Goal: Communication & Community: Answer question/provide support

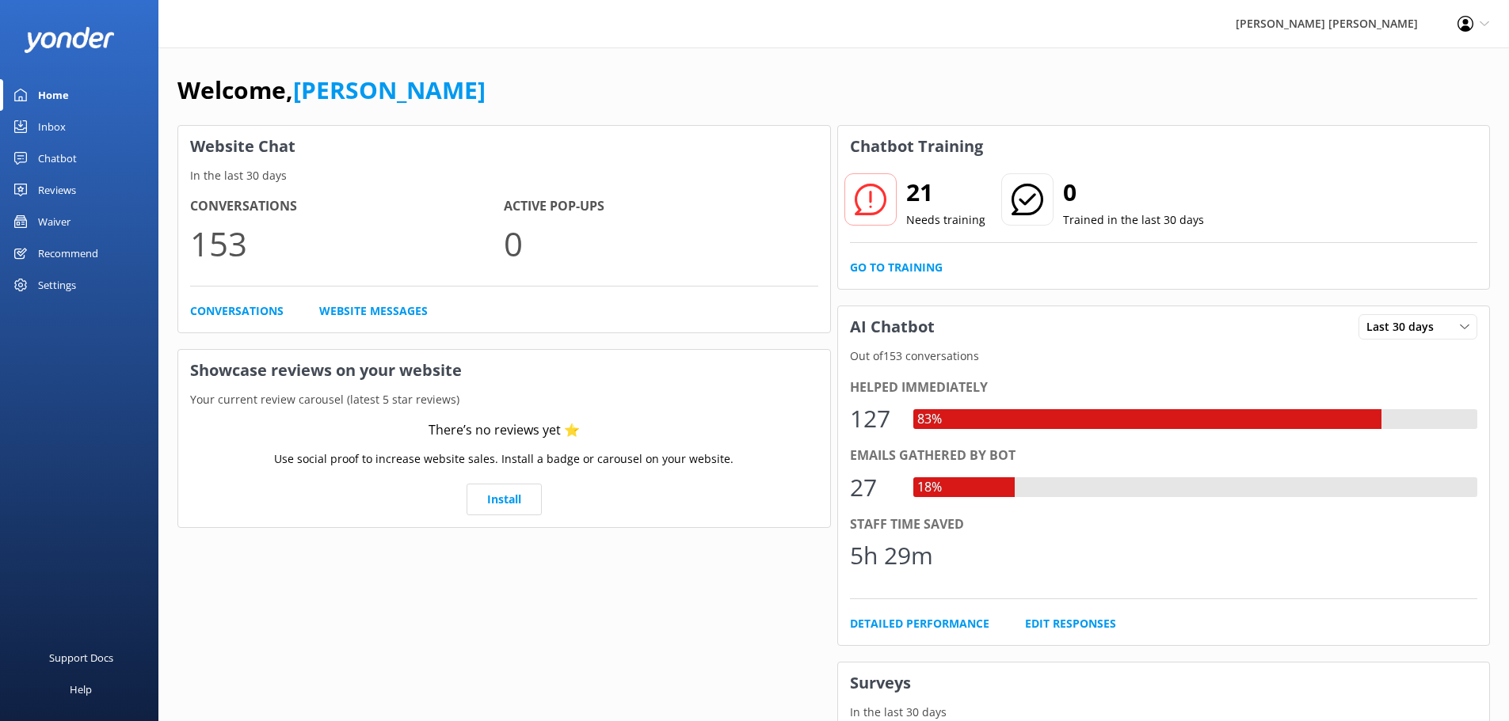
click at [59, 121] on div "Inbox" at bounding box center [52, 127] width 28 height 32
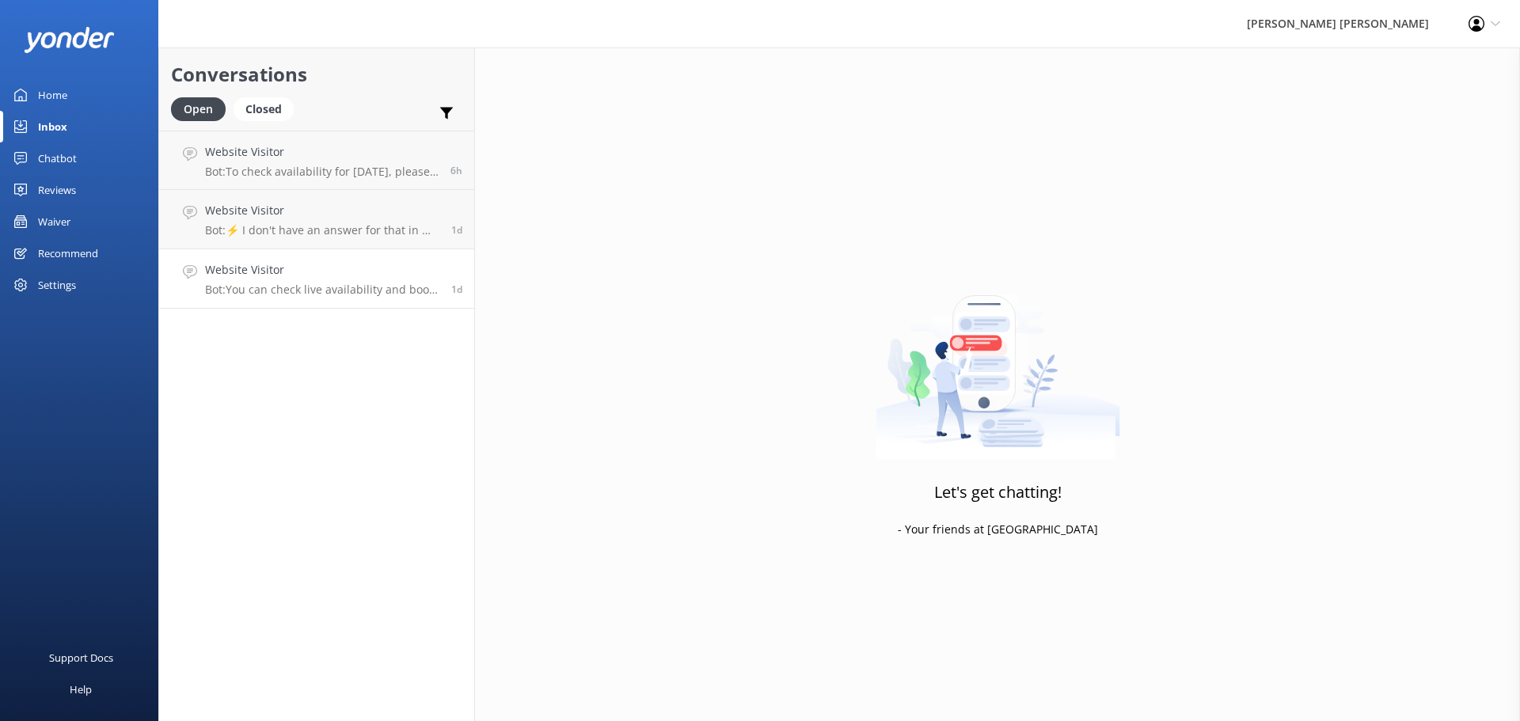
click at [341, 278] on h4 "Website Visitor" at bounding box center [322, 269] width 234 height 17
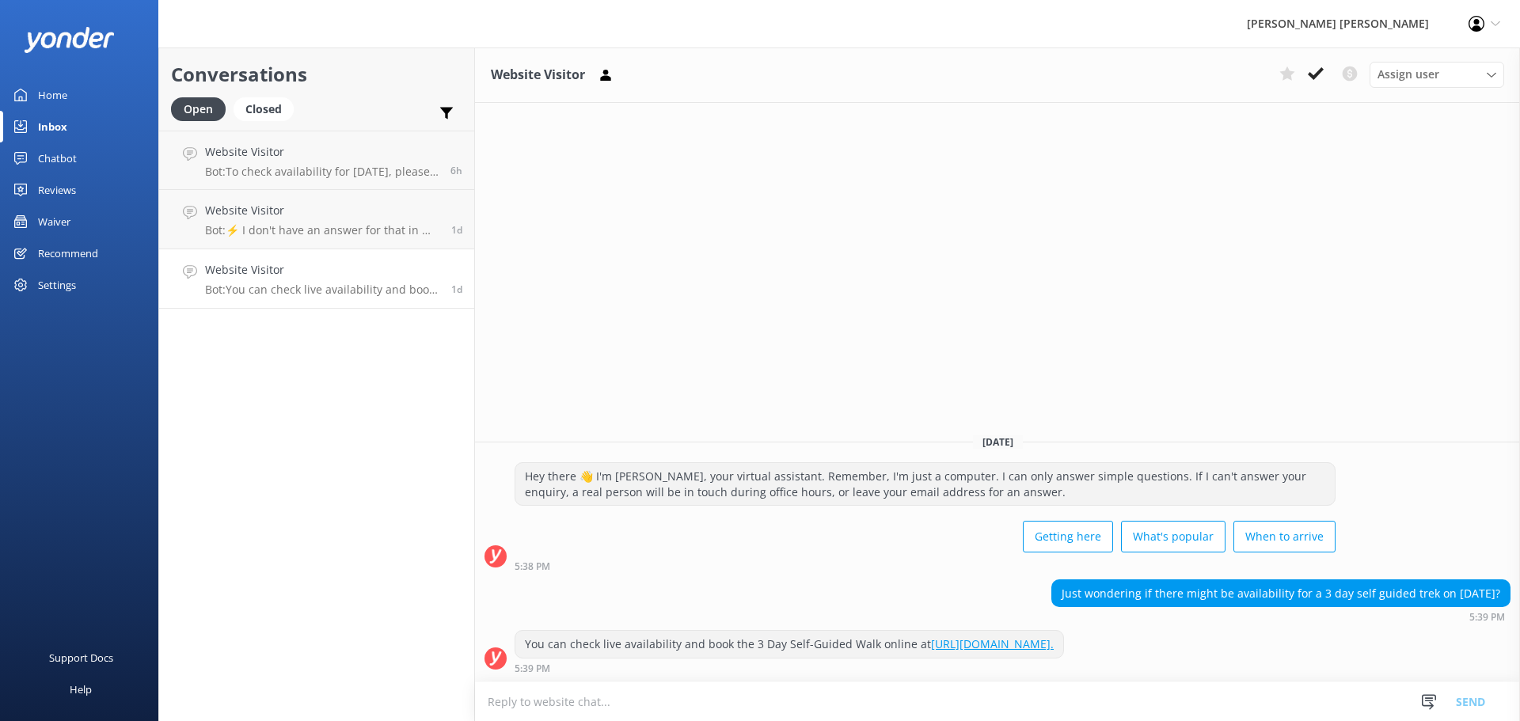
click at [340, 278] on h4 "Website Visitor" at bounding box center [322, 269] width 234 height 17
click at [590, 700] on textarea at bounding box center [997, 702] width 1045 height 39
click at [733, 702] on textarea "Yes, we have just opened this trip. Please email [EMAIL_ADDRESS][DOMAIN_NAME]" at bounding box center [997, 702] width 1045 height 40
click at [923, 702] on textarea "Yes, we have just opened this trip. Please email us [EMAIL_ADDRESS][DOMAIN_NAME]" at bounding box center [997, 702] width 1045 height 40
click at [908, 704] on textarea "Yes, we have just opened this trip. Please email us [EMAIL_ADDRESS][DOMAIN_NAME…" at bounding box center [997, 702] width 1045 height 40
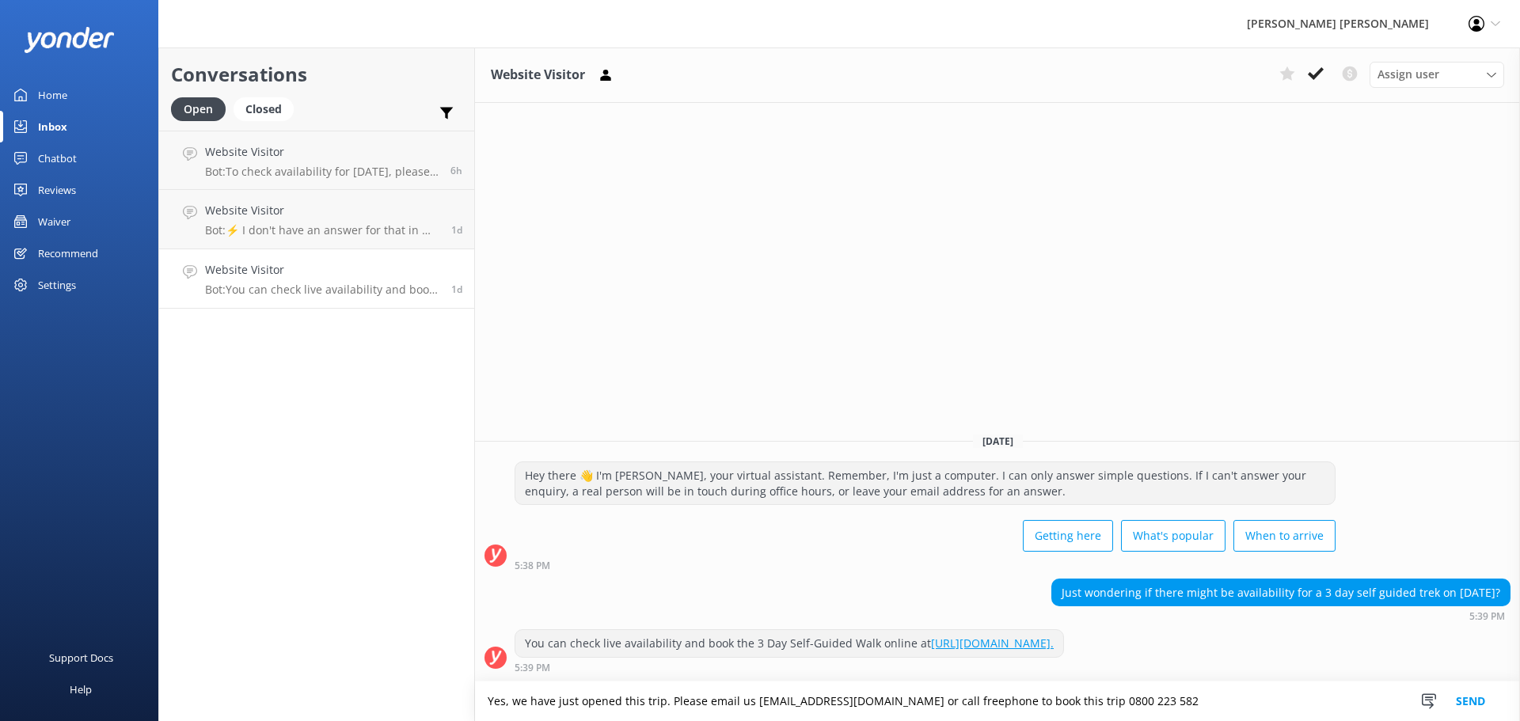
drag, startPoint x: 1045, startPoint y: 699, endPoint x: 952, endPoint y: 709, distance: 93.1
click at [953, 709] on textarea "Yes, we have just opened this trip. Please email us [EMAIL_ADDRESS][DOMAIN_NAME…" at bounding box center [997, 702] width 1045 height 40
click at [1094, 698] on textarea "Yes, we have just opened this trip. Please email us [EMAIL_ADDRESS][DOMAIN_NAME…" at bounding box center [997, 702] width 1045 height 40
paste textarea "e to book this trip"
click at [953, 704] on textarea "Yes, we have just opened this trip. Please email us [EMAIL_ADDRESS][DOMAIN_NAME…" at bounding box center [997, 702] width 1045 height 40
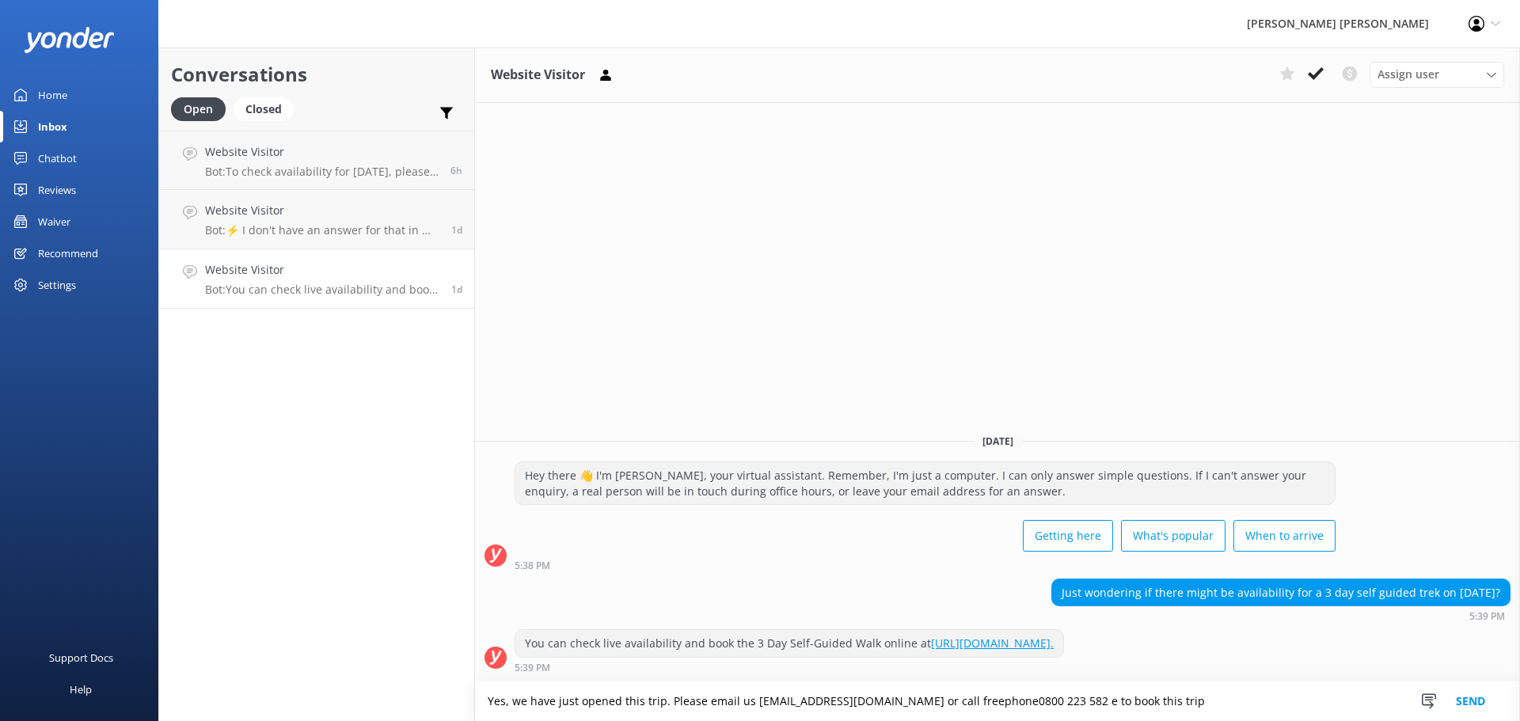
click at [1039, 699] on textarea "Yes, we have just opened this trip. Please email us [EMAIL_ADDRESS][DOMAIN_NAME…" at bounding box center [997, 702] width 1045 height 40
type textarea "Yes, we have just opened this trip. Please email us [EMAIL_ADDRESS][DOMAIN_NAME…"
click at [1475, 706] on button "Send" at bounding box center [1470, 702] width 59 height 40
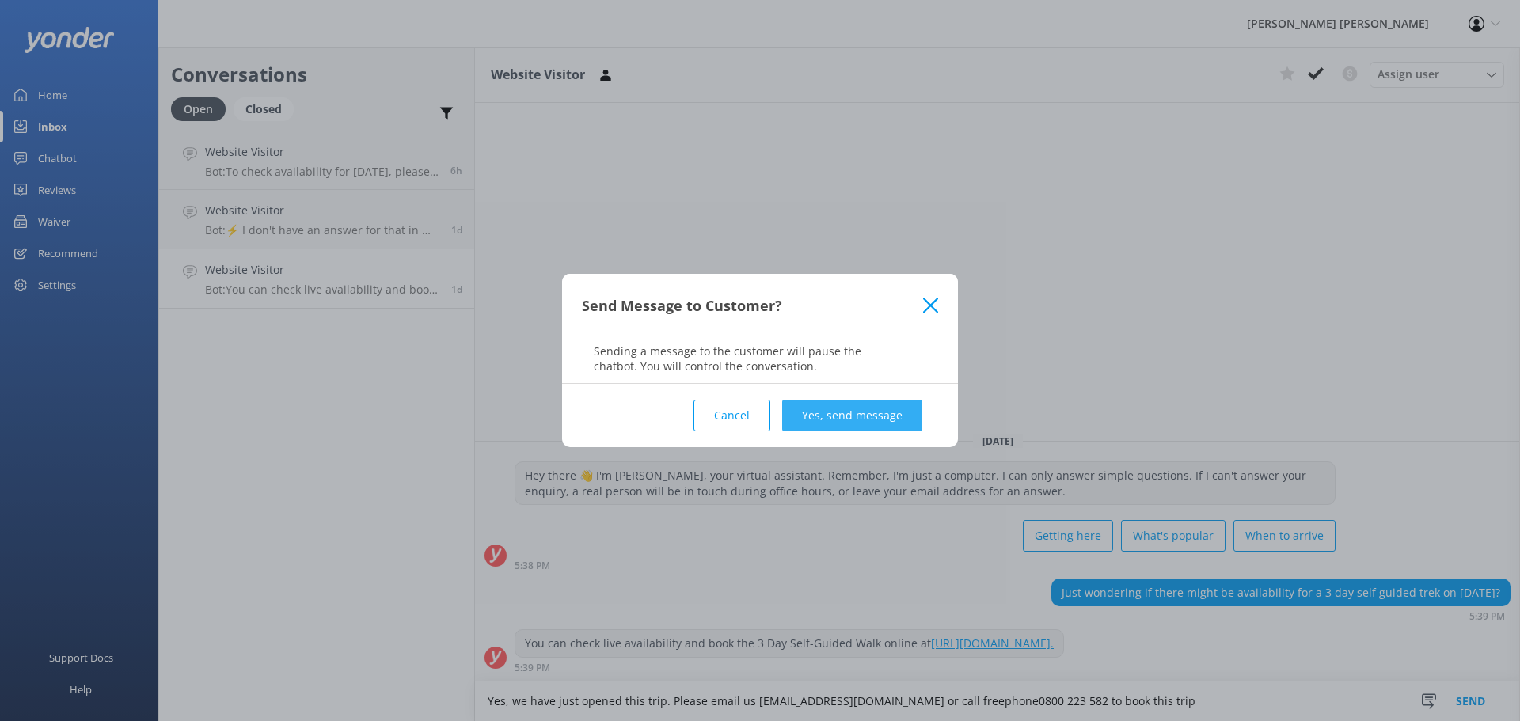
click at [842, 418] on button "Yes, send message" at bounding box center [852, 416] width 140 height 32
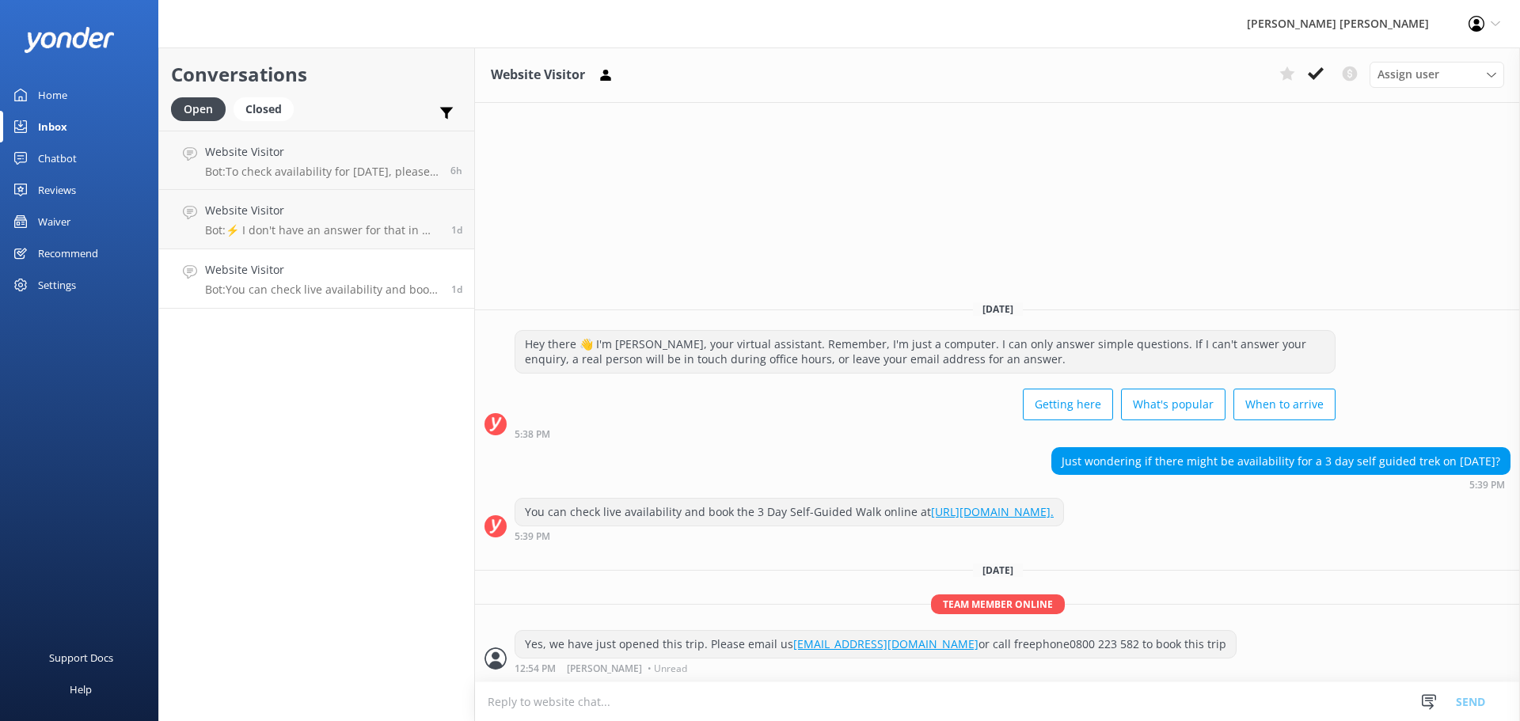
click at [1310, 78] on icon at bounding box center [1316, 74] width 16 height 16
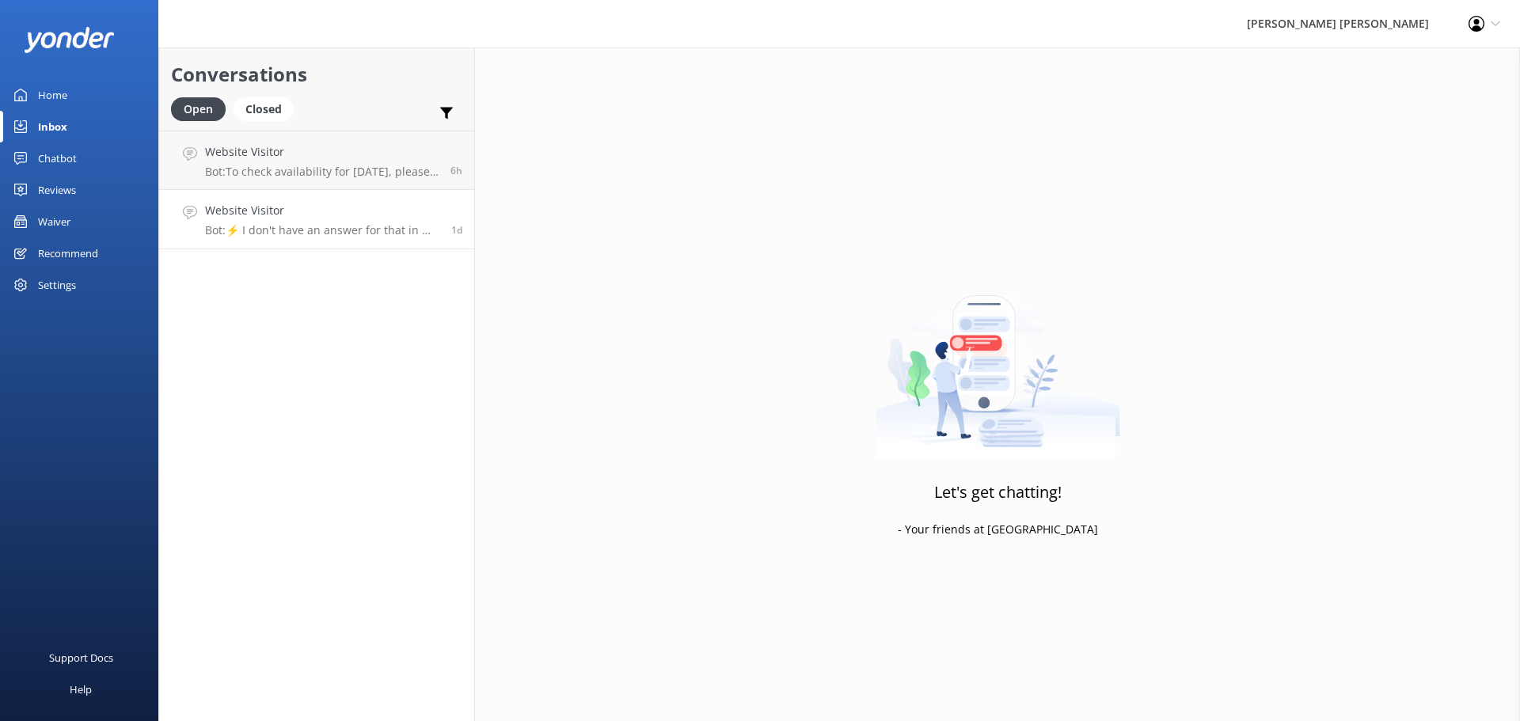
click at [248, 218] on h4 "Website Visitor" at bounding box center [322, 210] width 234 height 17
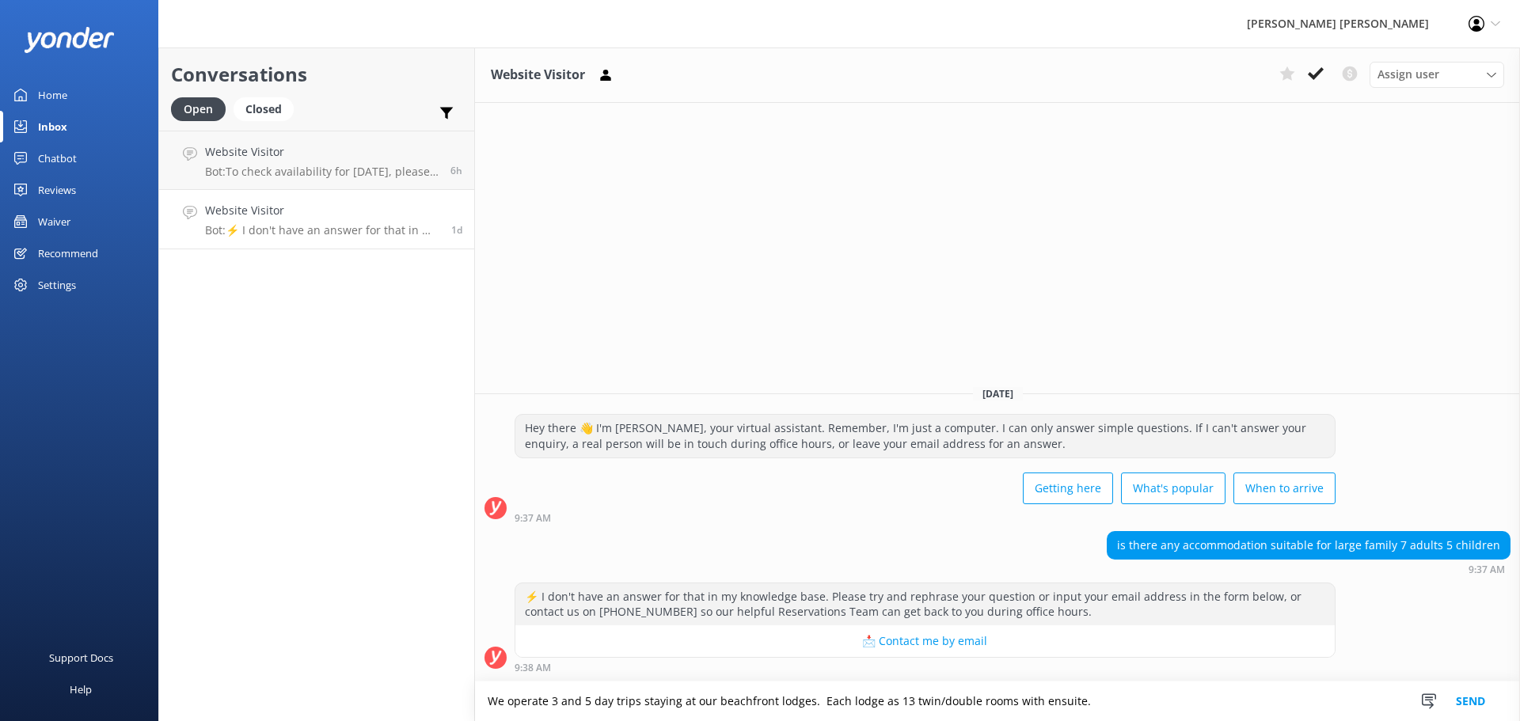
click at [503, 698] on textarea "We operate 3 and 5 day trips staying at our beachfront lodges. Each lodge as 13…" at bounding box center [997, 702] width 1045 height 40
click at [649, 703] on textarea "Guests on our 3 and 5 day trips staying at our beachfront lodges. Each lodge as…" at bounding box center [997, 702] width 1045 height 40
click at [1194, 699] on textarea "Guests on our 3 and 5 day trips have priority booking at our beachfront lodges.…" at bounding box center [997, 702] width 1045 height 40
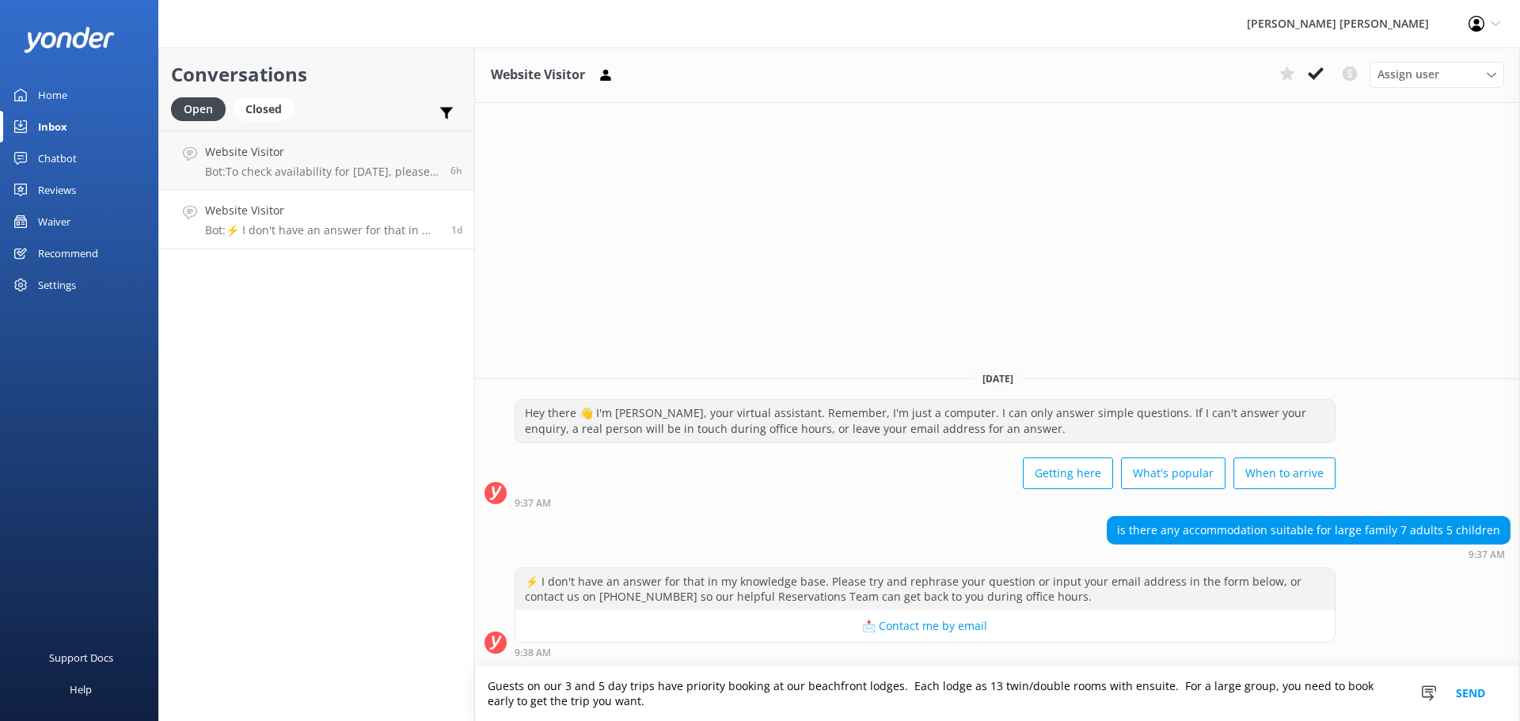
type textarea "Guests on our 3 and 5 day trips have priority booking at our beachfront lodges.…"
click at [1461, 692] on button "Send" at bounding box center [1470, 694] width 59 height 55
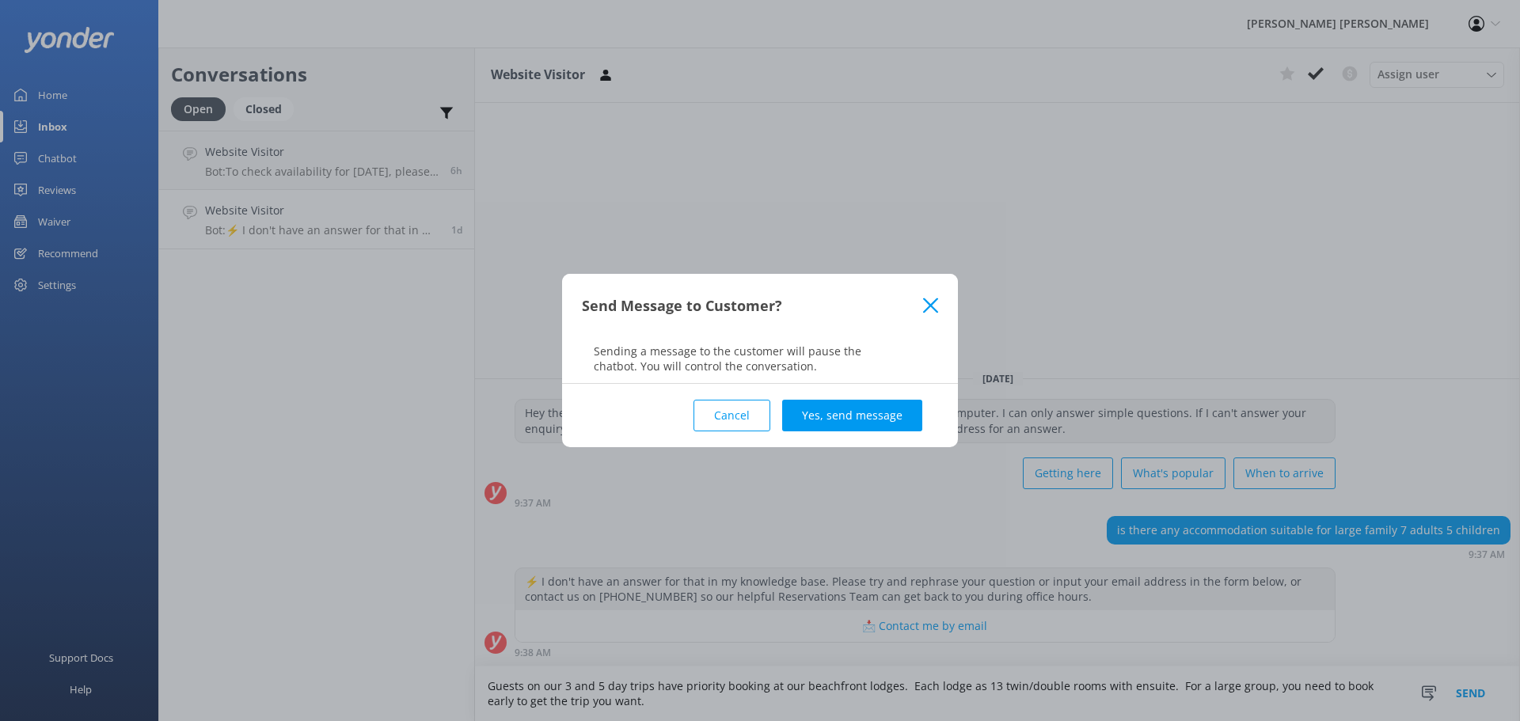
click at [745, 420] on button "Cancel" at bounding box center [732, 416] width 77 height 32
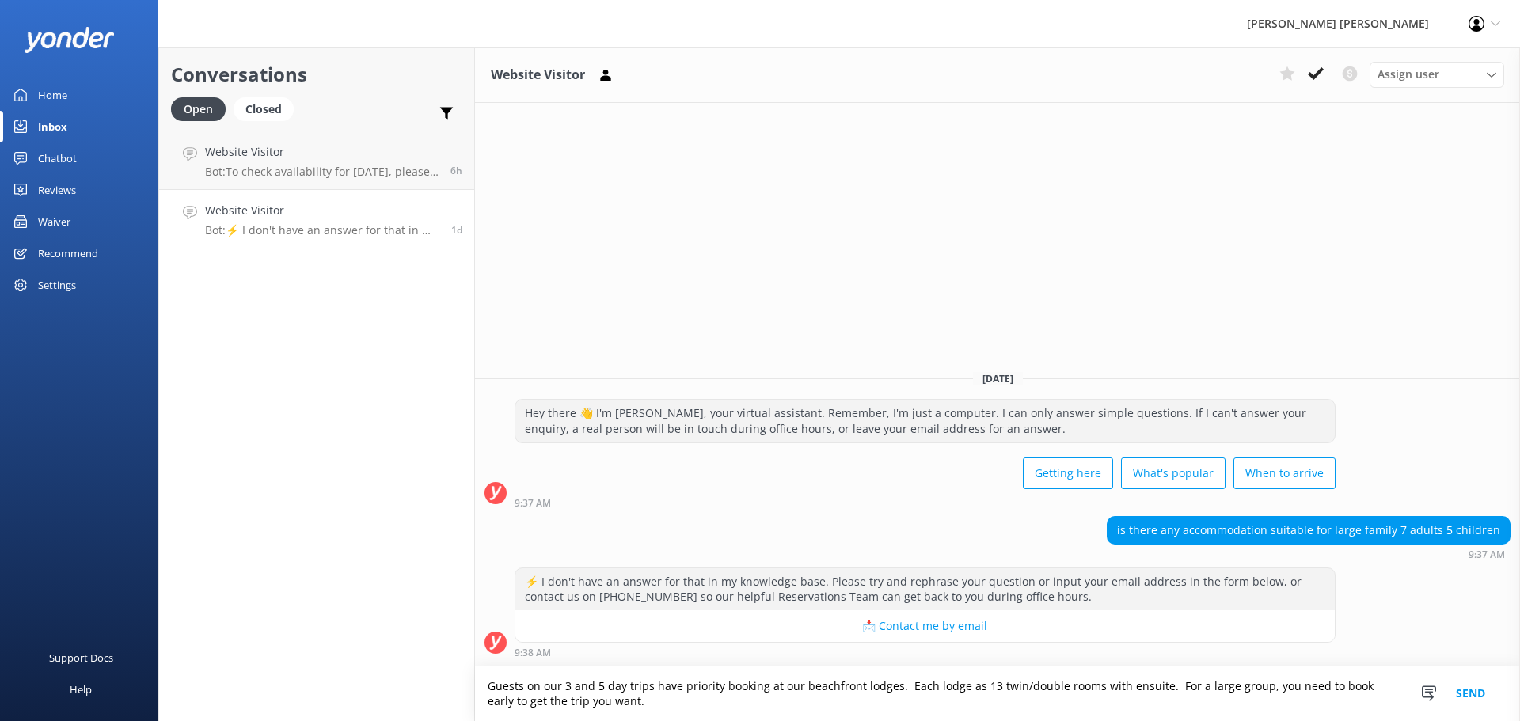
drag, startPoint x: 608, startPoint y: 700, endPoint x: 564, endPoint y: 706, distance: 44.7
click at [500, 705] on textarea "Guests on our 3 and 5 day trips have priority booking at our beachfront lodges.…" at bounding box center [997, 694] width 1045 height 55
click at [643, 705] on textarea "Guests on our 3 and 5 day trips have priority booking at our beachfront lodges.…" at bounding box center [997, 694] width 1045 height 55
click at [1467, 691] on button "Send" at bounding box center [1470, 694] width 59 height 55
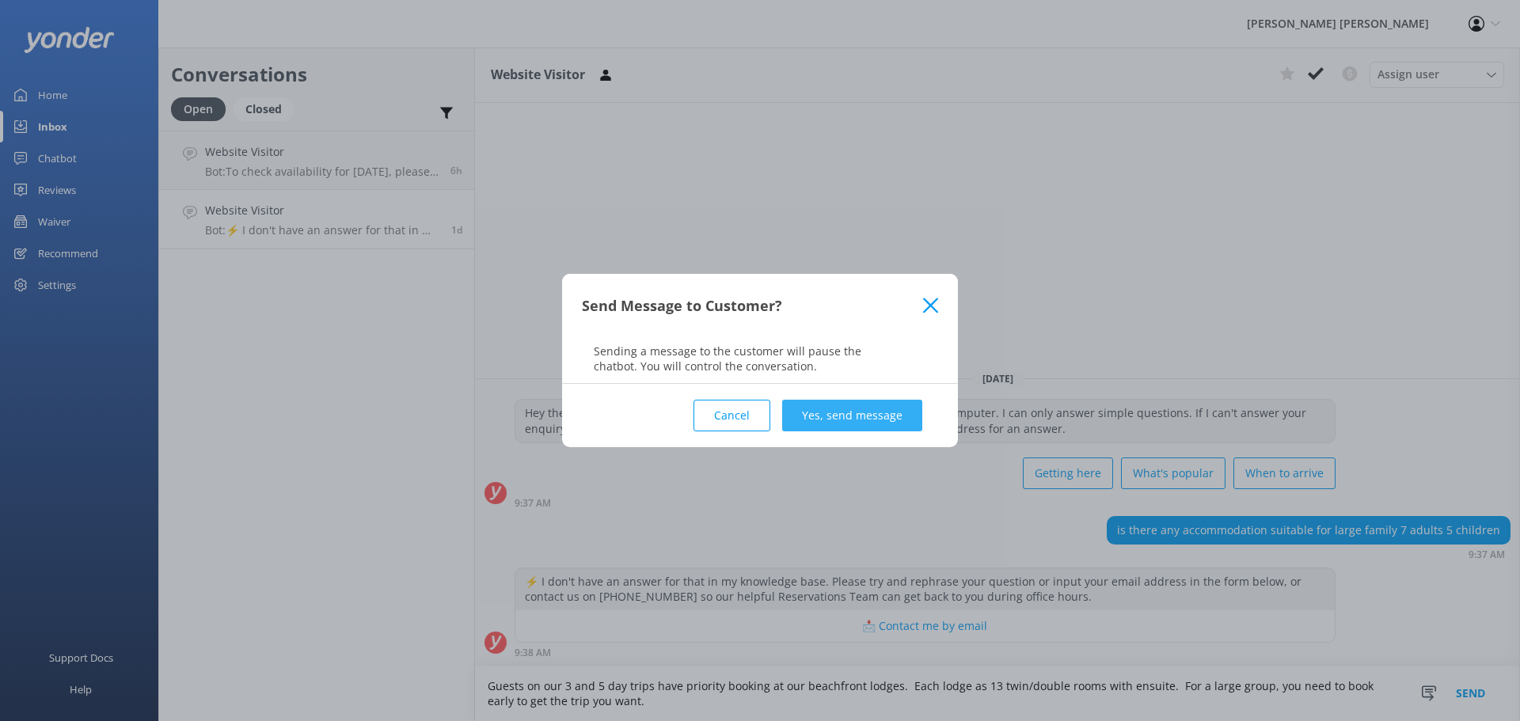
click at [858, 413] on button "Yes, send message" at bounding box center [852, 416] width 140 height 32
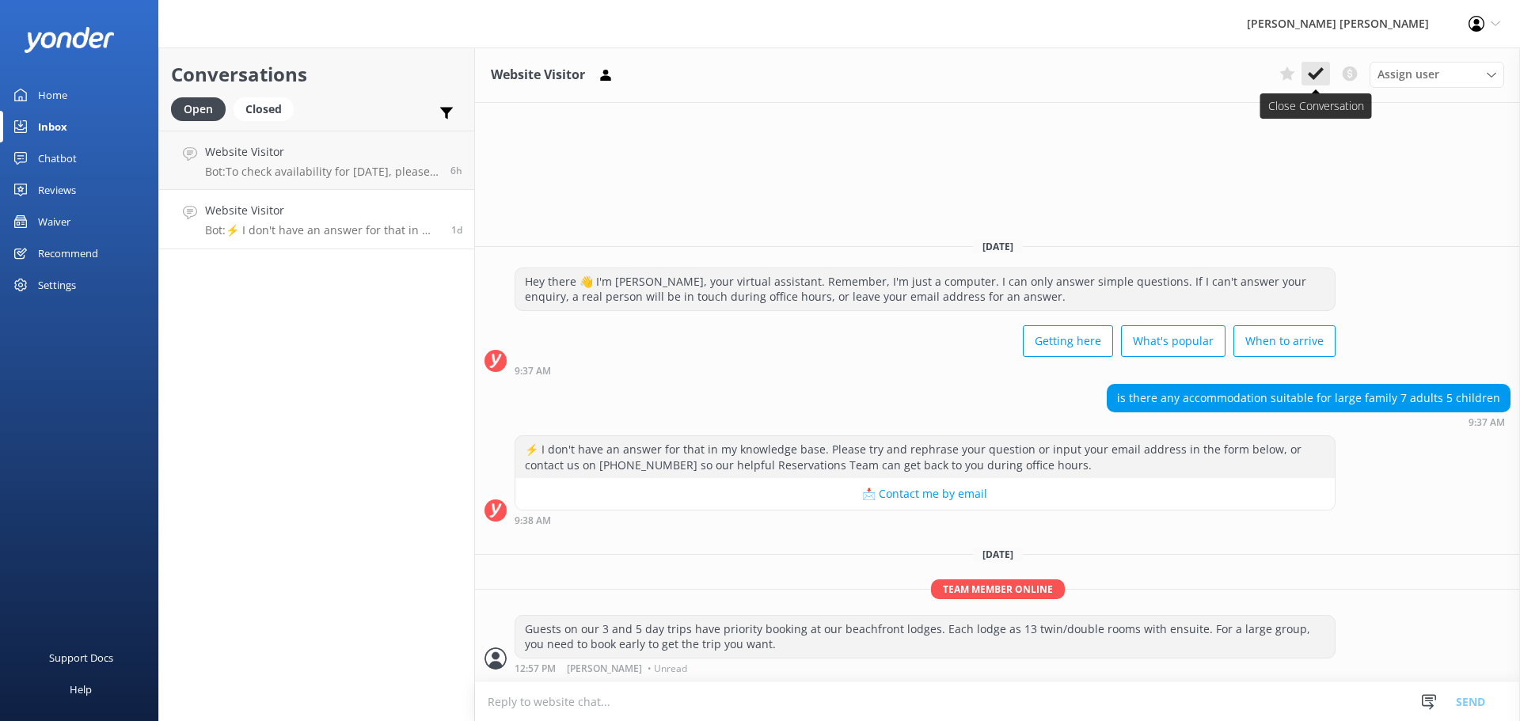
click at [1310, 78] on icon at bounding box center [1316, 74] width 16 height 16
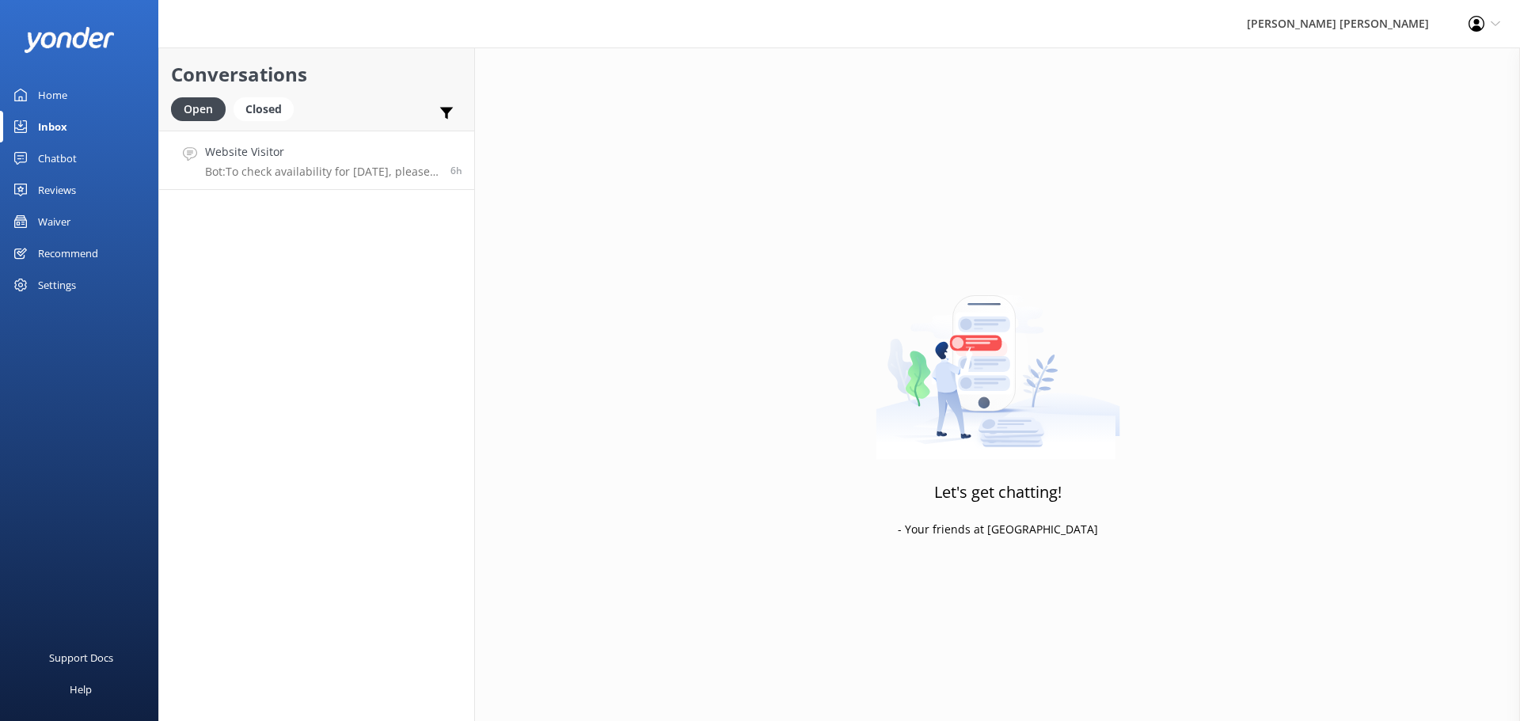
click at [303, 168] on p "Bot: To check availability for [DATE], please use the Day Trip Finder at [URL][…" at bounding box center [322, 172] width 234 height 14
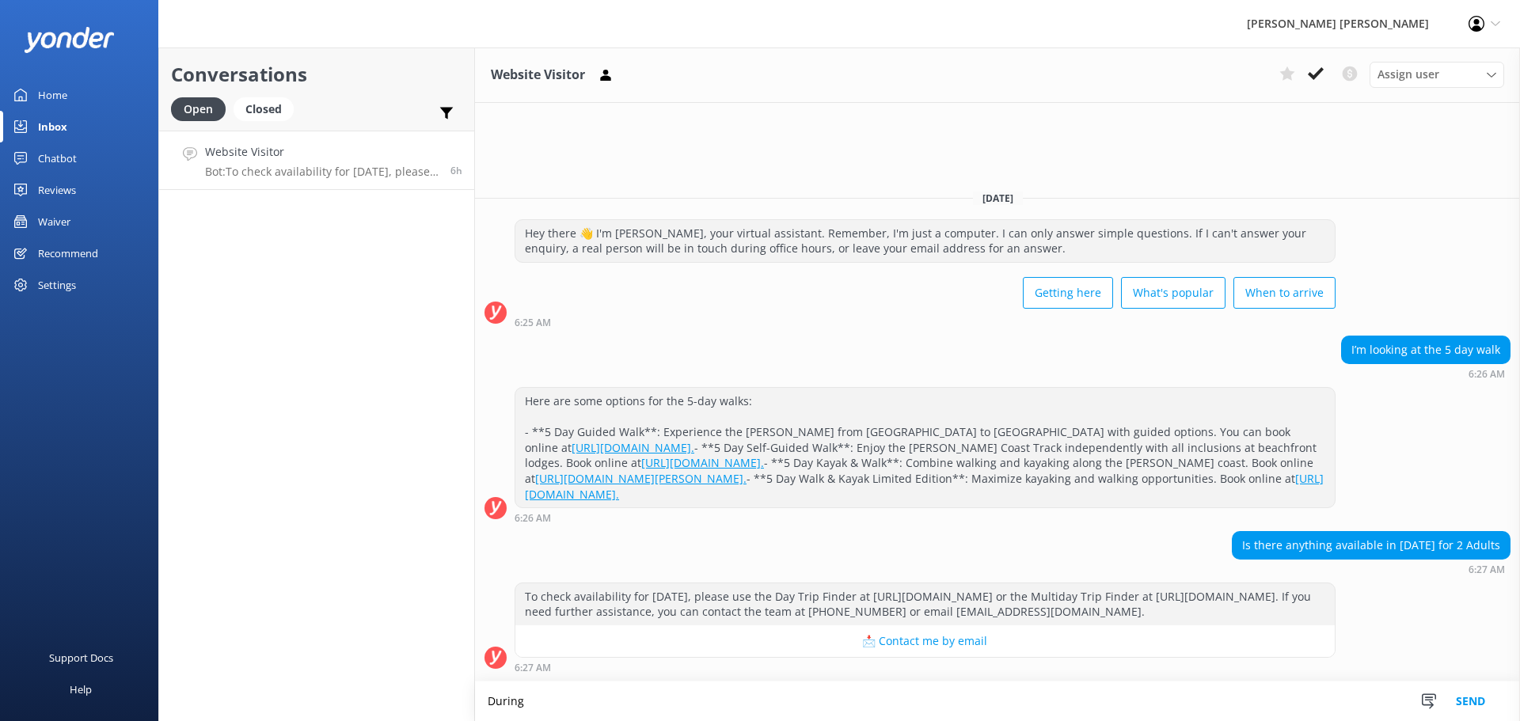
scroll to position [34, 0]
click at [714, 705] on textarea "During [DATE], there is availability on trips departing" at bounding box center [997, 702] width 1045 height 40
click at [870, 695] on textarea "During [DATE], there is availability on 5 day trips departing" at bounding box center [997, 702] width 1045 height 40
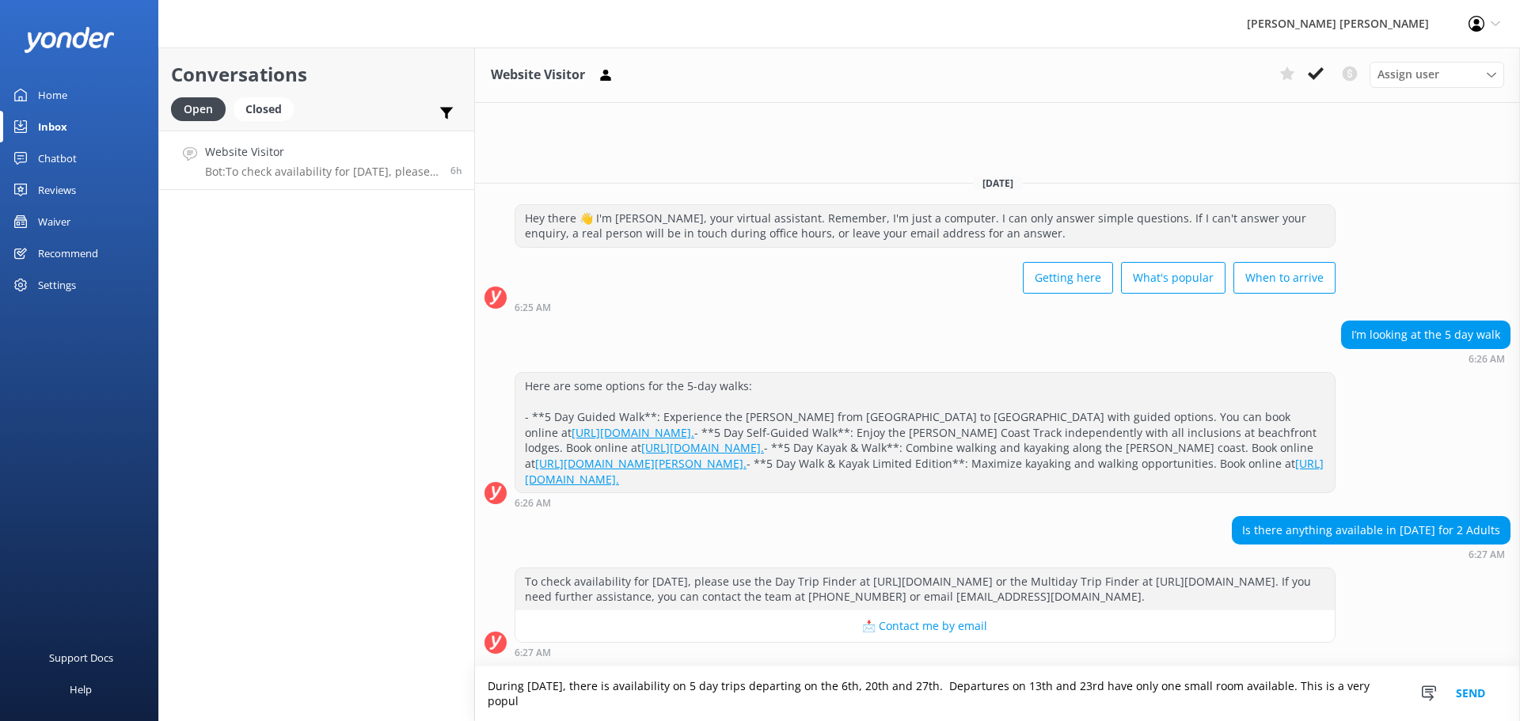
scroll to position [49, 0]
click at [704, 695] on textarea "During [DATE], there is availability on 5 day trips departing on the 6th, 20th …" at bounding box center [997, 694] width 1045 height 55
type textarea "During [DATE], there is availability on 5 day trips departing on the 6th, 20th …"
click at [1484, 698] on button "Send" at bounding box center [1470, 694] width 59 height 55
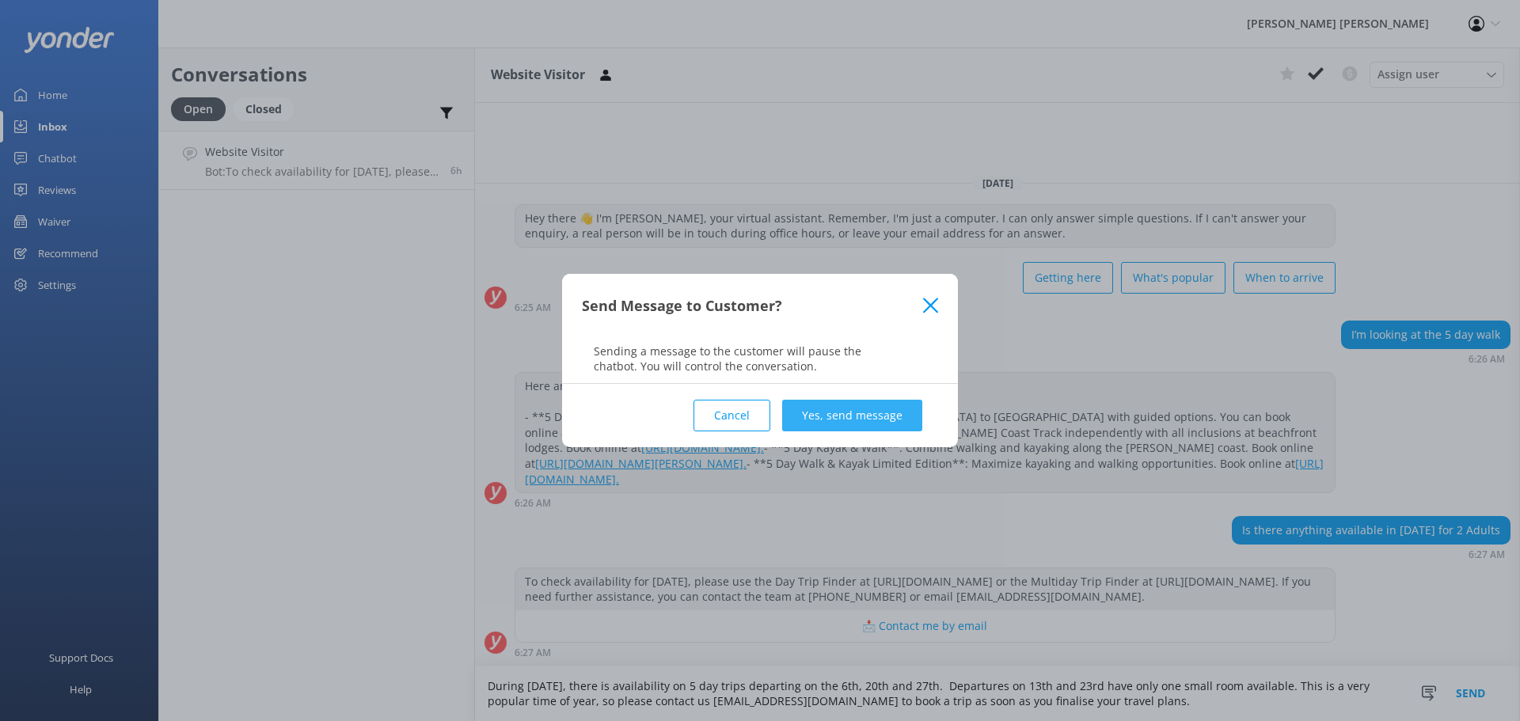
click at [830, 416] on button "Yes, send message" at bounding box center [852, 416] width 140 height 32
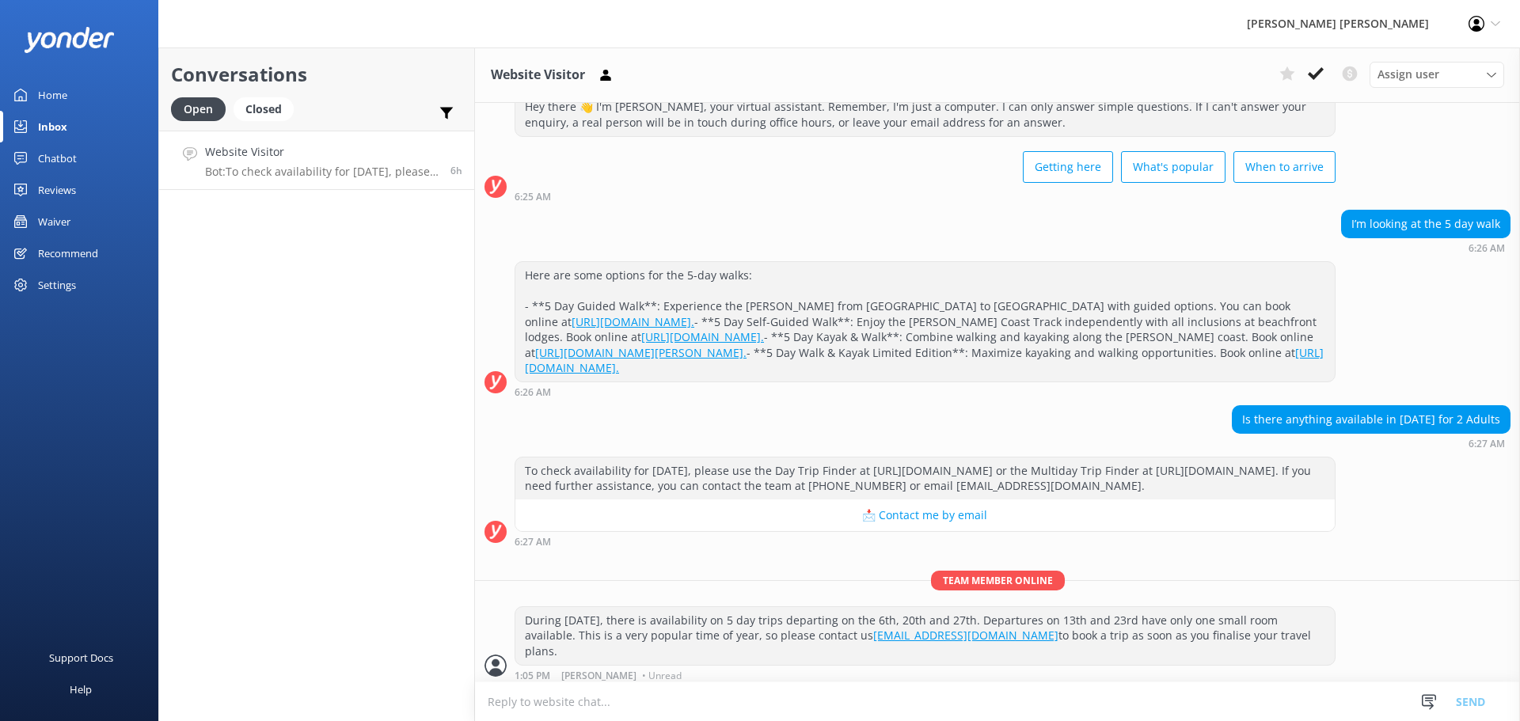
scroll to position [151, 0]
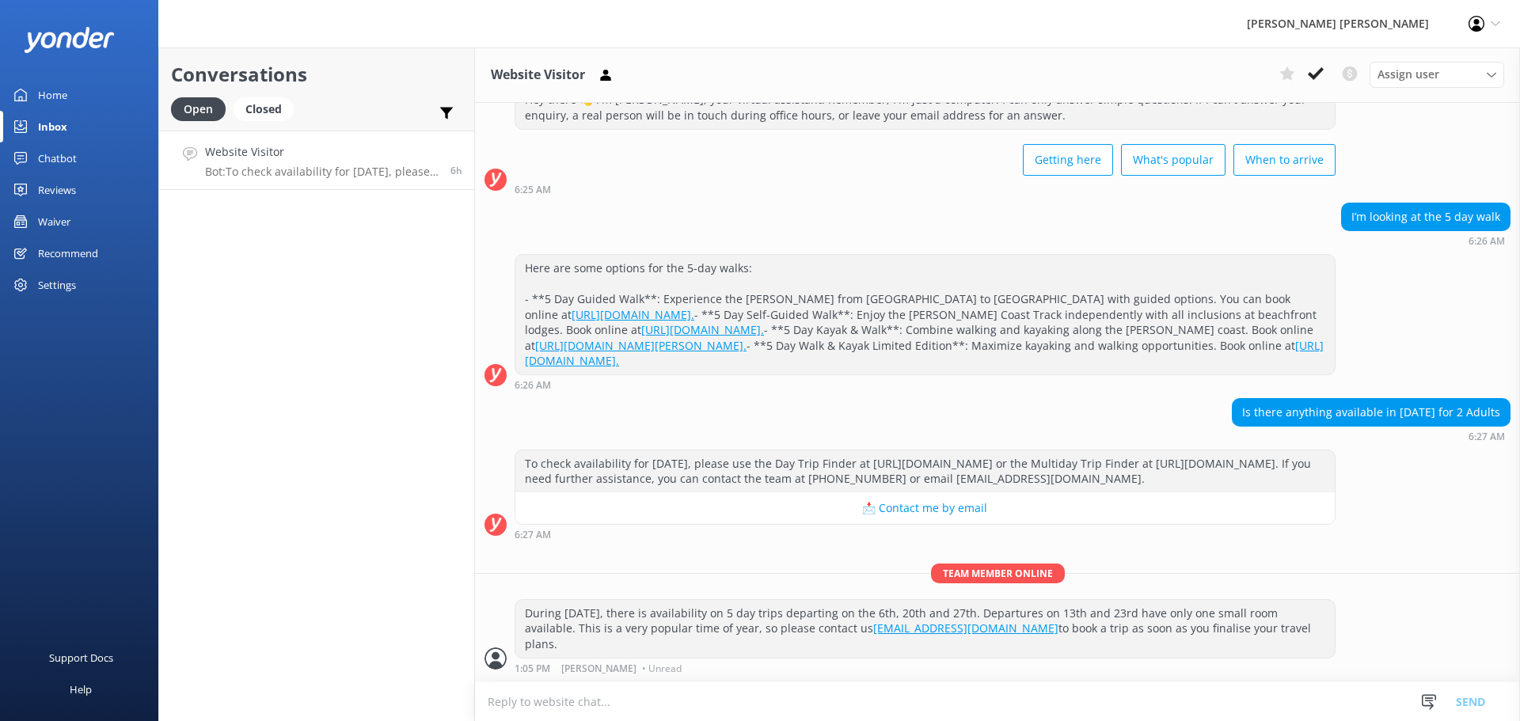
click at [1318, 78] on icon at bounding box center [1316, 74] width 16 height 16
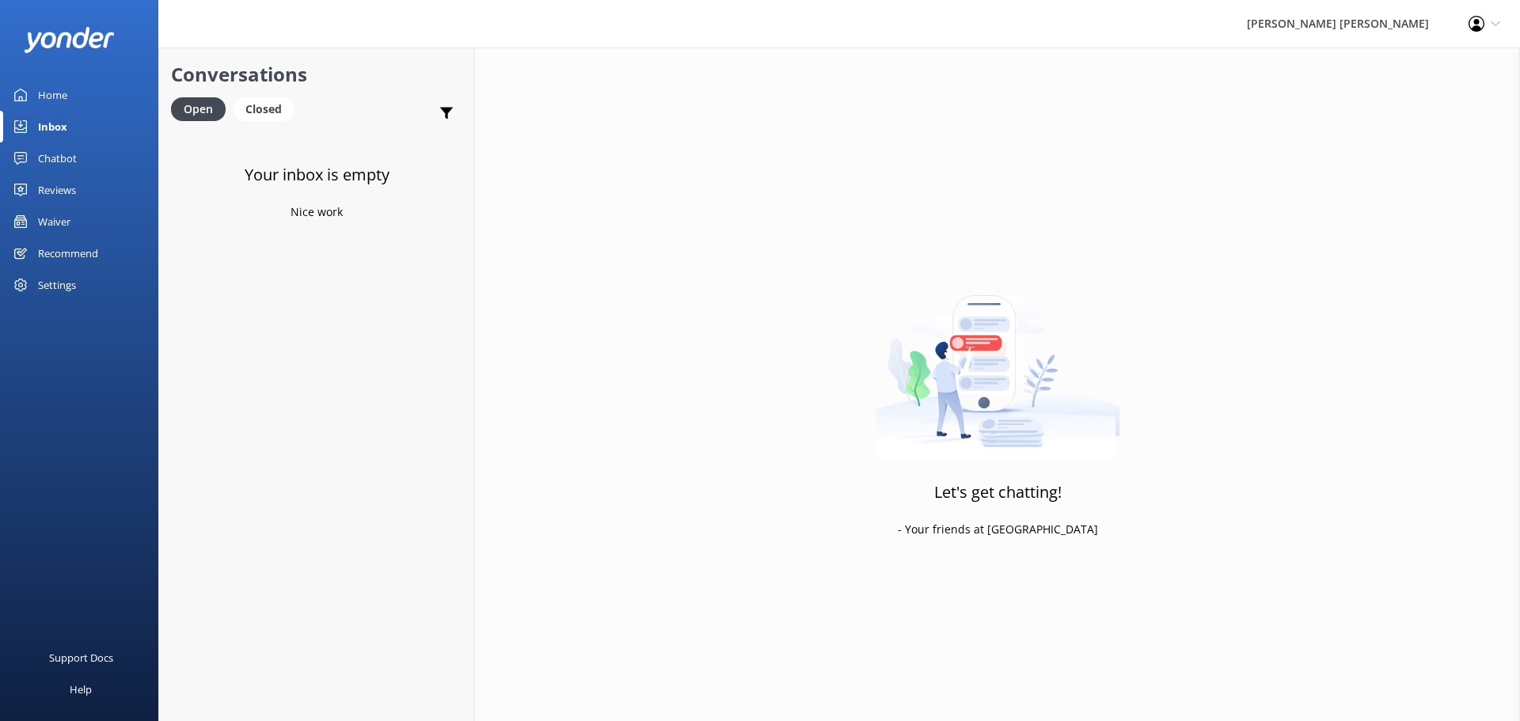
click at [59, 87] on div "Home" at bounding box center [52, 95] width 29 height 32
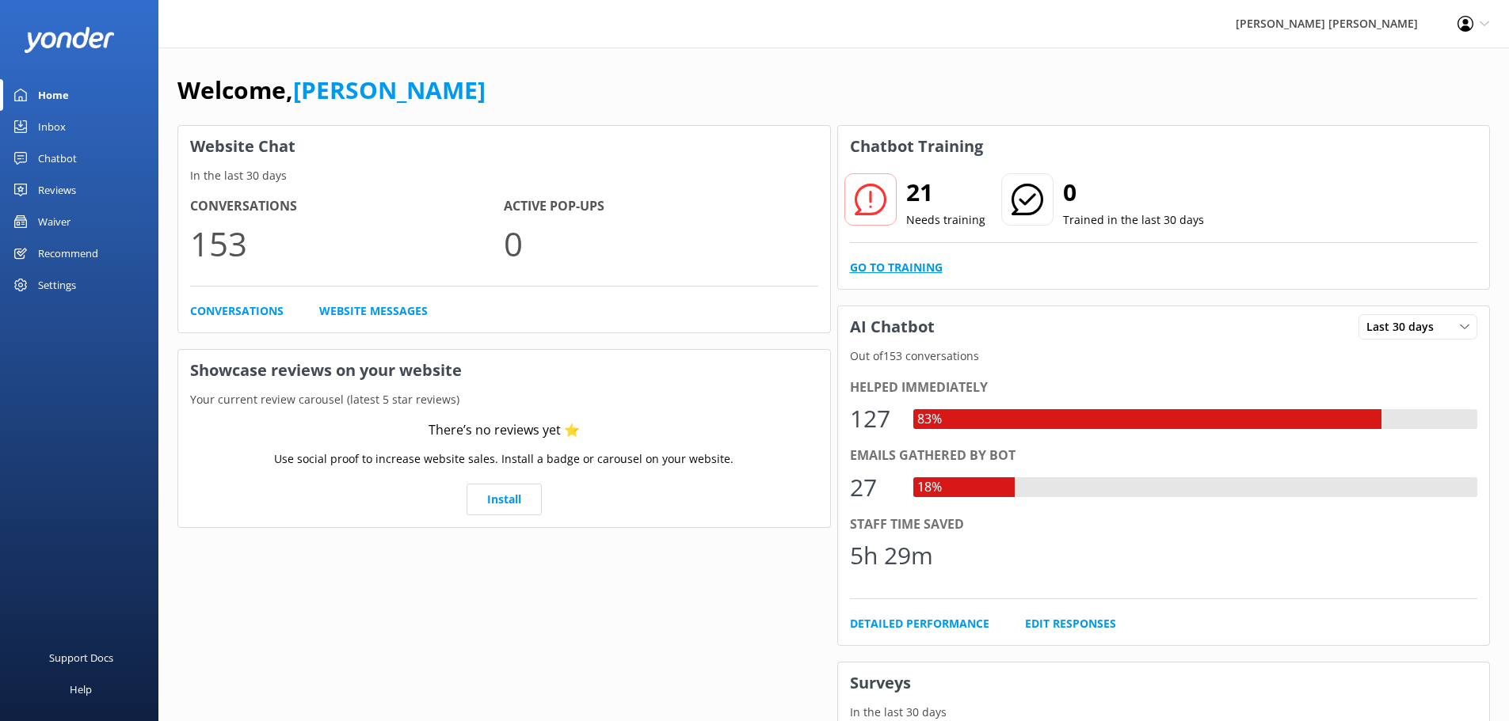
click at [911, 264] on link "Go to Training" at bounding box center [896, 267] width 93 height 17
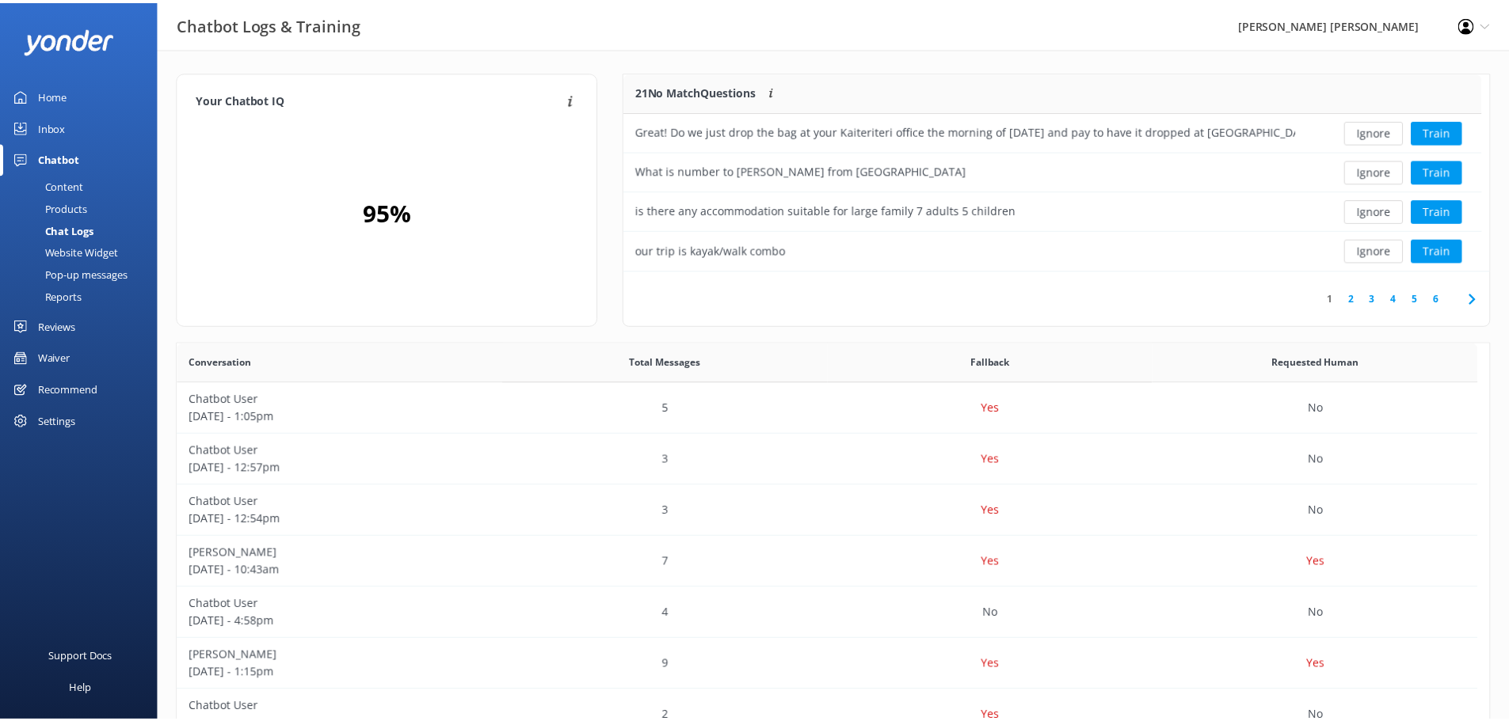
scroll to position [187, 853]
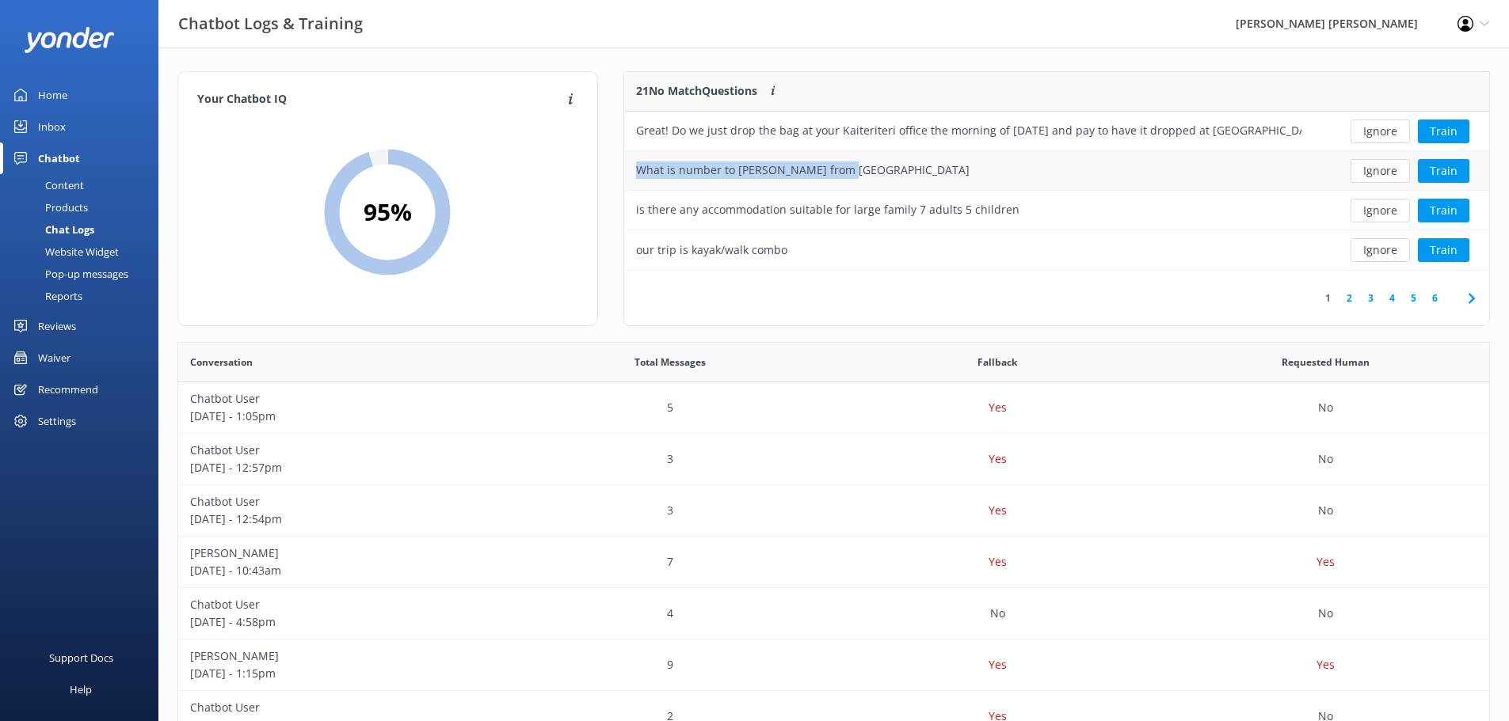
drag, startPoint x: 837, startPoint y: 166, endPoint x: 633, endPoint y: 180, distance: 204.8
click at [633, 180] on div "What is number to [PERSON_NAME] from [GEOGRAPHIC_DATA]" at bounding box center [968, 171] width 689 height 40
copy div "What is number to [PERSON_NAME] from [GEOGRAPHIC_DATA]"
click at [1368, 170] on button "Ignore" at bounding box center [1379, 171] width 59 height 24
drag, startPoint x: 1007, startPoint y: 172, endPoint x: 629, endPoint y: 183, distance: 378.7
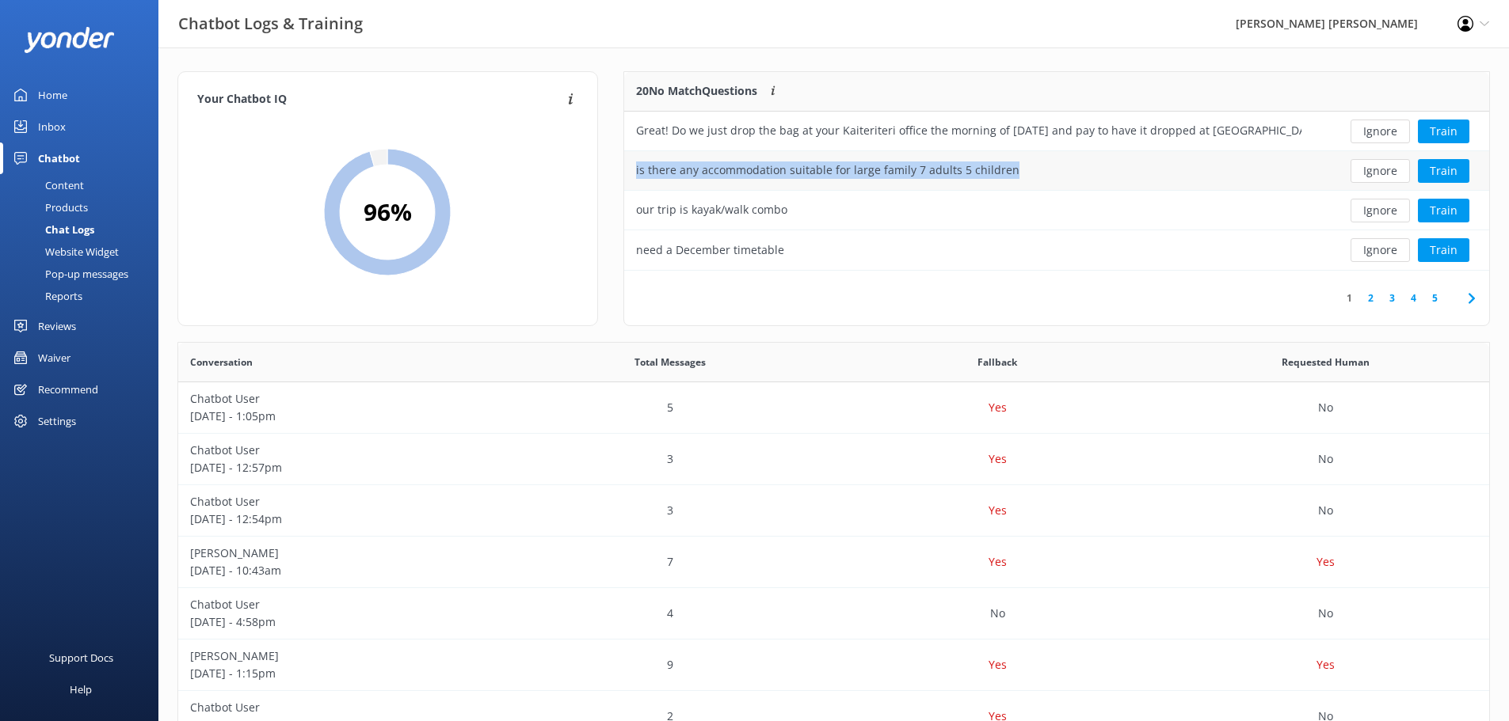
click at [629, 183] on div "is there any accommodation suitable for large family 7 adults 5 children" at bounding box center [968, 171] width 689 height 40
copy div "is there any accommodation suitable for large family 7 adults 5 children"
click at [1387, 169] on button "Ignore" at bounding box center [1379, 171] width 59 height 24
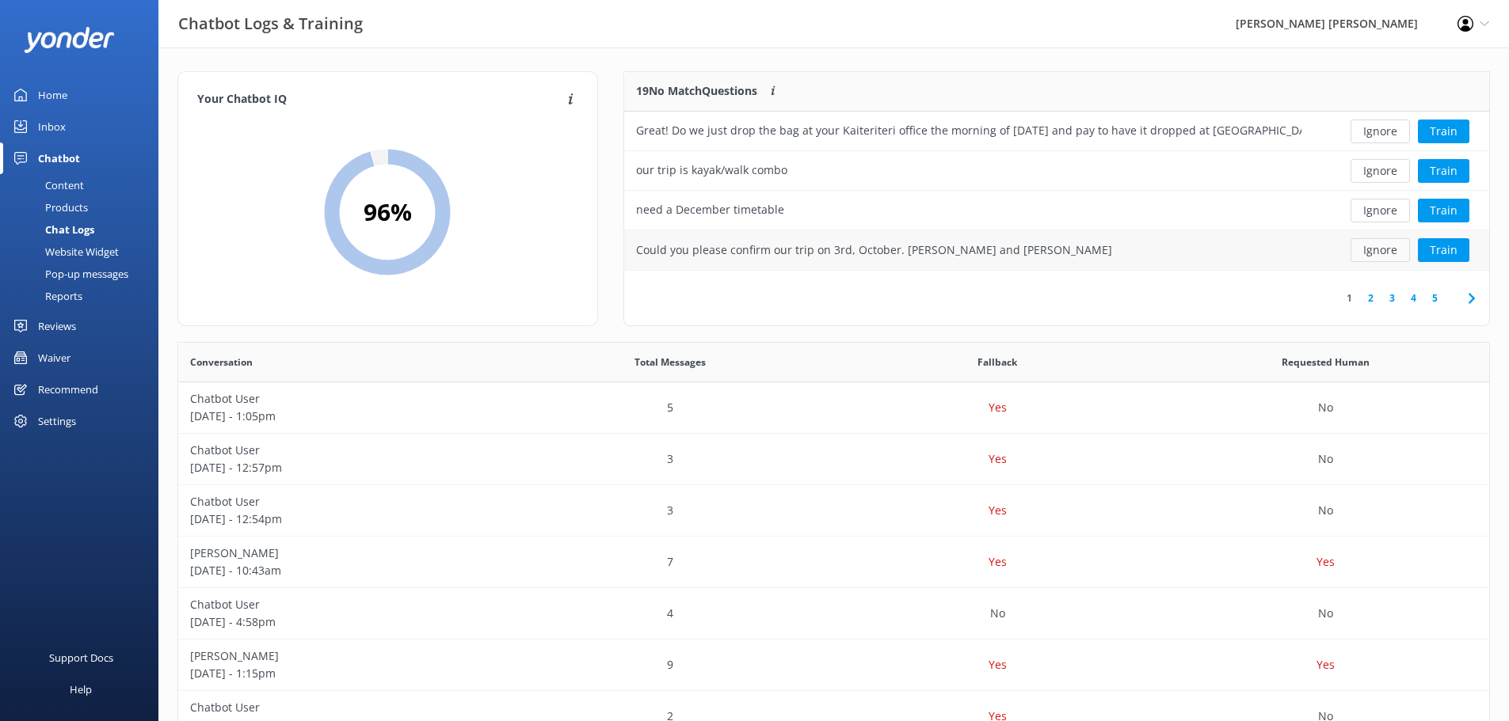
click at [1383, 251] on button "Ignore" at bounding box center [1379, 250] width 59 height 24
drag, startPoint x: 794, startPoint y: 207, endPoint x: 631, endPoint y: 225, distance: 164.1
click at [632, 224] on div "need a December timetable" at bounding box center [968, 211] width 689 height 40
copy div "need a December timetable"
click at [1383, 214] on button "Ignore" at bounding box center [1379, 211] width 59 height 24
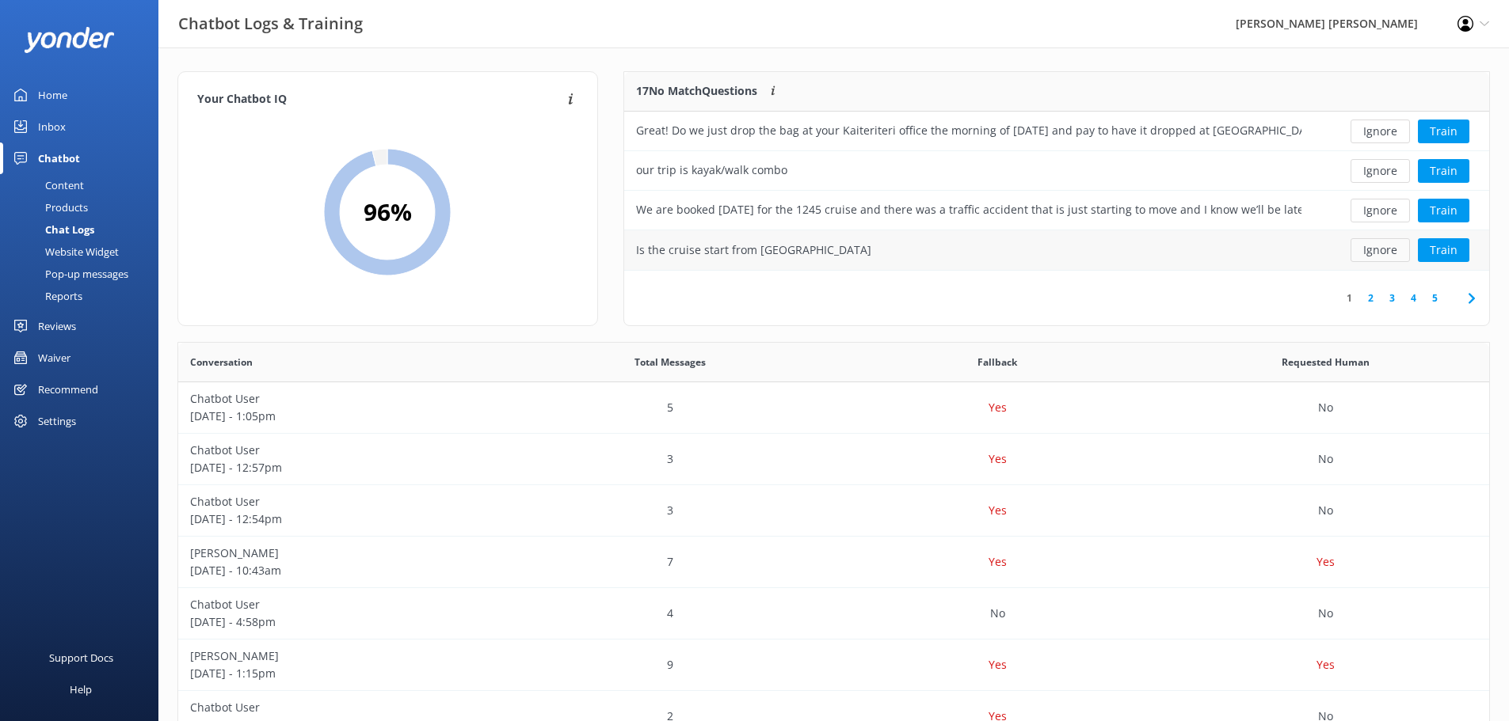
click at [1363, 254] on button "Ignore" at bounding box center [1379, 250] width 59 height 24
click at [1371, 249] on button "Ignore" at bounding box center [1379, 250] width 59 height 24
click at [1368, 214] on button "Ignore" at bounding box center [1379, 211] width 59 height 24
click at [1380, 210] on button "Ignore" at bounding box center [1379, 211] width 59 height 24
click at [1364, 214] on button "Ignore" at bounding box center [1379, 211] width 59 height 24
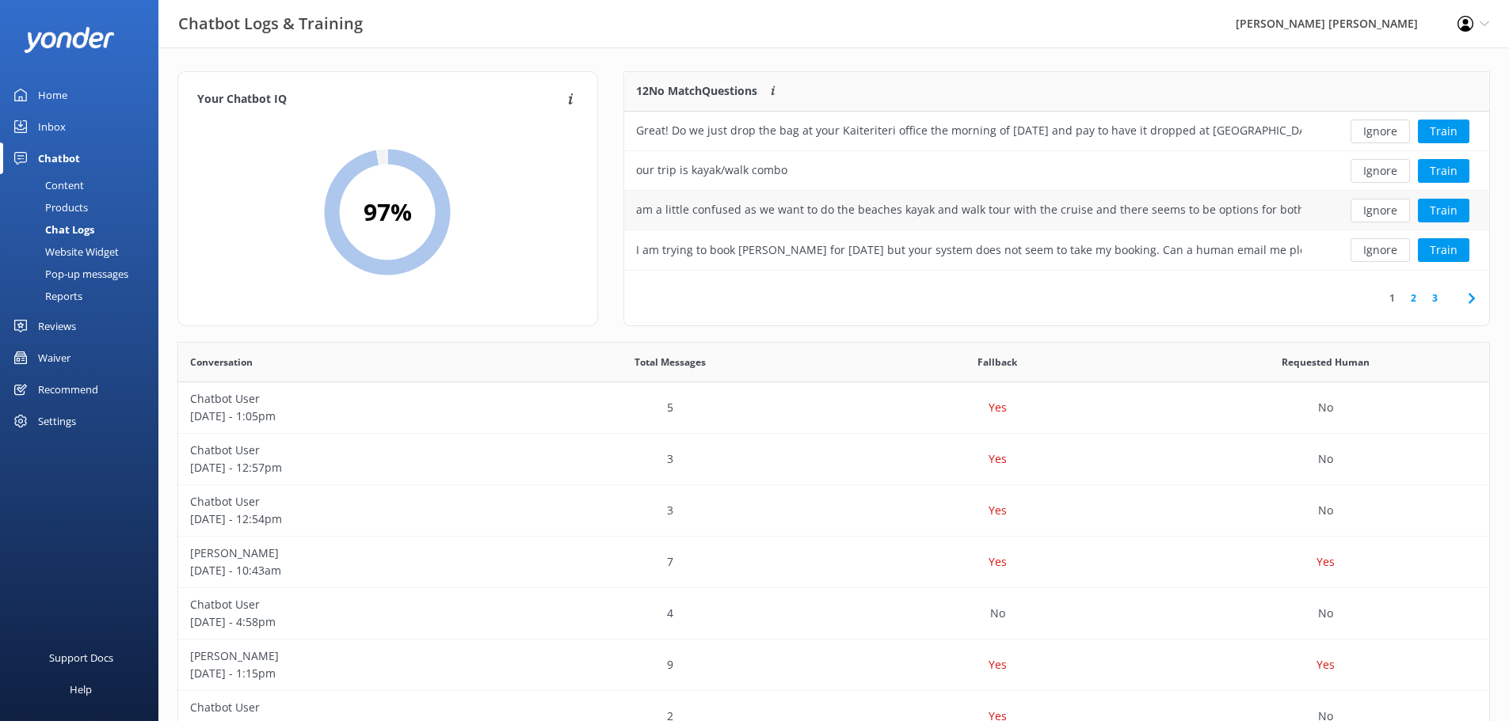
click at [1293, 211] on div "am a little confused as we want to do the beaches kayak and walk tour with the …" at bounding box center [968, 209] width 665 height 17
click at [1296, 210] on div "am a little confused as we want to do the beaches kayak and walk tour with the …" at bounding box center [968, 209] width 665 height 17
click at [1035, 198] on div "am a little confused as we want to do the beaches kayak and walk tour with the …" at bounding box center [968, 211] width 689 height 40
click at [1055, 205] on div "am a little confused as we want to do the beaches kayak and walk tour with the …" at bounding box center [968, 209] width 665 height 17
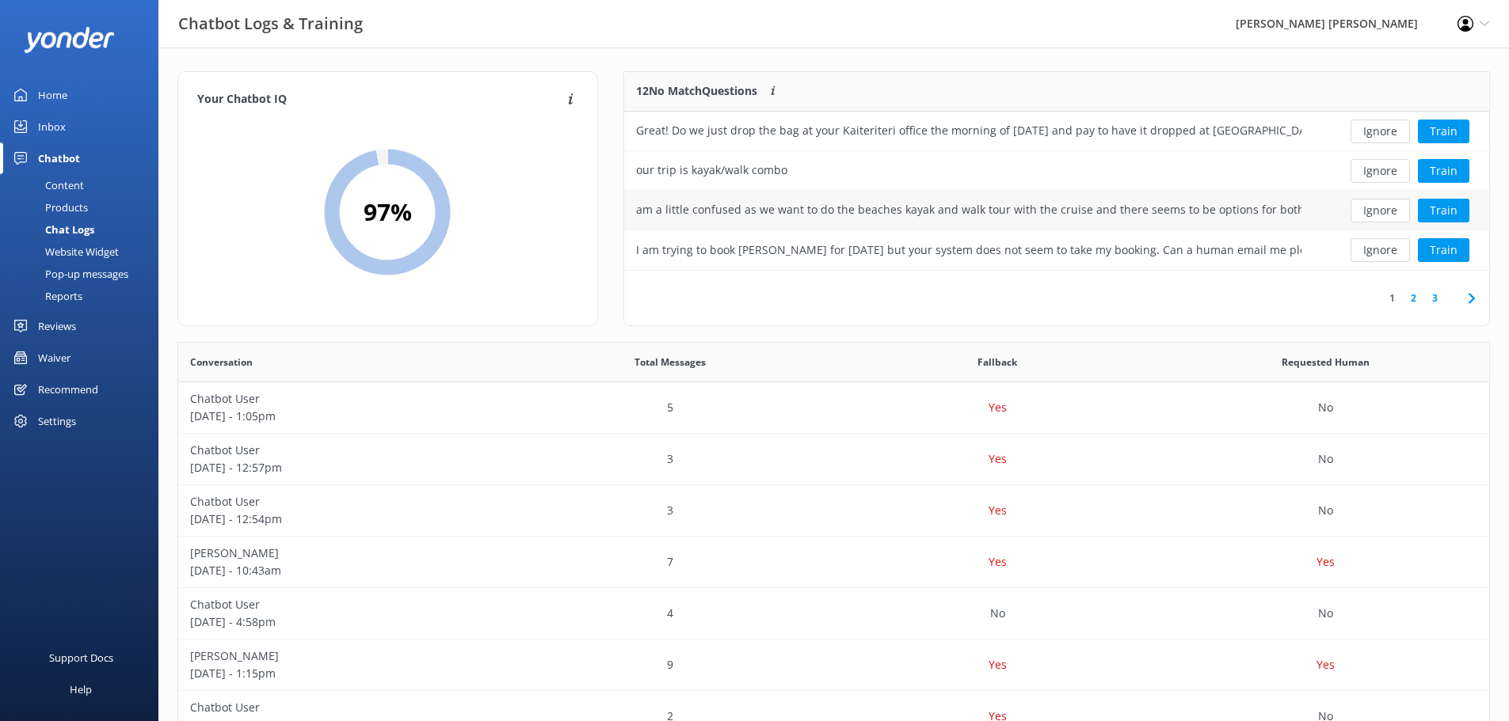
click at [1023, 206] on div "am a little confused as we want to do the beaches kayak and walk tour with the …" at bounding box center [968, 209] width 665 height 17
click at [1023, 207] on div "am a little confused as we want to do the beaches kayak and walk tour with the …" at bounding box center [968, 209] width 665 height 17
click at [1456, 208] on button "Train" at bounding box center [1443, 211] width 51 height 24
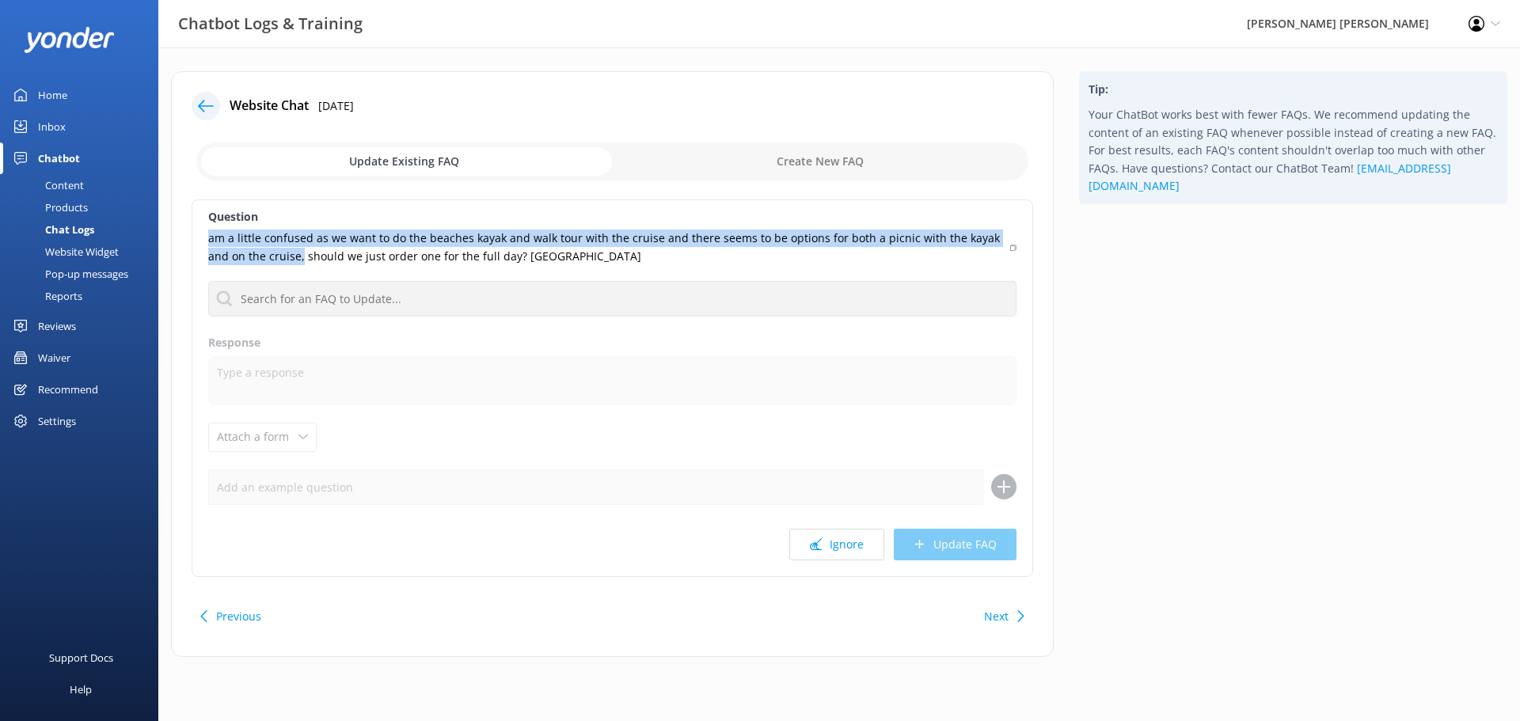
drag, startPoint x: 280, startPoint y: 259, endPoint x: 188, endPoint y: 239, distance: 94.0
click at [188, 239] on div "Website Chat [DATE] Update Existing FAQ Create New FAQ Question am a little con…" at bounding box center [612, 364] width 883 height 586
copy p "am a little confused as we want to do the beaches kayak and walk tour with the …"
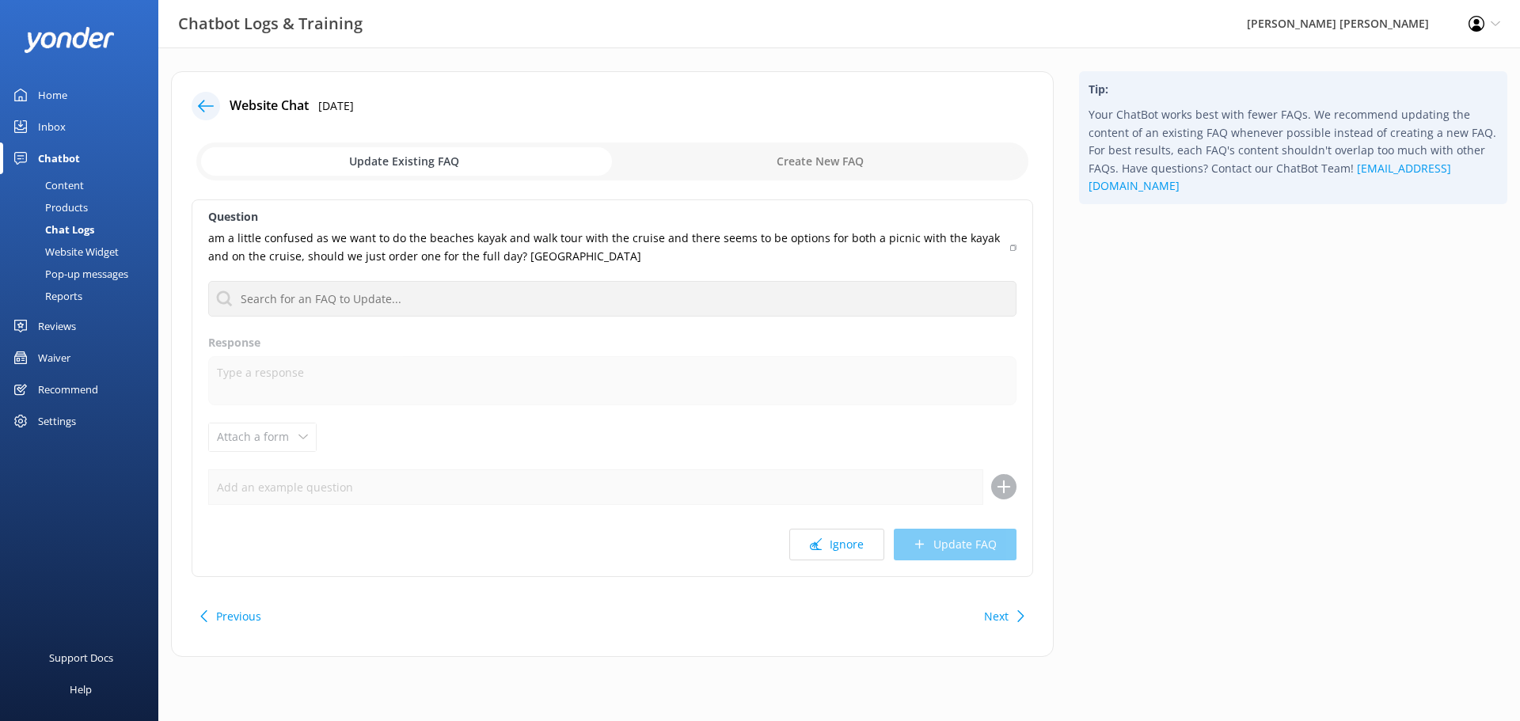
click at [195, 105] on div at bounding box center [206, 106] width 29 height 29
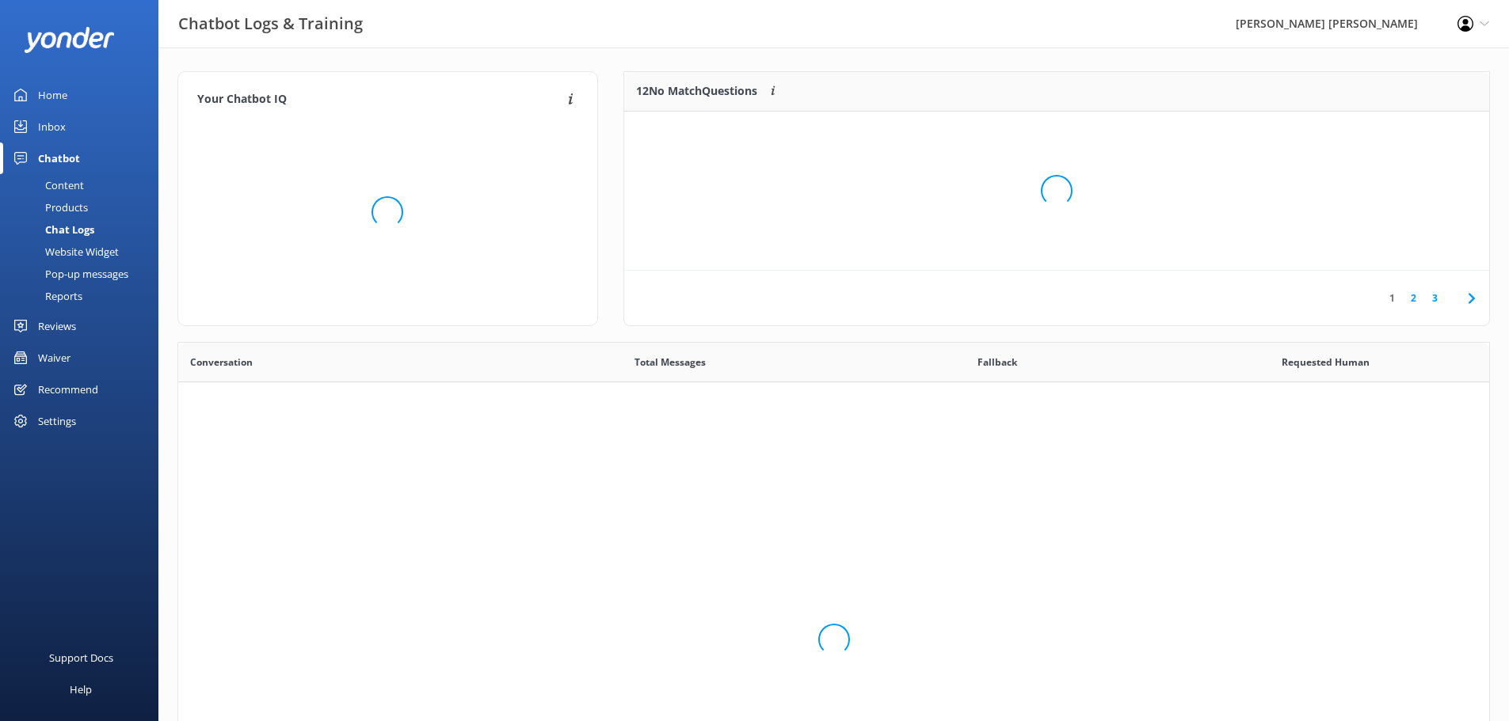
scroll to position [543, 1299]
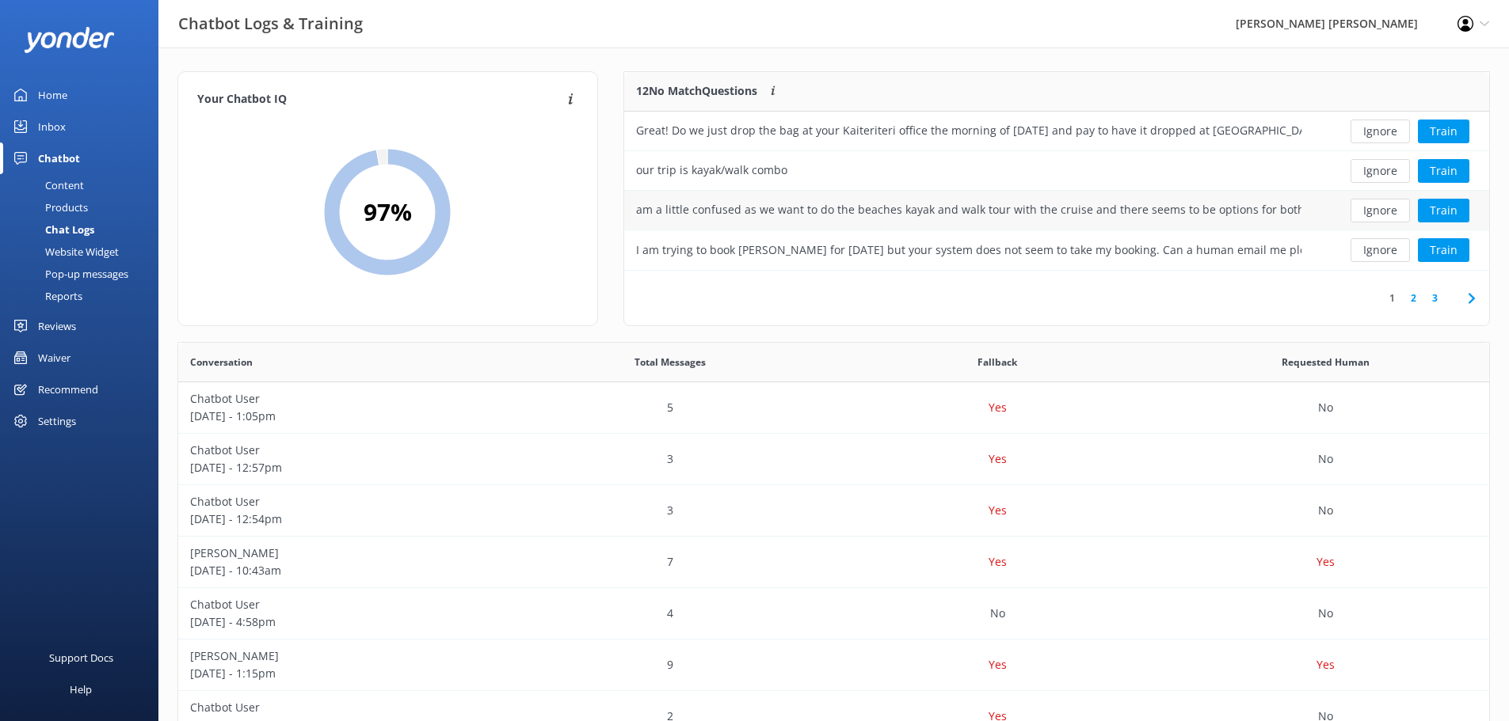
click at [1387, 216] on button "Ignore" at bounding box center [1379, 211] width 59 height 24
drag, startPoint x: 1156, startPoint y: 211, endPoint x: 1340, endPoint y: 216, distance: 183.8
click at [1340, 216] on div "I am trying to book [PERSON_NAME] for [DATE] but your system does not seem to t…" at bounding box center [1056, 211] width 865 height 40
copy div "Can a human email me please on [EMAIL_ADDRESS][DOMAIN_NAME]"
click at [1387, 218] on button "Ignore" at bounding box center [1379, 211] width 59 height 24
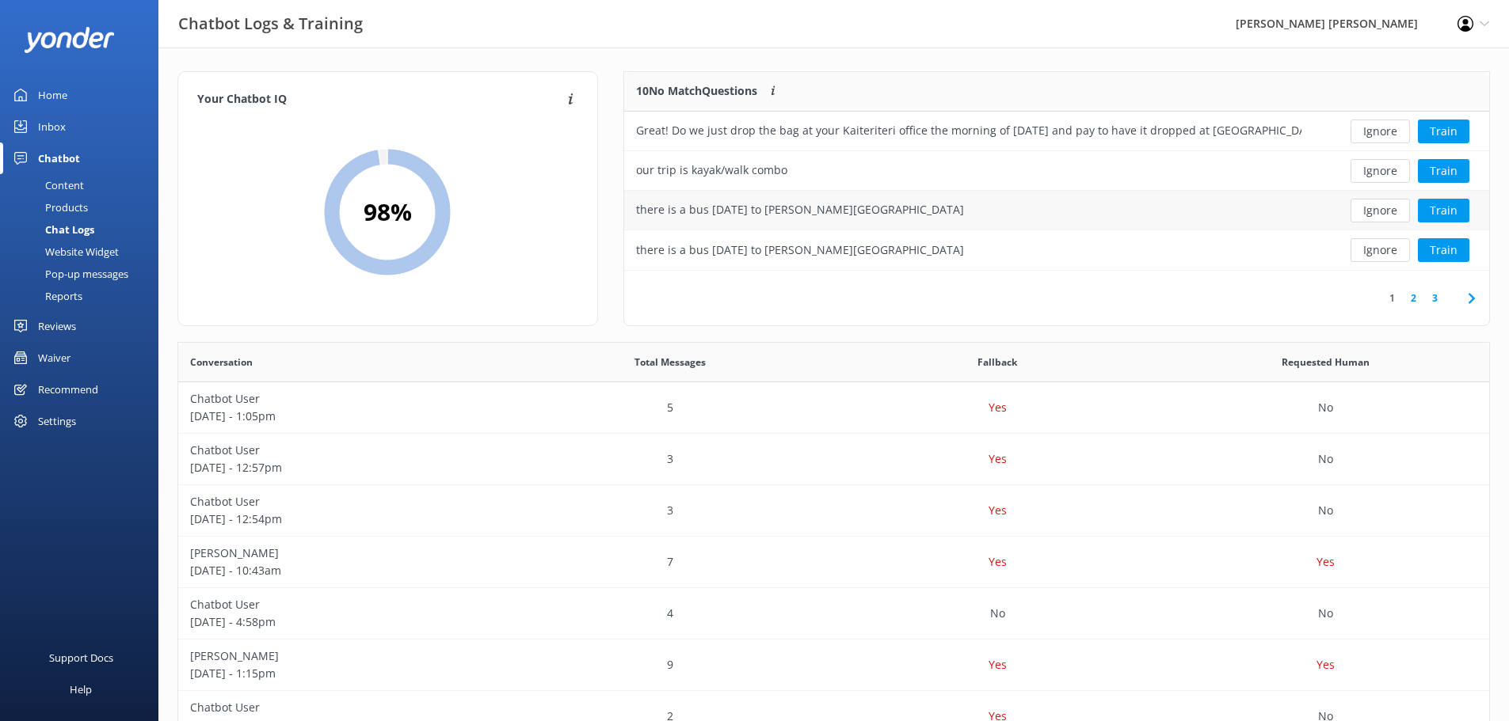
click at [848, 213] on div "there is a bus [DATE] to [PERSON_NAME][GEOGRAPHIC_DATA]" at bounding box center [968, 211] width 689 height 40
drag, startPoint x: 814, startPoint y: 215, endPoint x: 628, endPoint y: 219, distance: 186.1
click at [628, 219] on div "there is a bus [DATE] to [PERSON_NAME][GEOGRAPHIC_DATA]" at bounding box center [968, 211] width 689 height 40
copy div "there is a bus [DATE] to [PERSON_NAME][GEOGRAPHIC_DATA]"
click at [1382, 215] on button "Ignore" at bounding box center [1379, 211] width 59 height 24
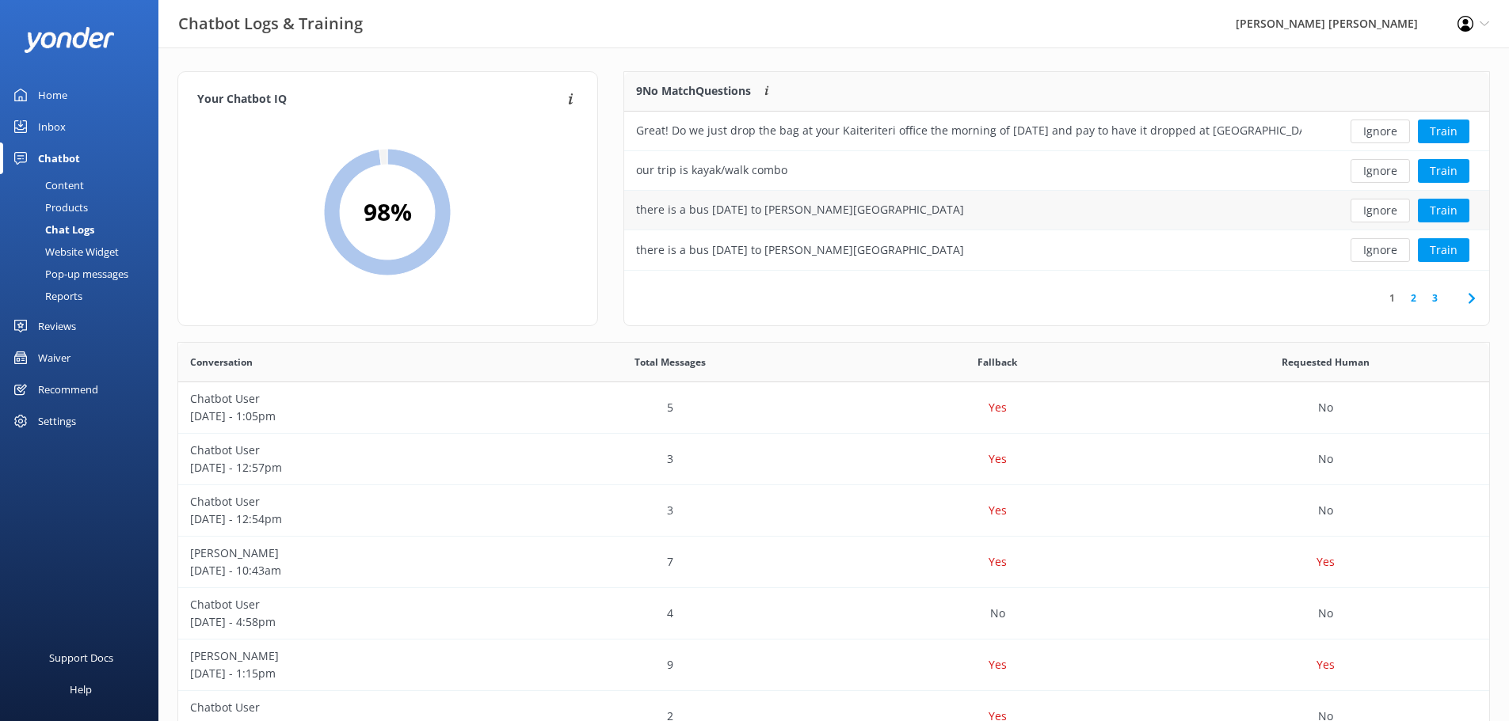
click at [1378, 212] on button "Ignore" at bounding box center [1379, 211] width 59 height 24
click at [1425, 211] on button "Train" at bounding box center [1443, 211] width 51 height 24
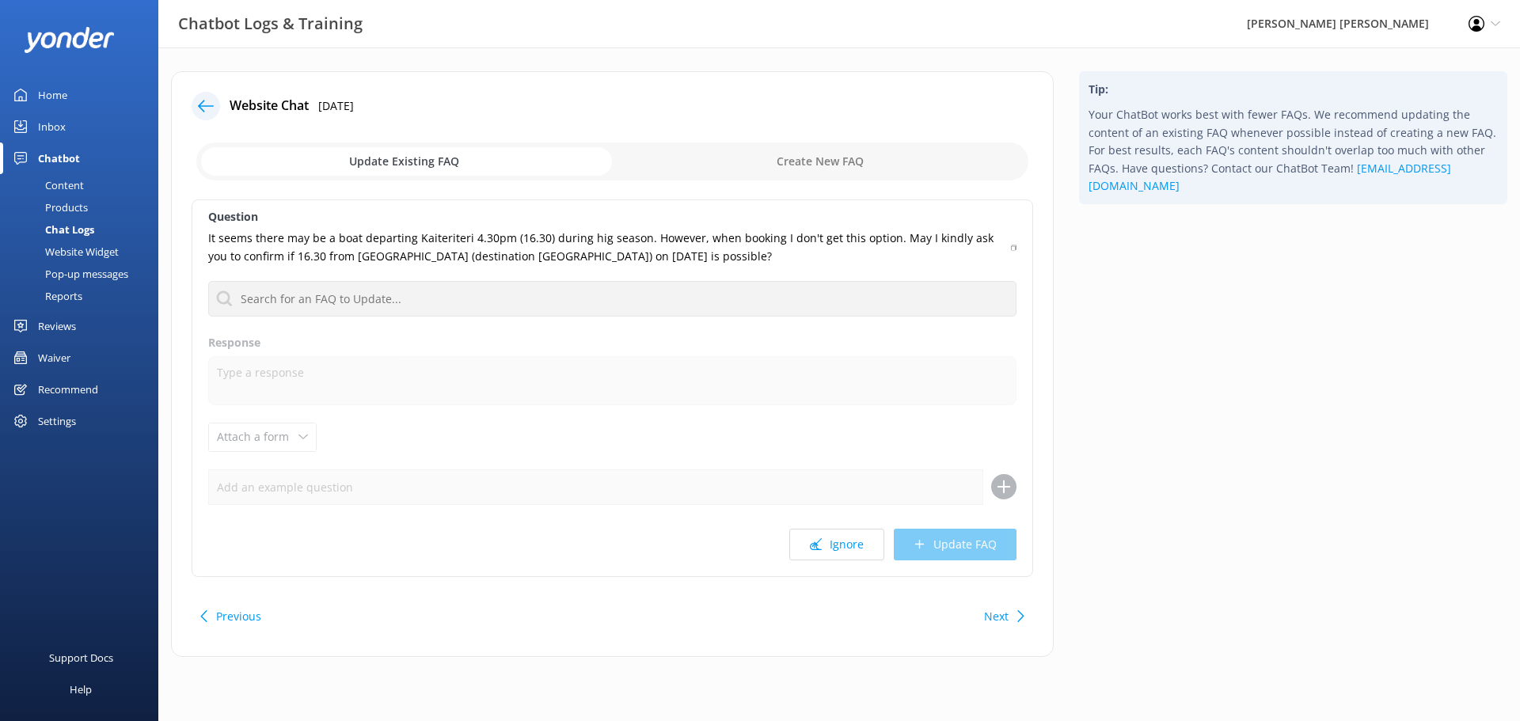
click at [200, 102] on icon at bounding box center [206, 106] width 16 height 16
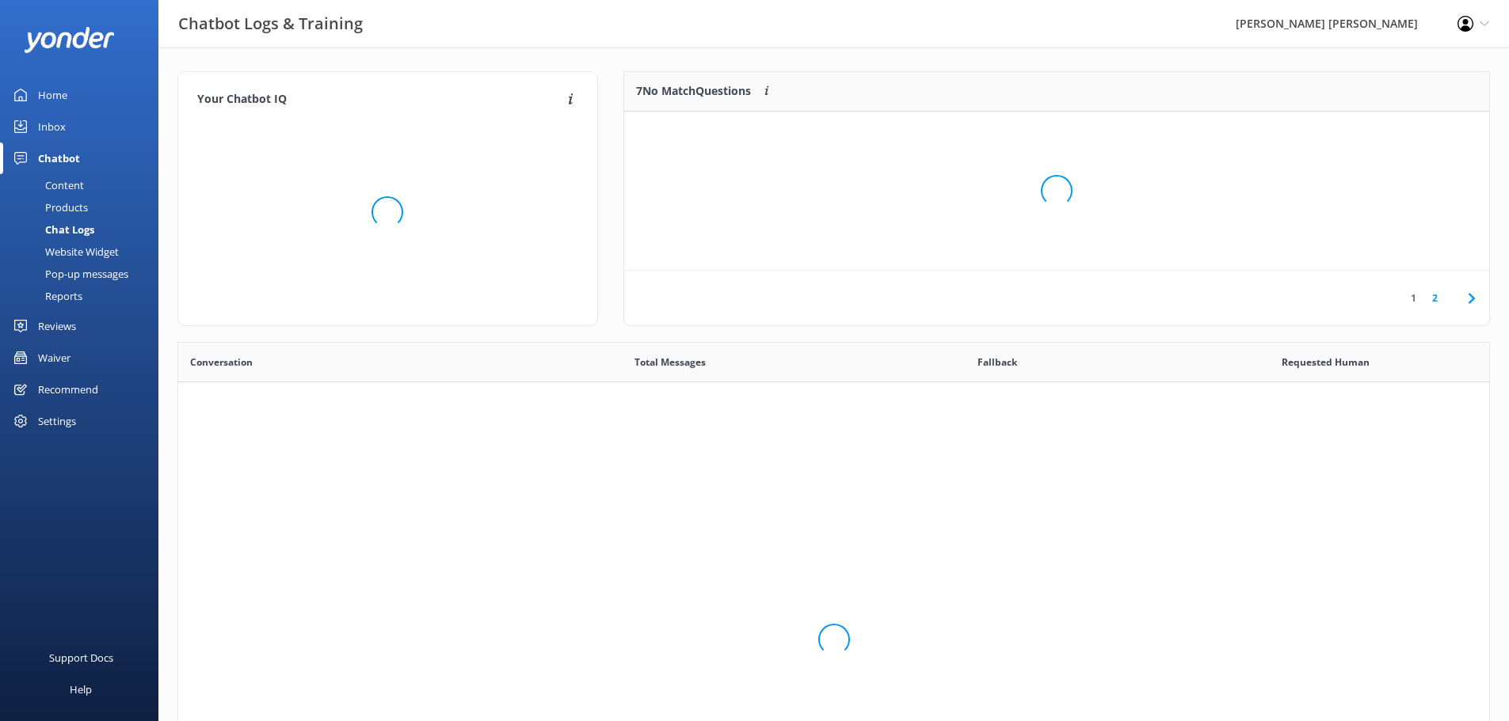
scroll to position [543, 1299]
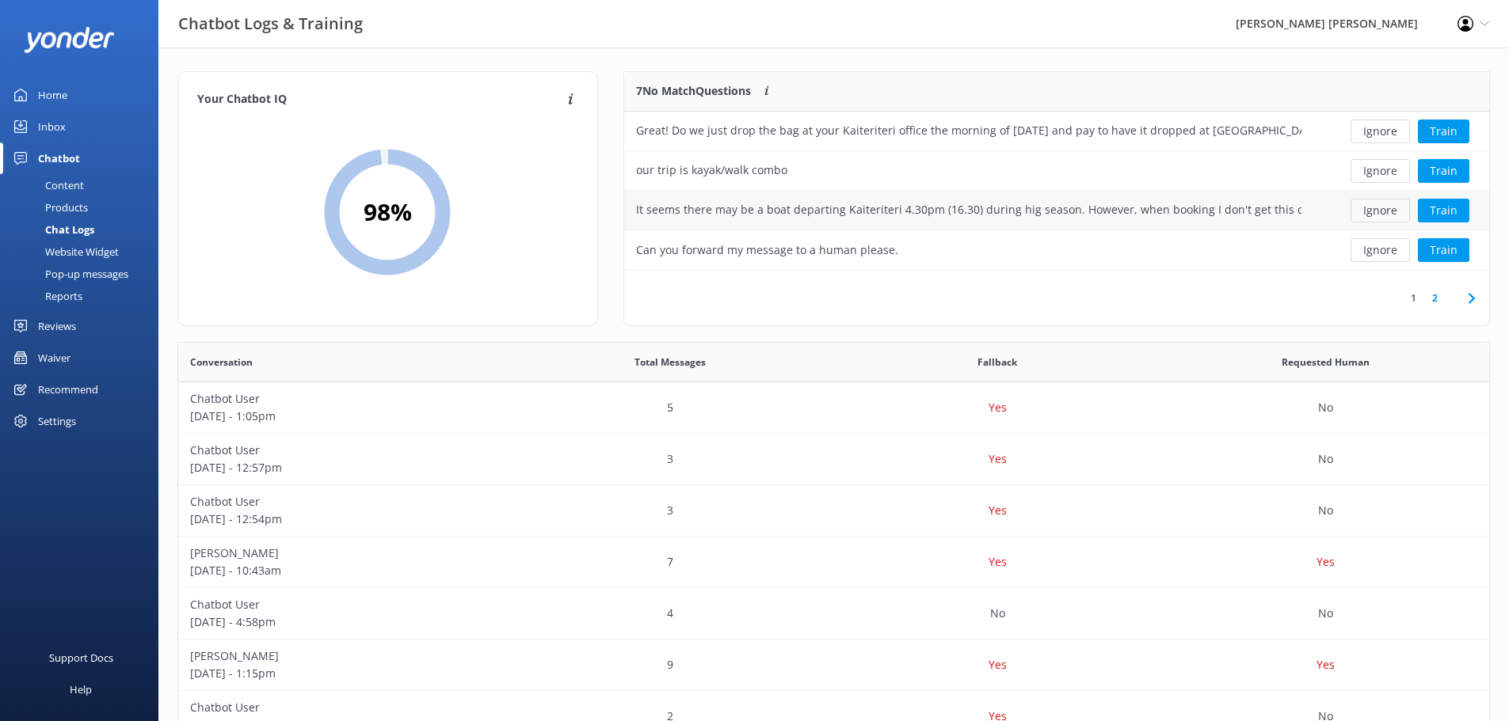
click at [1387, 212] on button "Ignore" at bounding box center [1379, 211] width 59 height 24
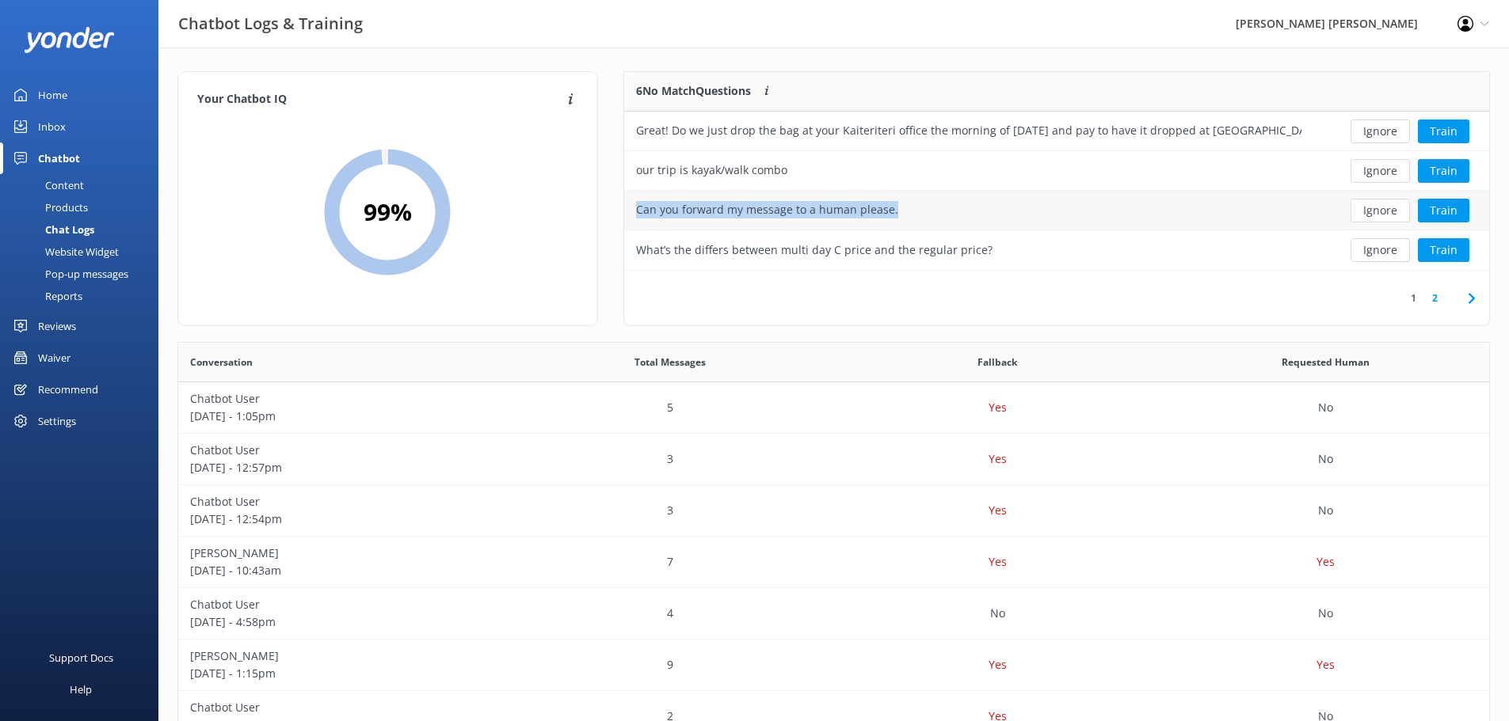
drag, startPoint x: 906, startPoint y: 212, endPoint x: 627, endPoint y: 217, distance: 278.8
click at [627, 217] on div "Can you forward my message to a human please." at bounding box center [968, 211] width 689 height 40
copy div "Can you forward my message to a human please."
click at [1383, 213] on button "Ignore" at bounding box center [1379, 211] width 59 height 24
drag, startPoint x: 974, startPoint y: 212, endPoint x: 637, endPoint y: 215, distance: 336.6
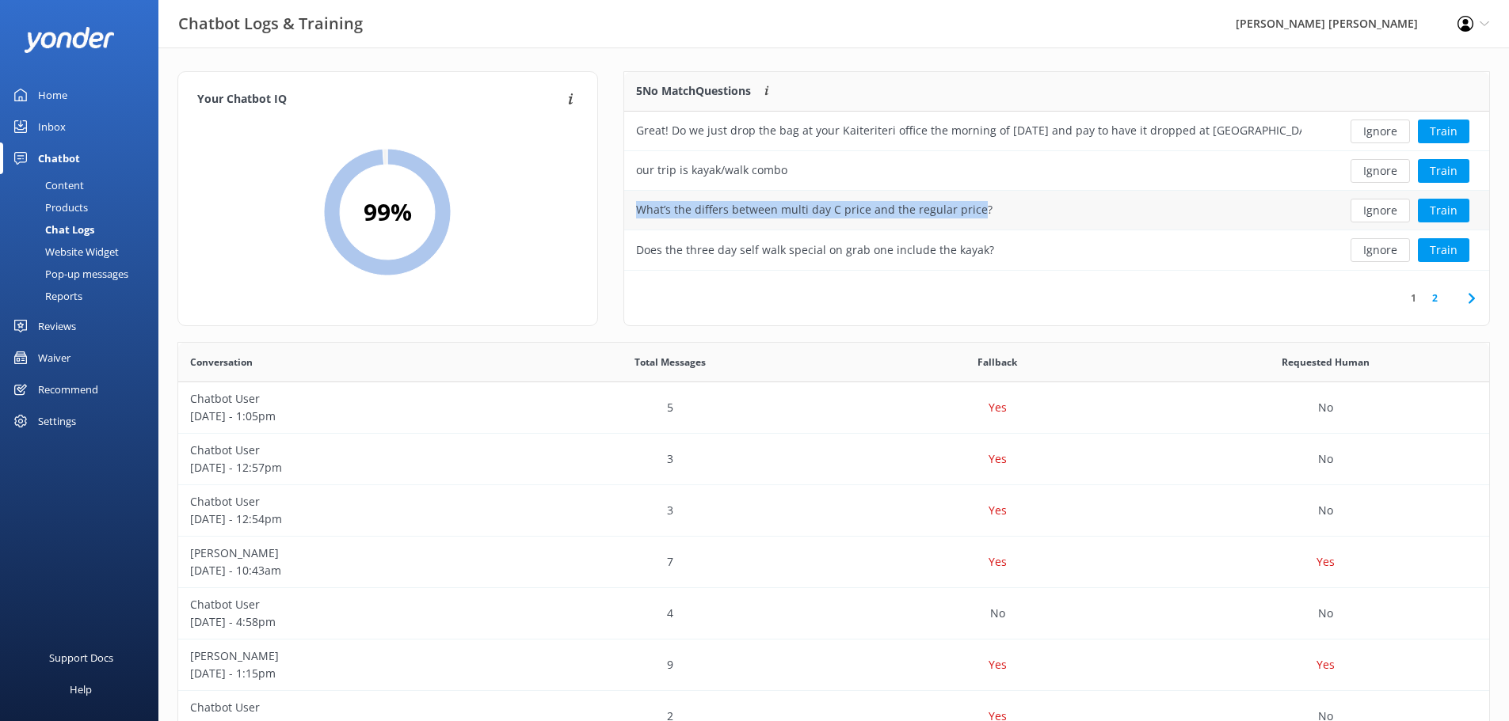
click at [637, 215] on div "What’s the differs between multi day C price and the regular price?" at bounding box center [814, 209] width 356 height 17
copy div "What’s the differs between multi day C price and the regular price"
click at [1376, 212] on button "Ignore" at bounding box center [1379, 211] width 59 height 24
drag, startPoint x: 991, startPoint y: 206, endPoint x: 637, endPoint y: 207, distance: 354.8
click at [637, 207] on div "Does the three day self walk special on grab one include the kayak?" at bounding box center [968, 211] width 689 height 40
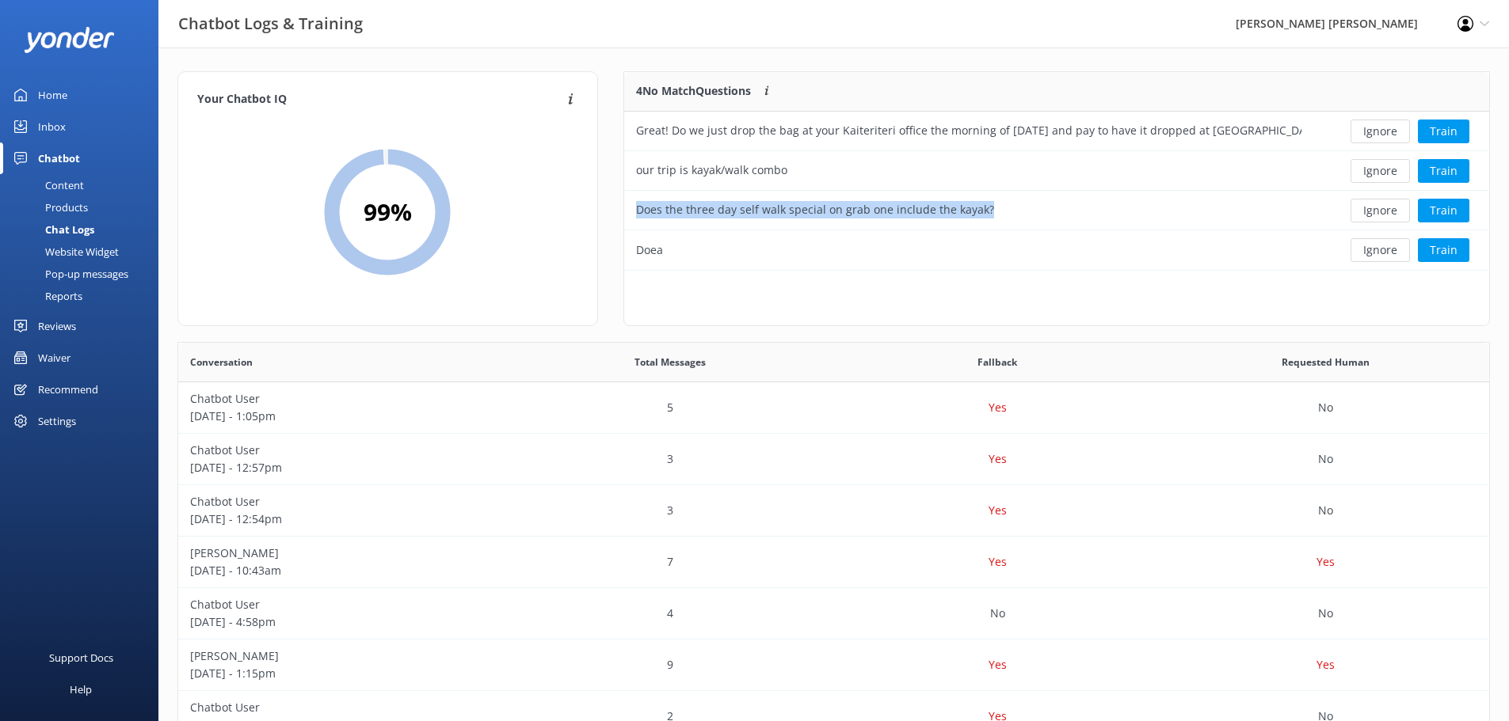
copy div "Does the three day self walk special on grab one include the kayak?"
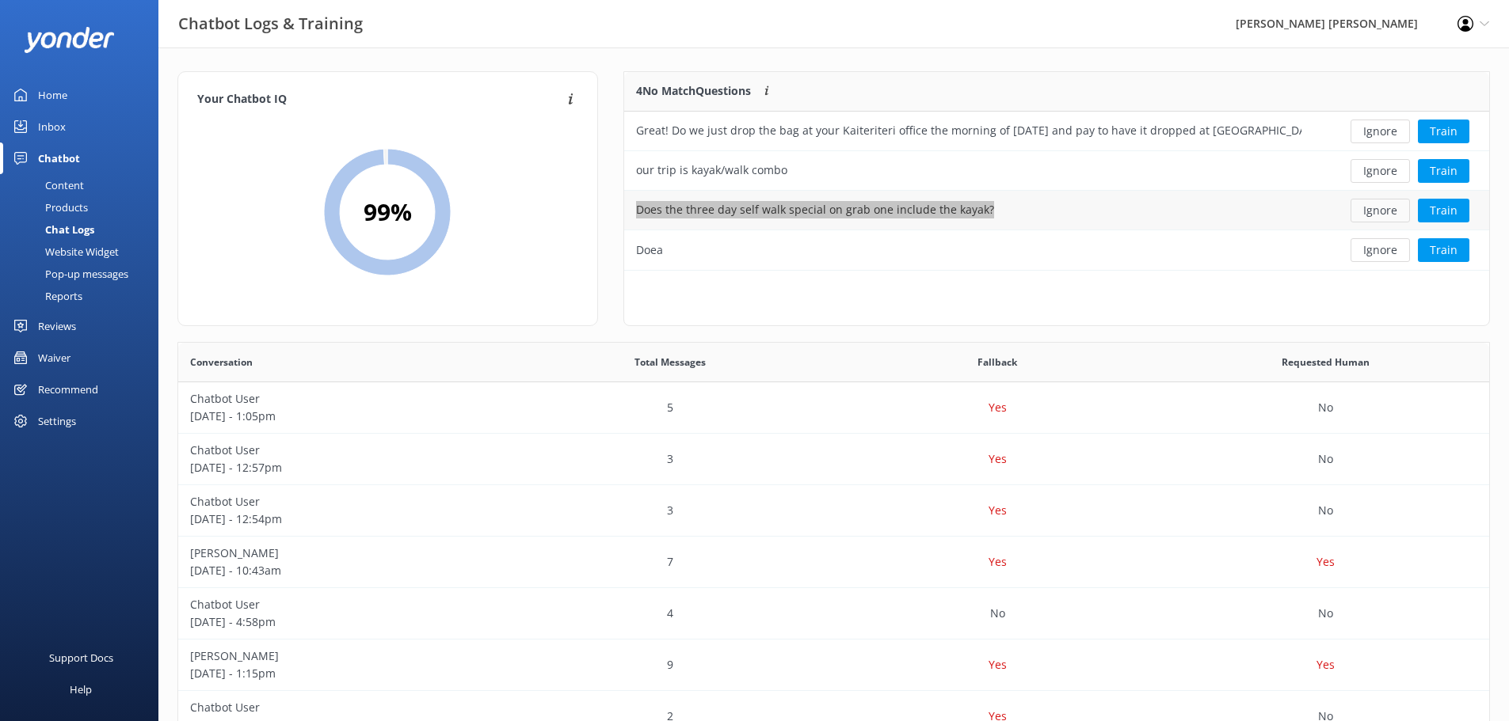
click at [1391, 209] on button "Ignore" at bounding box center [1379, 211] width 59 height 24
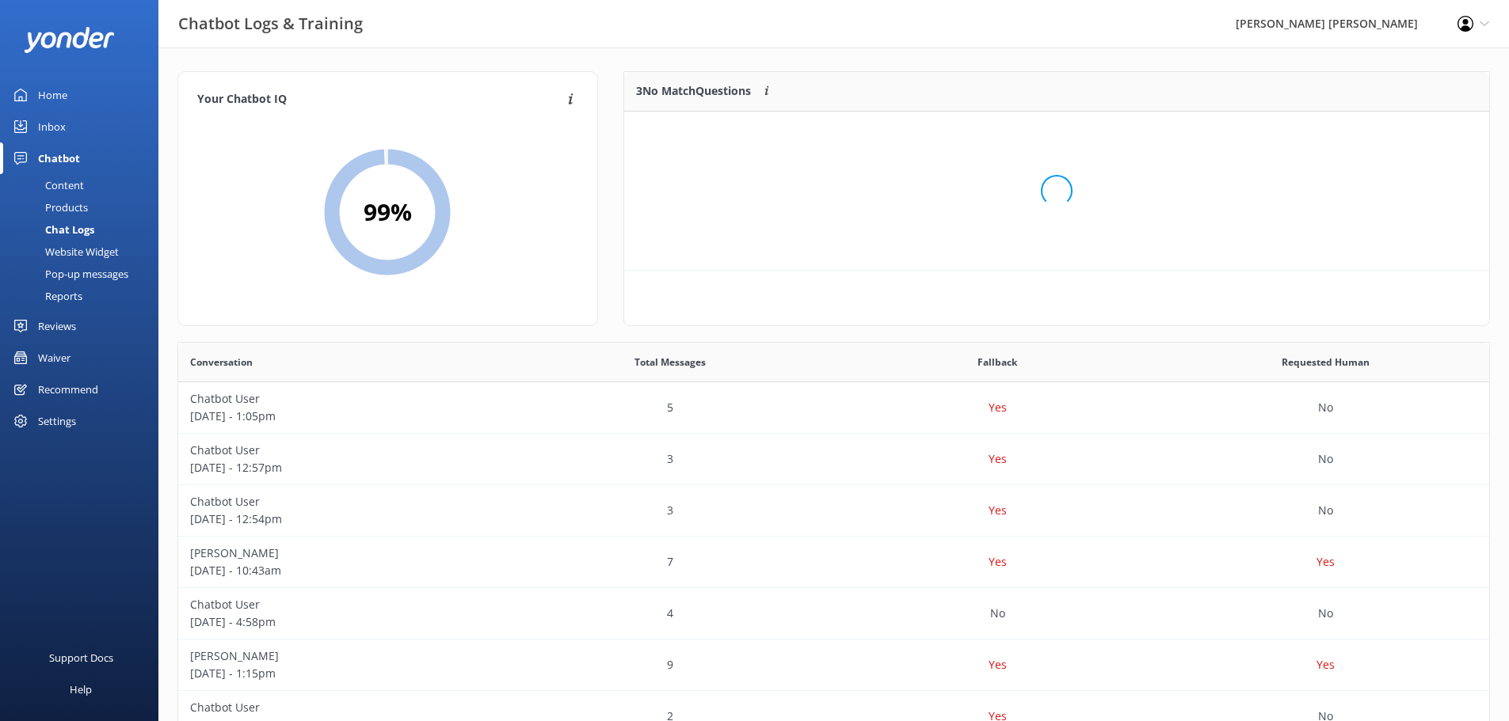
scroll to position [147, 853]
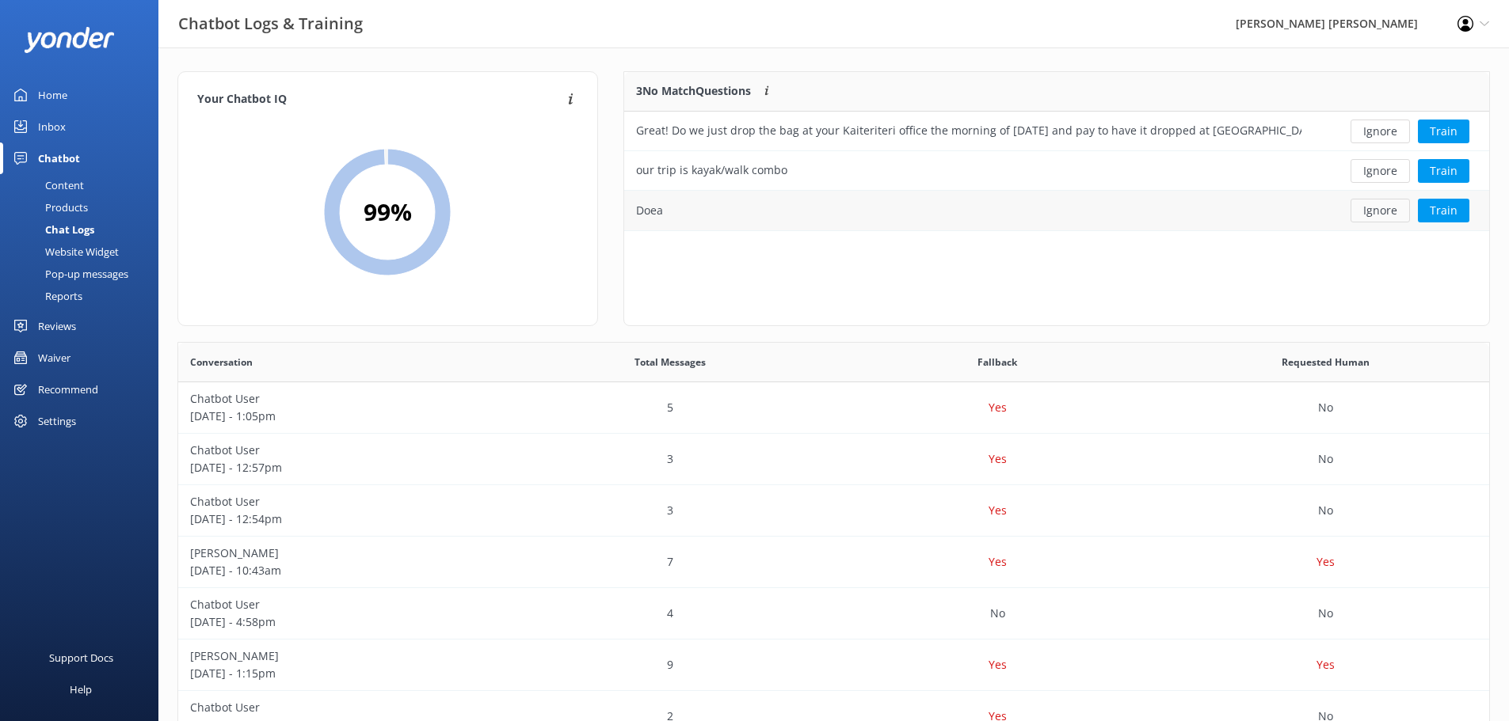
click at [1365, 210] on button "Ignore" at bounding box center [1379, 211] width 59 height 24
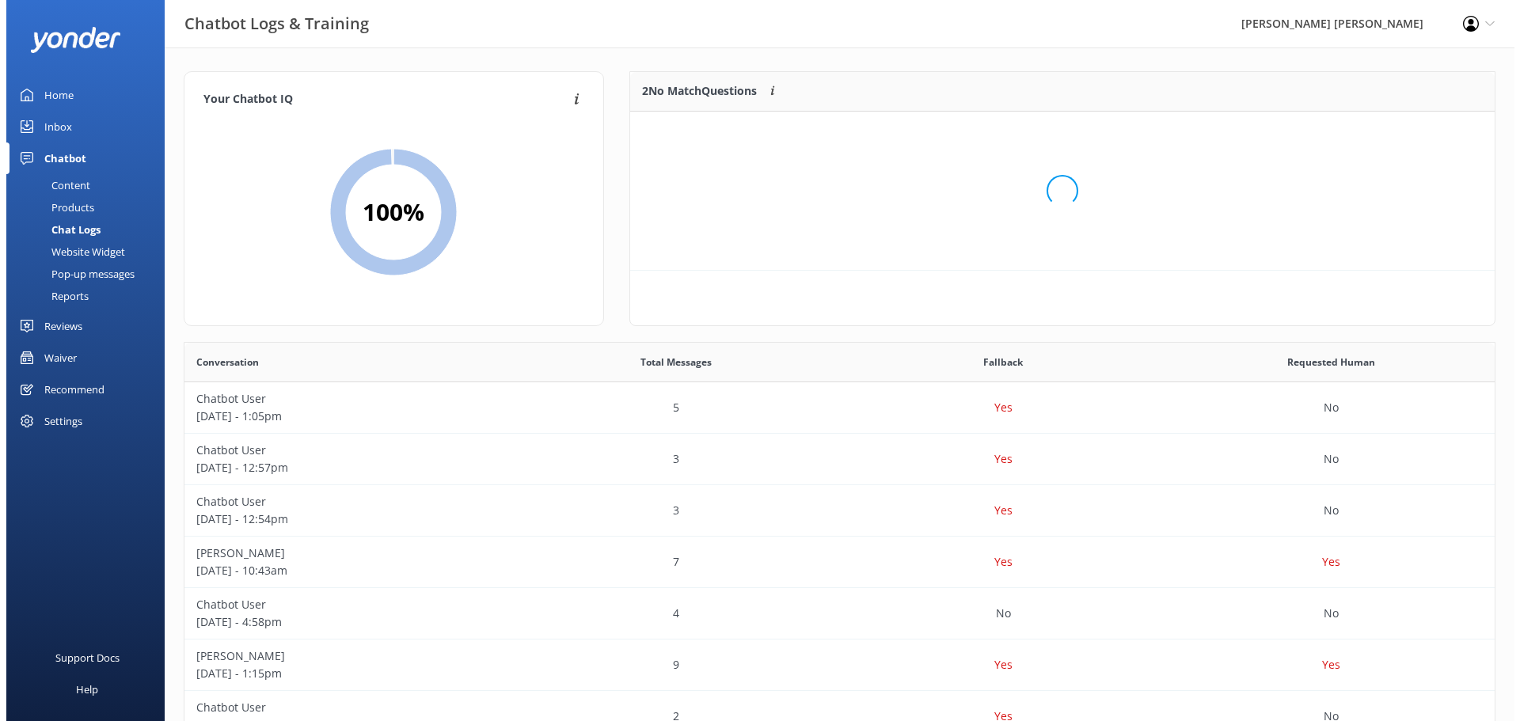
scroll to position [108, 853]
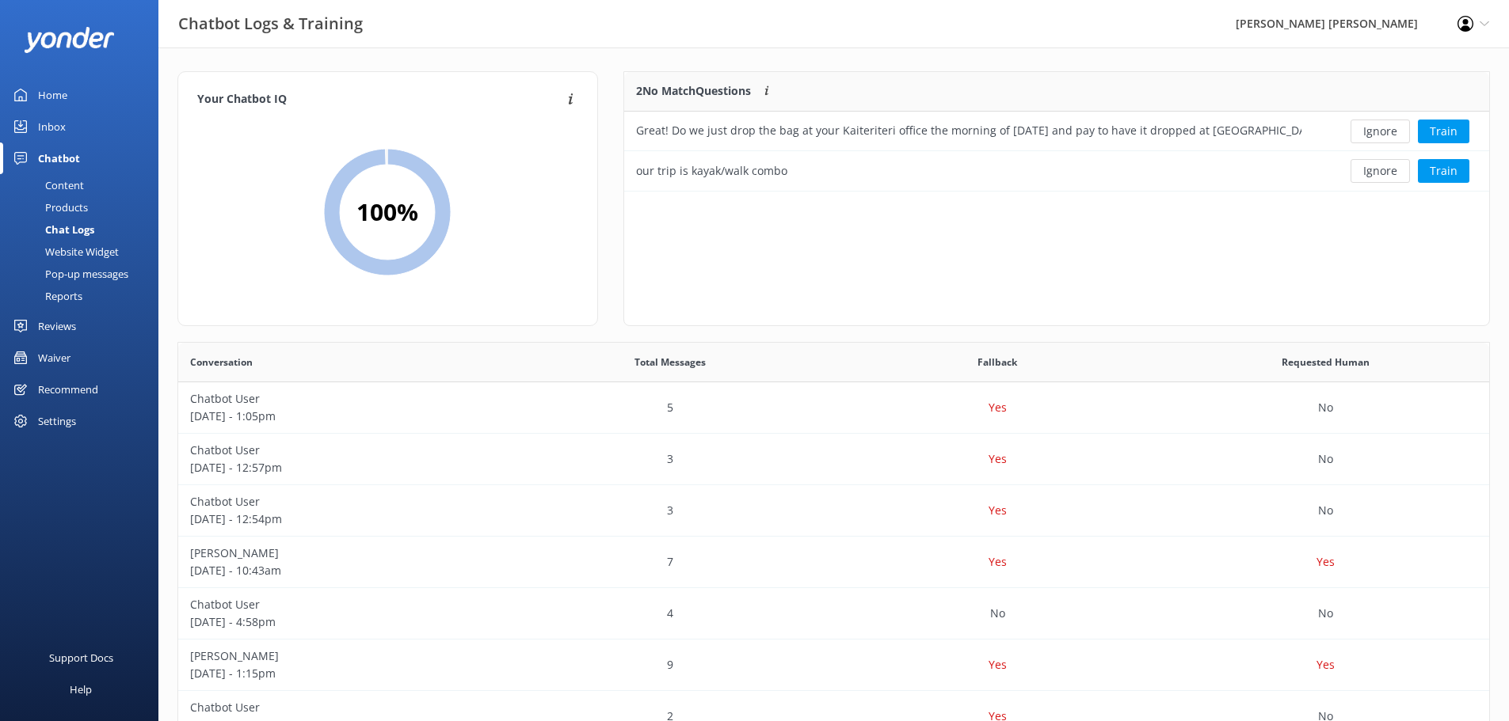
click at [51, 127] on div "Inbox" at bounding box center [52, 127] width 28 height 32
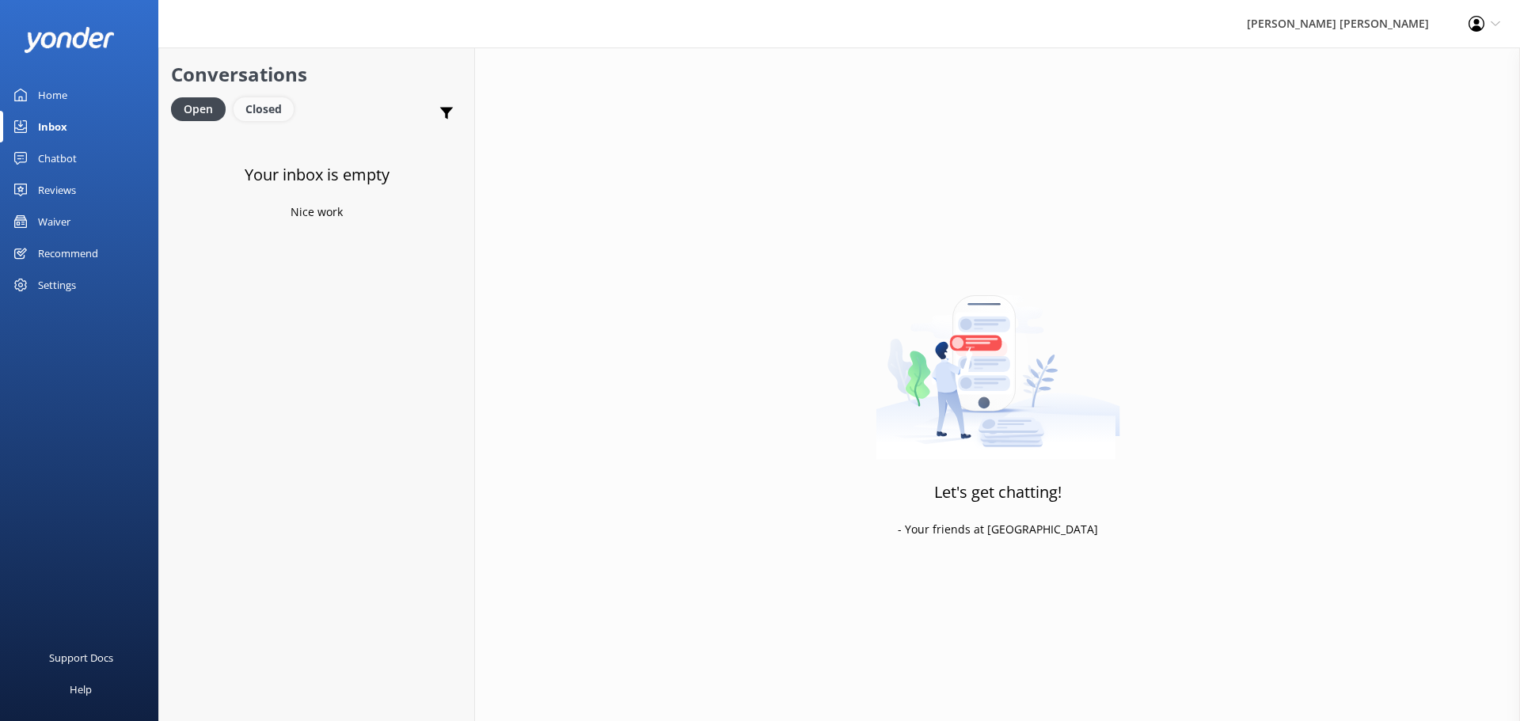
click at [284, 108] on div "Closed" at bounding box center [264, 109] width 60 height 24
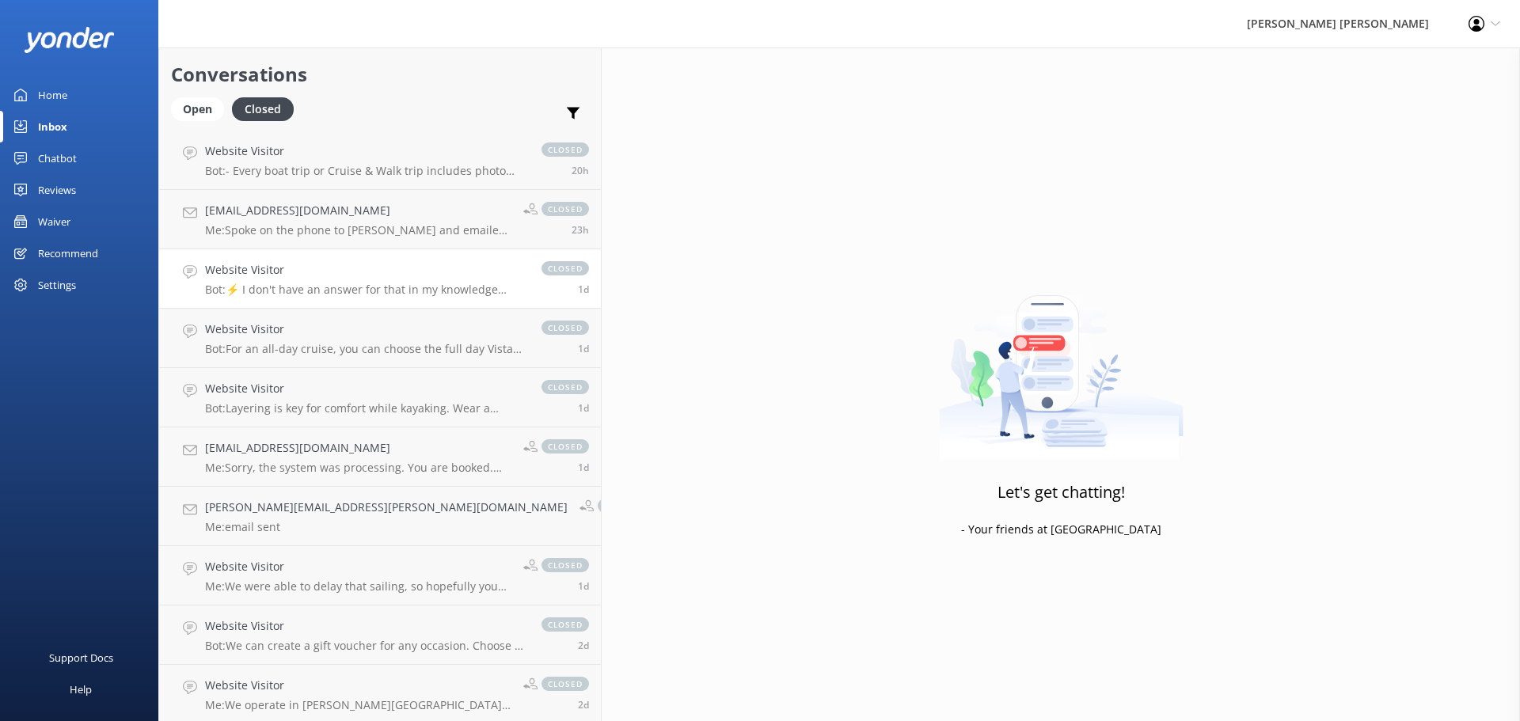
scroll to position [554, 0]
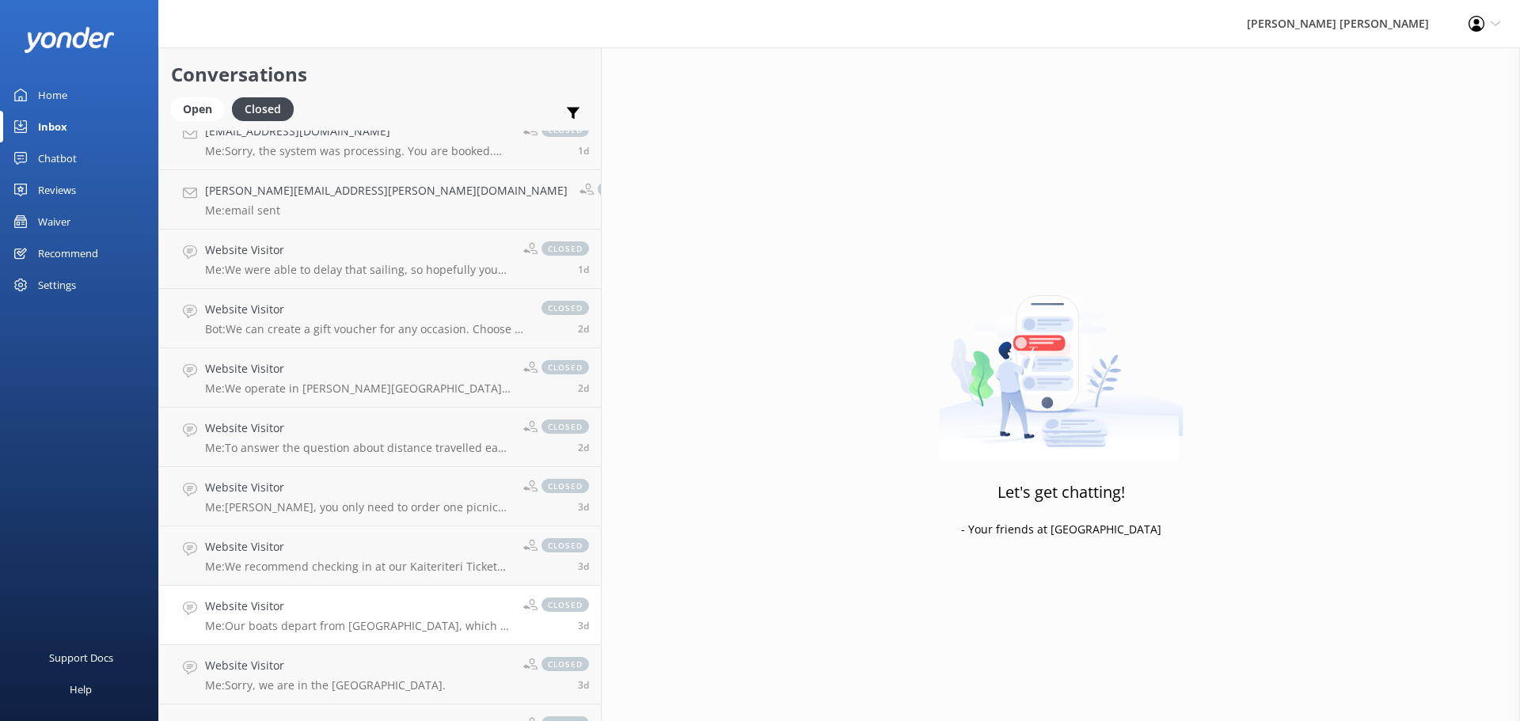
click at [319, 634] on link "Website Visitor Me: Our boats depart from [GEOGRAPHIC_DATA], which is about an …" at bounding box center [380, 615] width 442 height 59
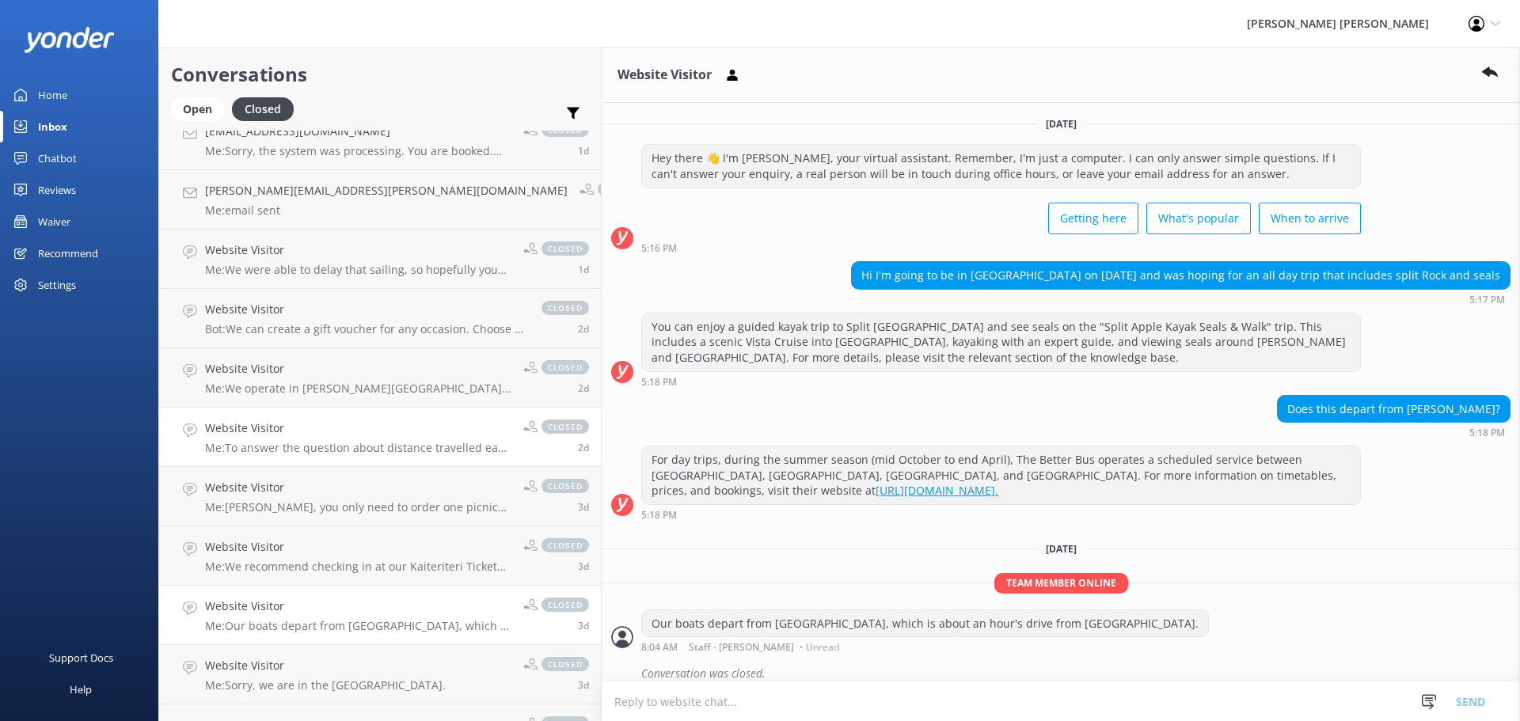
click at [276, 439] on div "Website Visitor Me: To answer the question about distance travelled each day de…" at bounding box center [358, 437] width 306 height 35
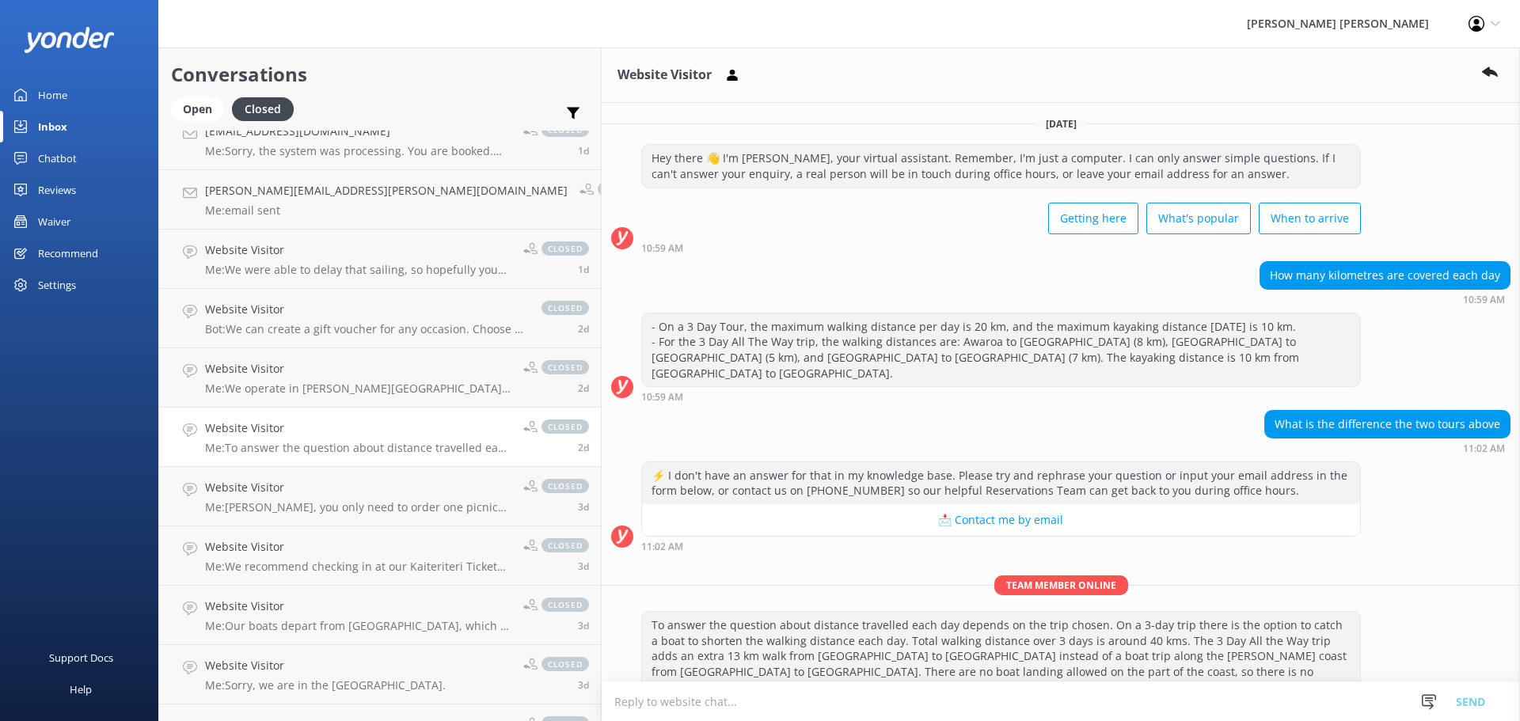
scroll to position [46, 0]
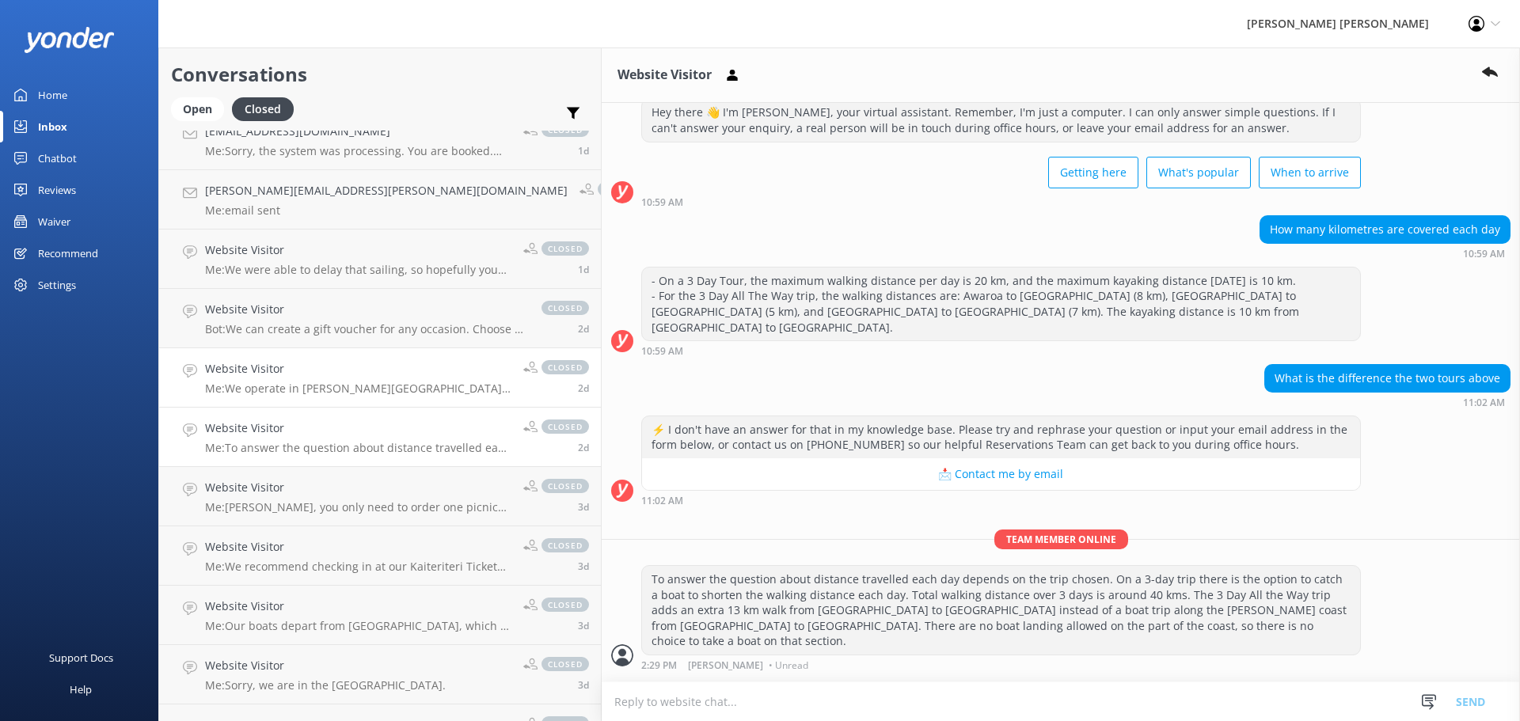
click at [264, 370] on h4 "Website Visitor" at bounding box center [358, 368] width 306 height 17
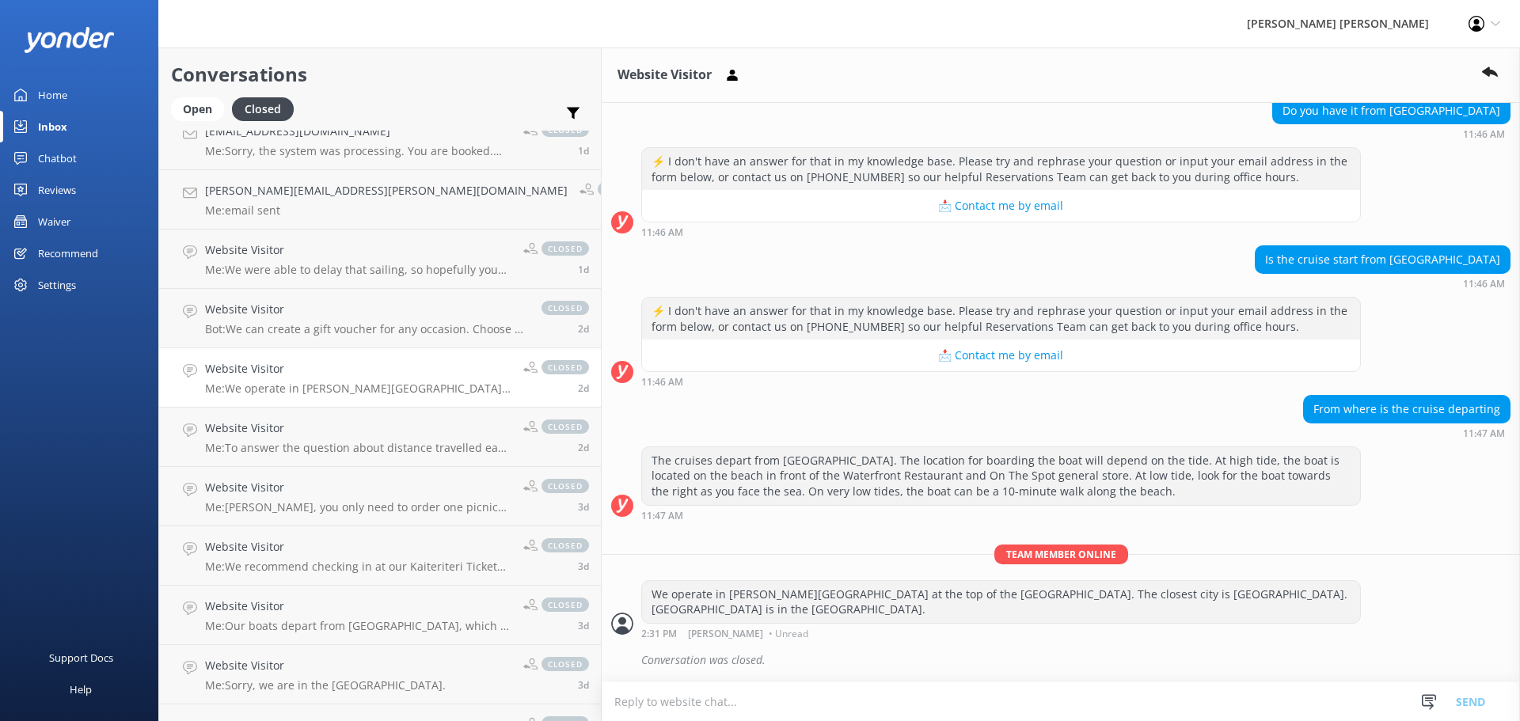
scroll to position [503, 0]
click at [268, 324] on p "Bot: We can create a gift voucher for any occasion. Choose a particular trip or…" at bounding box center [365, 329] width 321 height 14
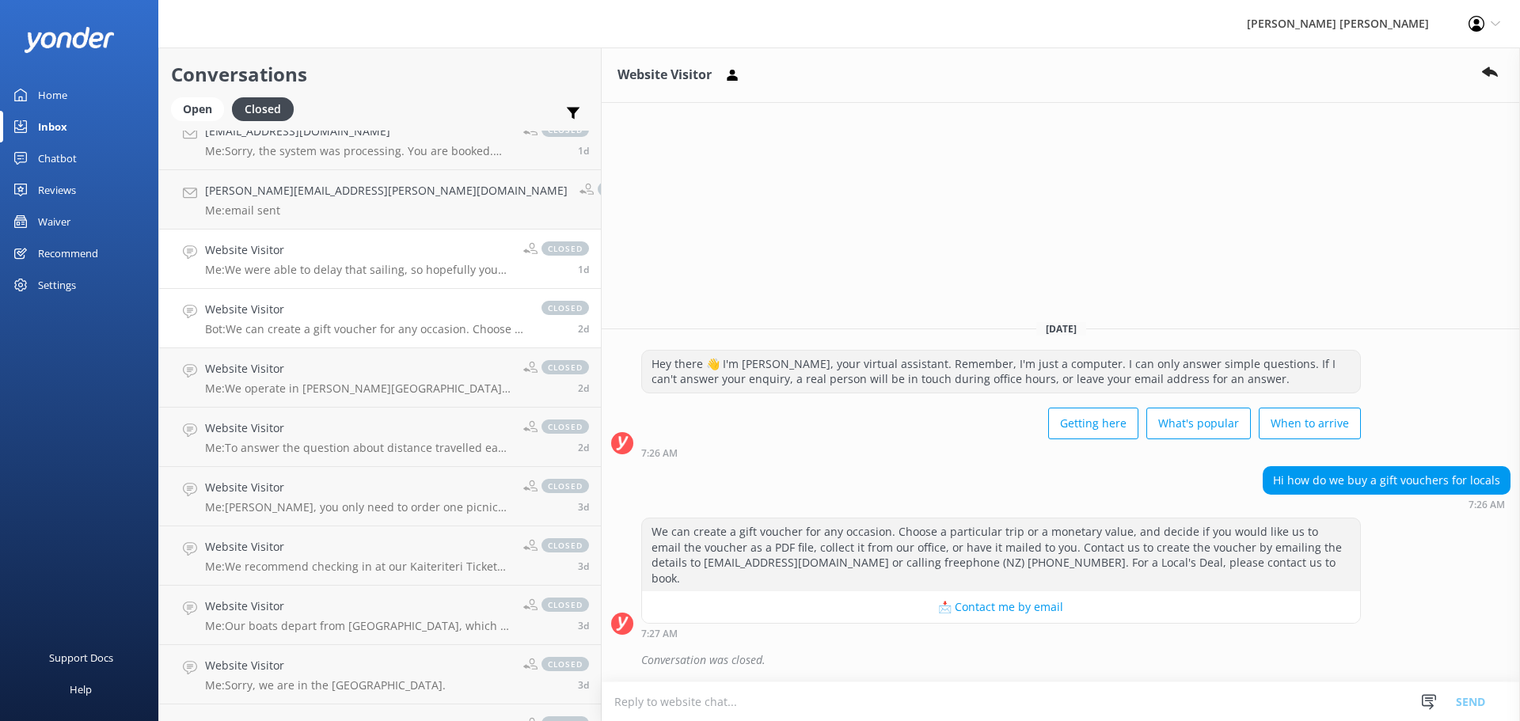
click at [282, 268] on p "Me: We were able to delay that sailing, so hopefully you made the departure and…" at bounding box center [358, 270] width 306 height 14
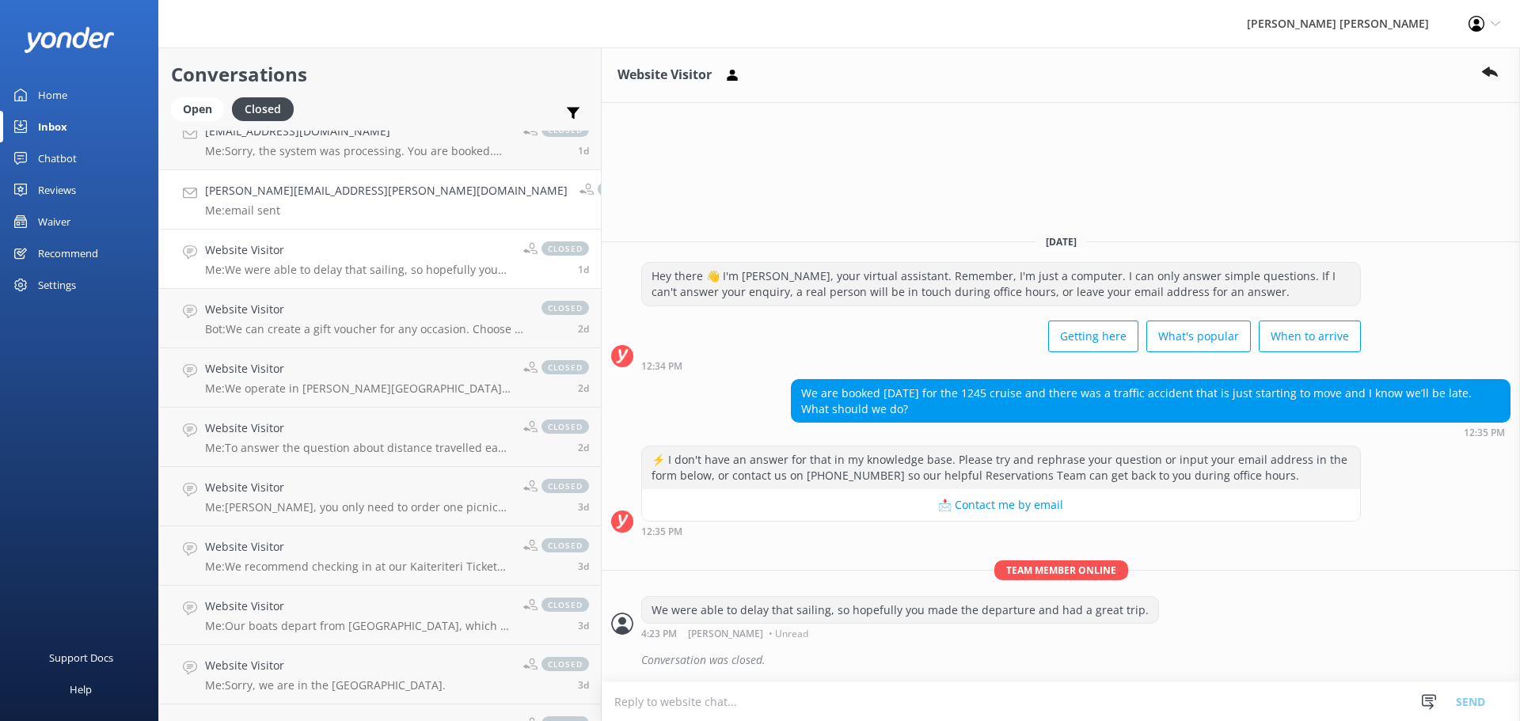
click at [296, 196] on h4 "[PERSON_NAME][EMAIL_ADDRESS][PERSON_NAME][DOMAIN_NAME]" at bounding box center [386, 190] width 363 height 17
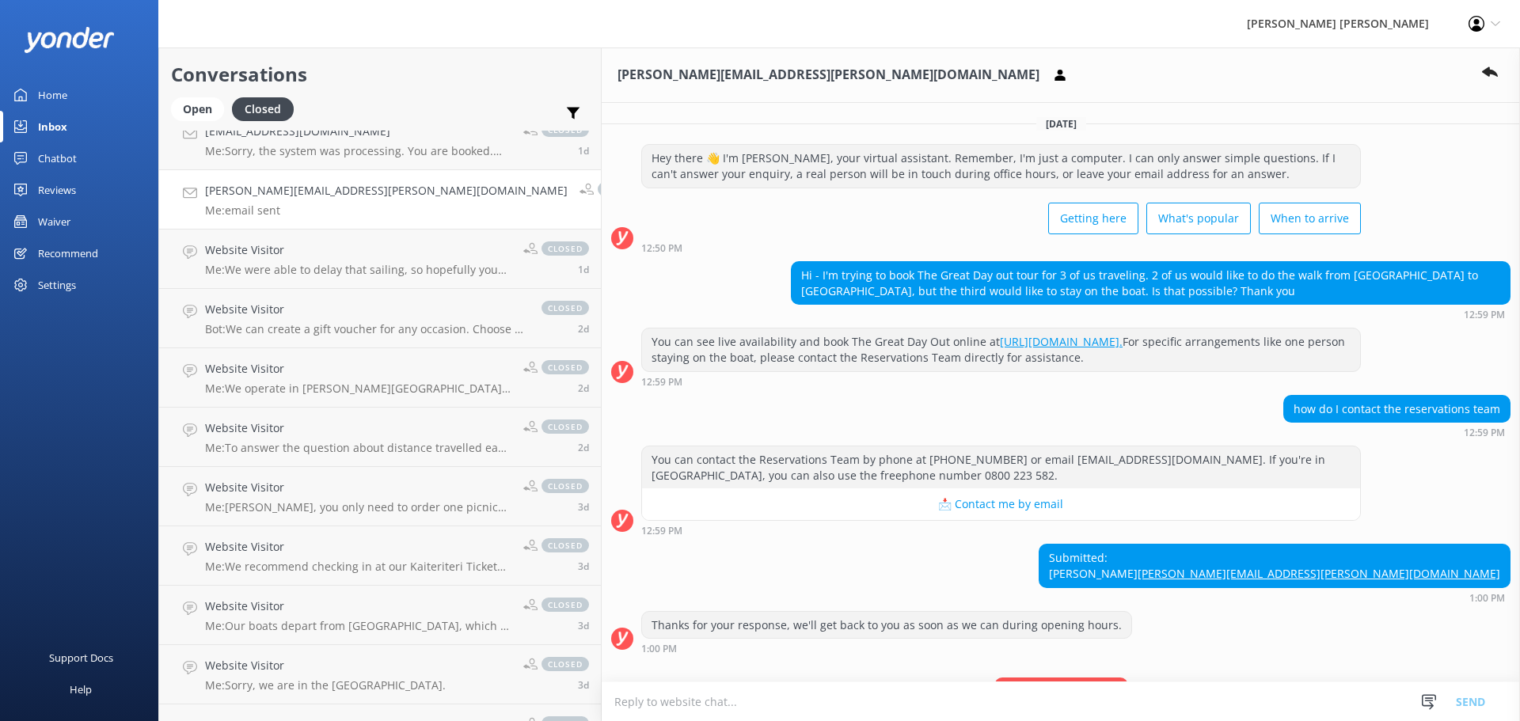
scroll to position [133, 0]
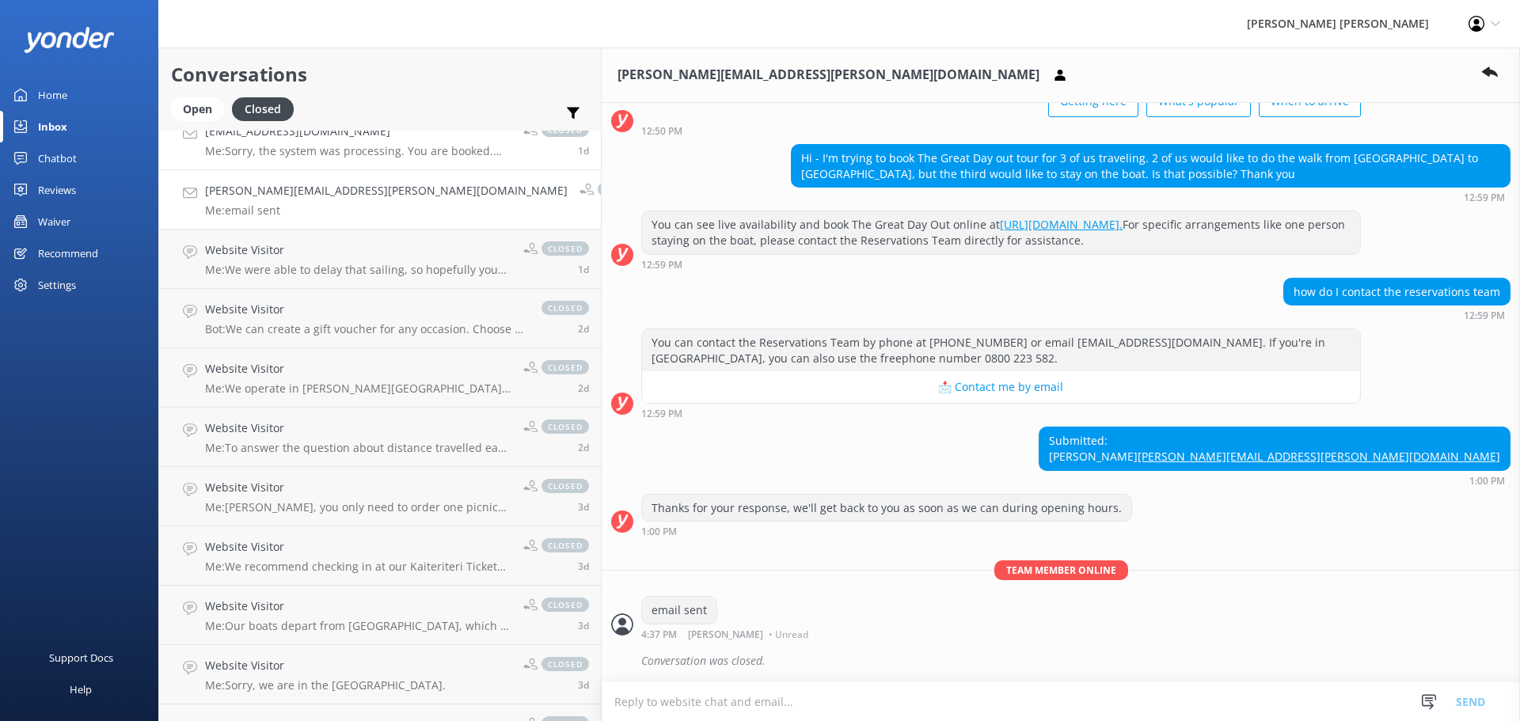
click at [318, 158] on link "[EMAIL_ADDRESS][DOMAIN_NAME] Me: Sorry, the system was processing. You are book…" at bounding box center [380, 140] width 442 height 59
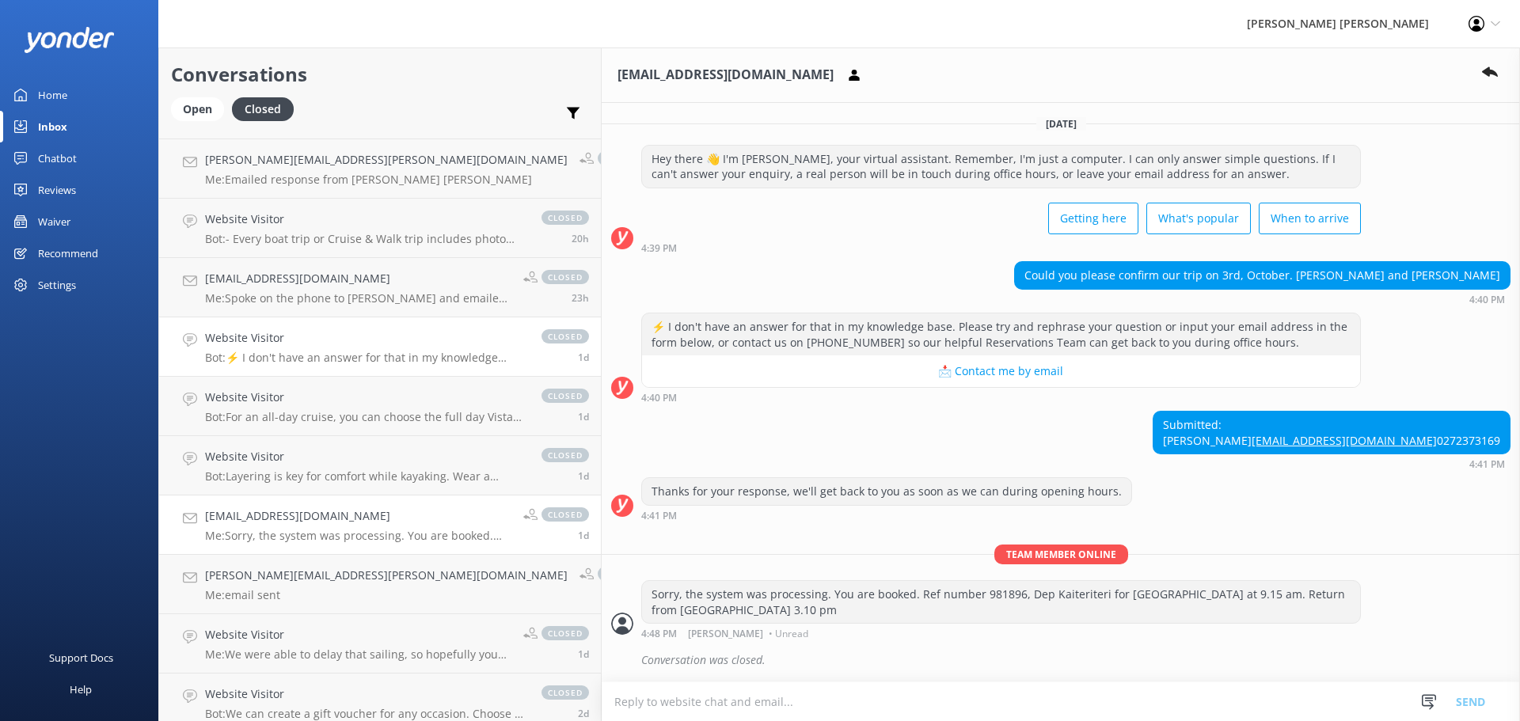
scroll to position [158, 0]
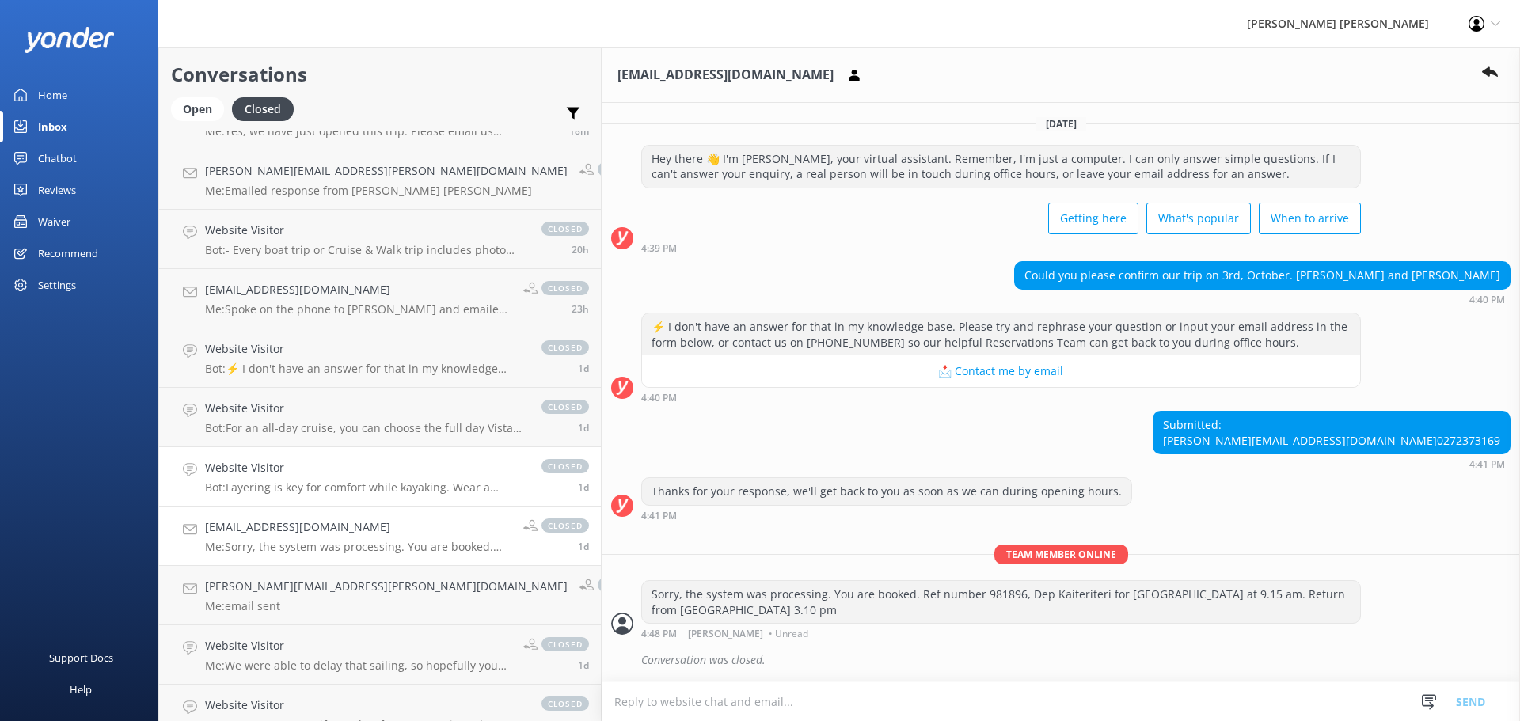
click at [331, 494] on p "Bot: Layering is key for comfort while kayaking. Wear a thermal layer close to …" at bounding box center [365, 488] width 321 height 14
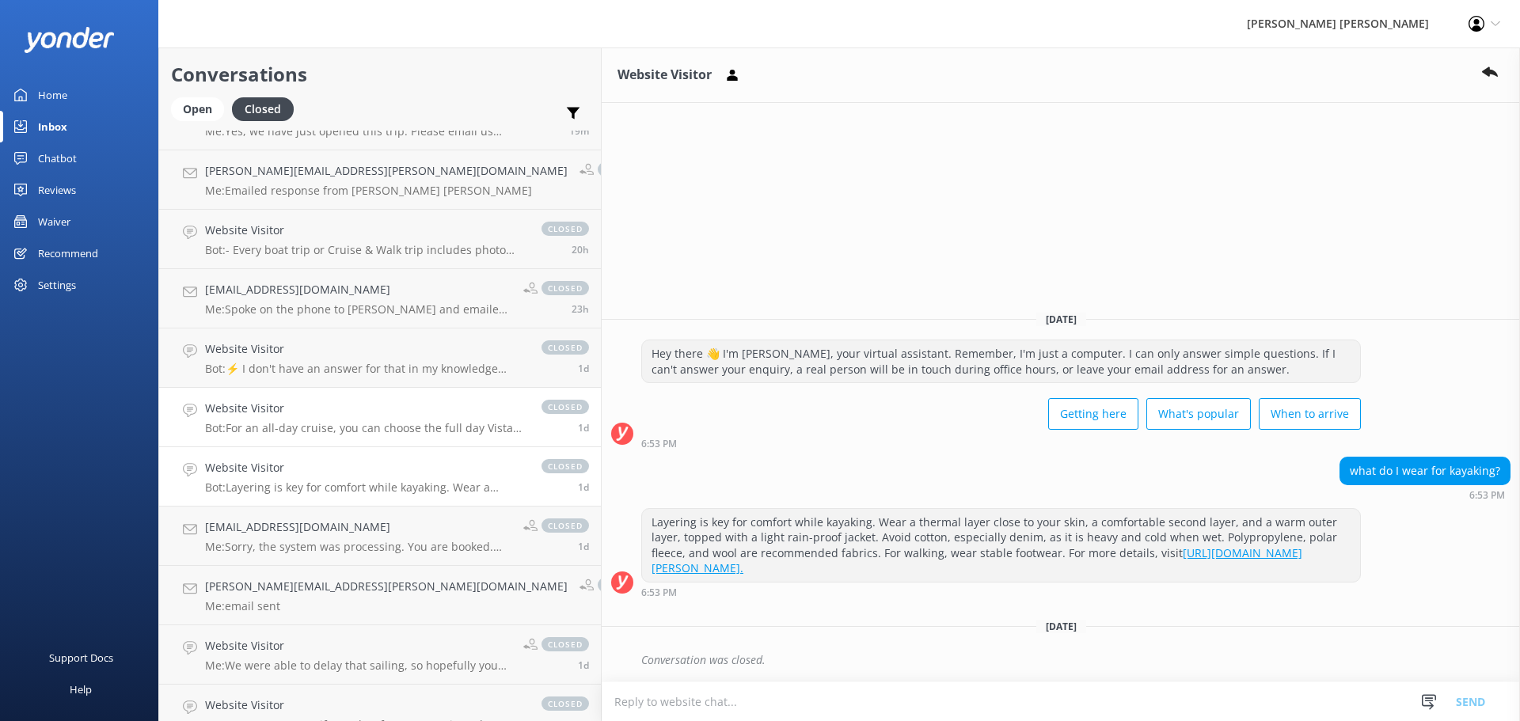
click at [303, 435] on p "Bot: For an all-day cruise, you can choose the full day Vista Cruise, which run…" at bounding box center [365, 428] width 321 height 14
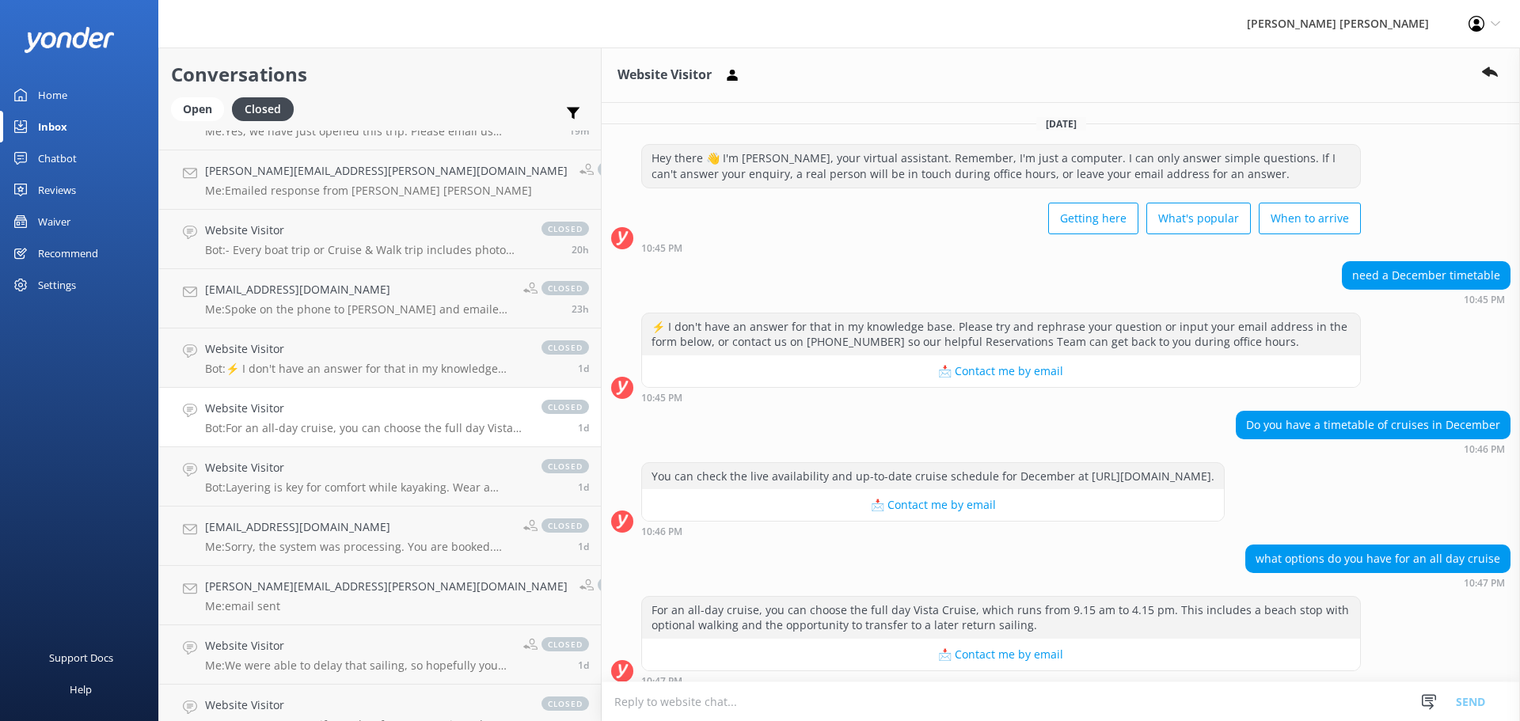
scroll to position [89, 0]
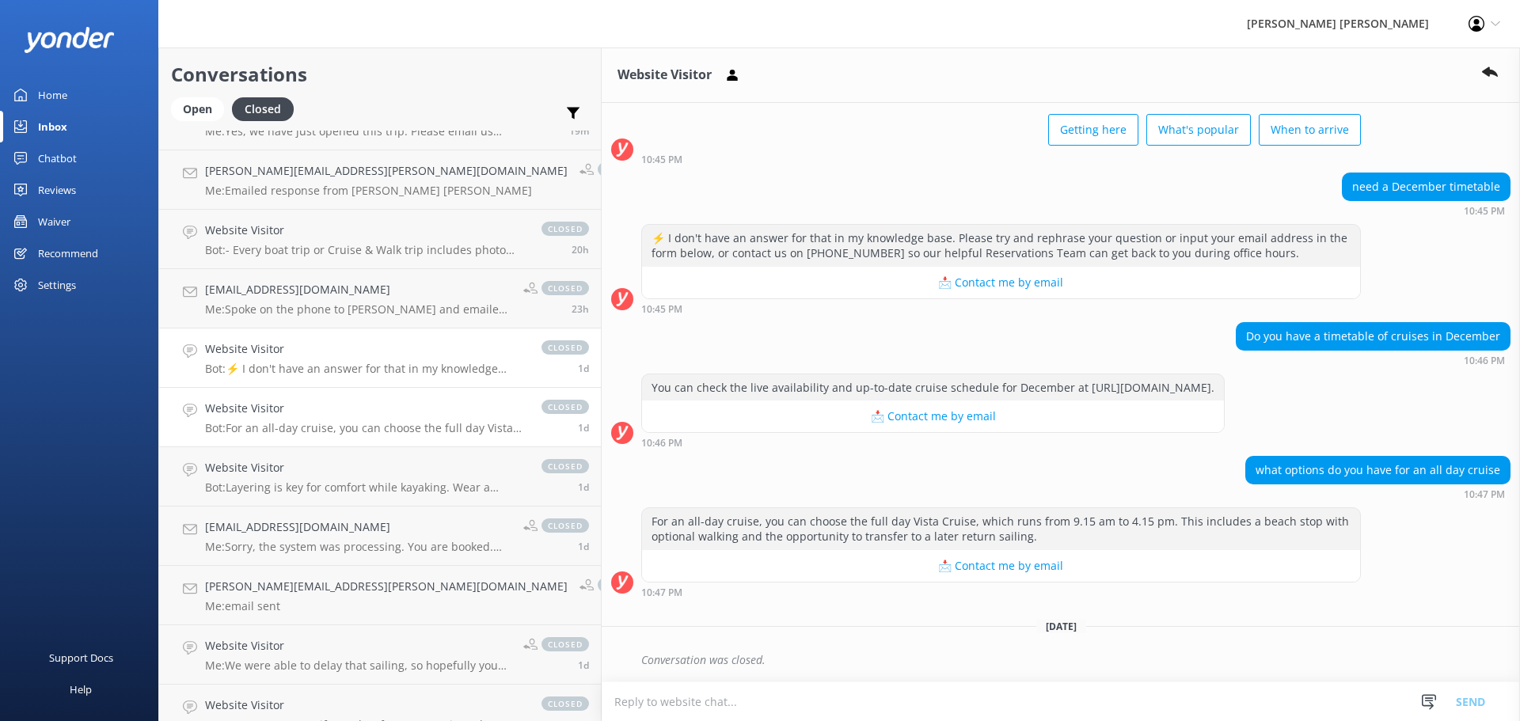
click at [289, 364] on p "Bot: ⚡ I don't have an answer for that in my knowledge base. Please try and rep…" at bounding box center [365, 369] width 321 height 14
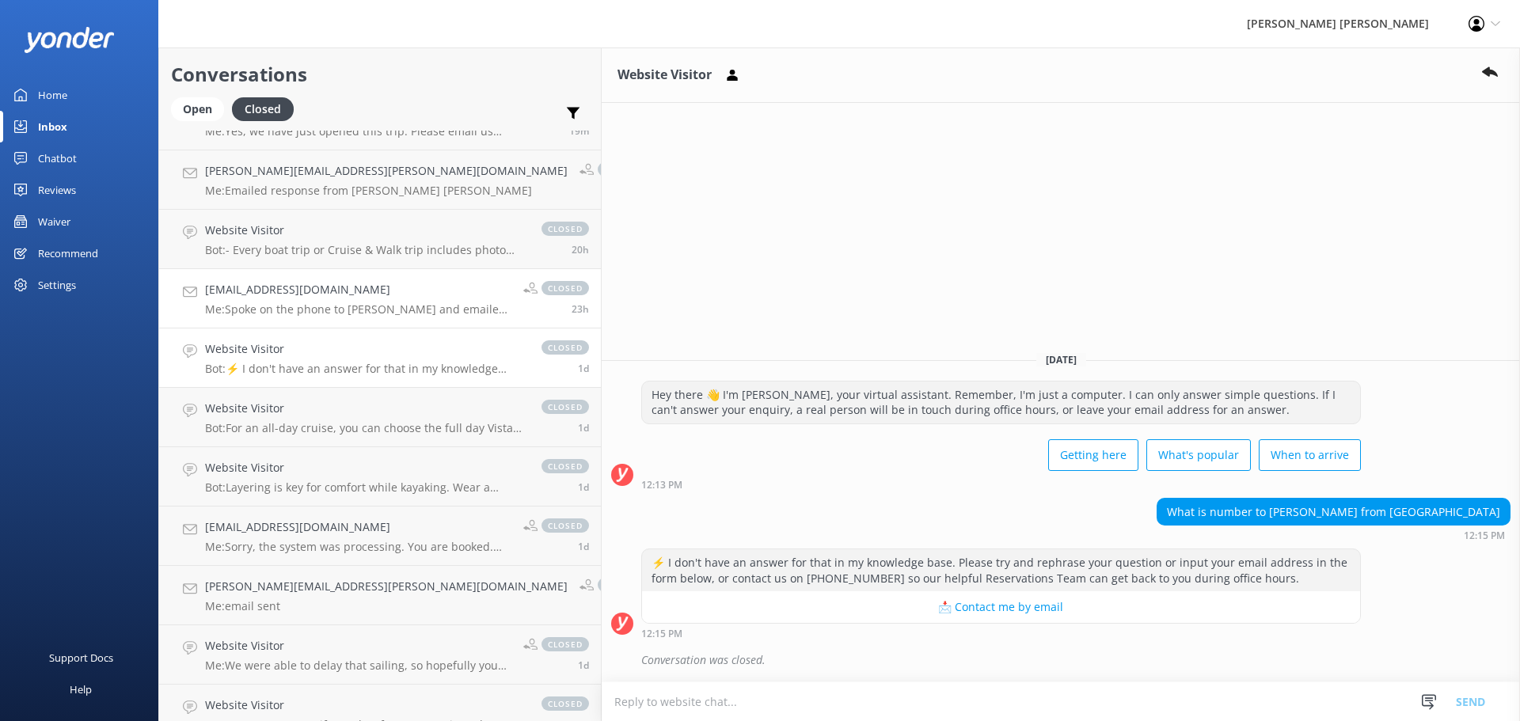
click at [297, 310] on p "Me: Spoke on the phone to [PERSON_NAME] and emailed bag transfer info" at bounding box center [358, 310] width 306 height 14
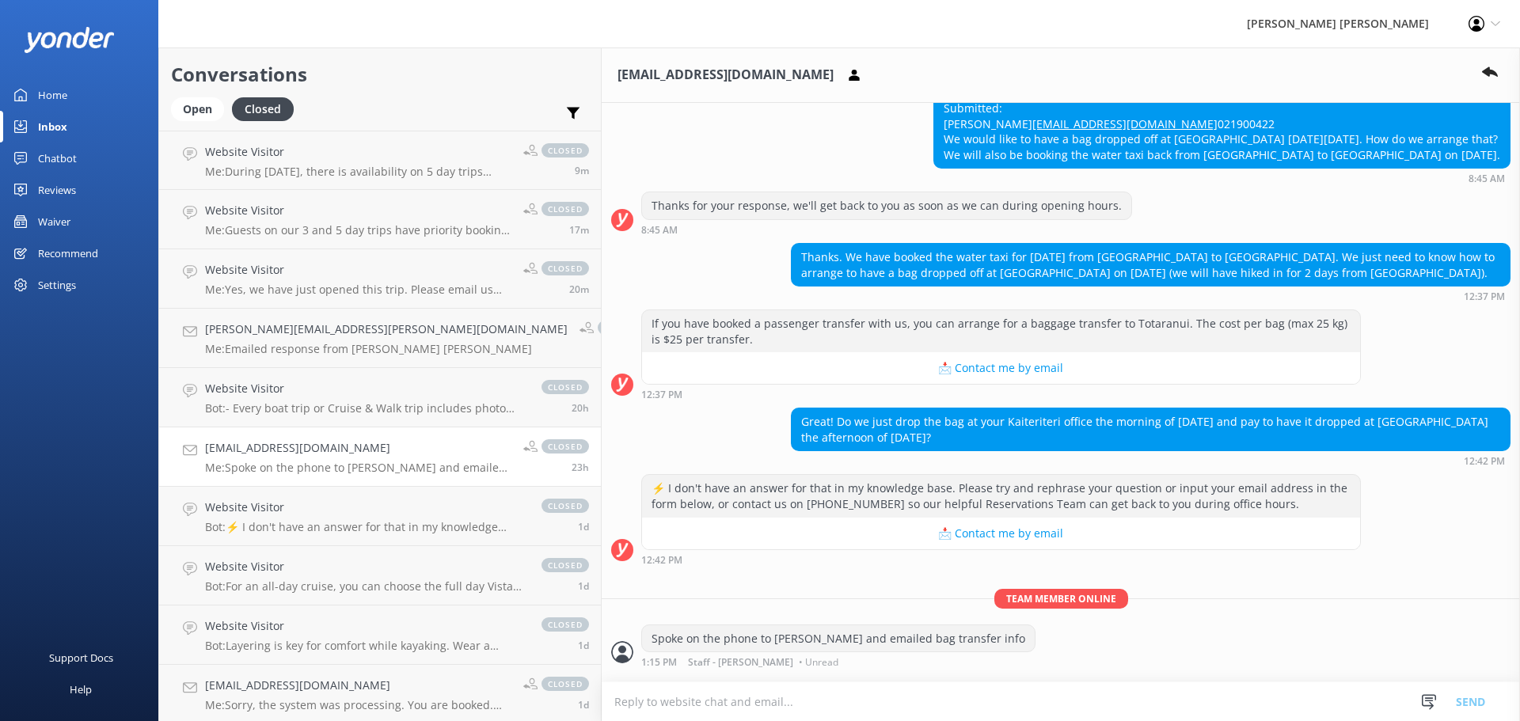
scroll to position [329, 0]
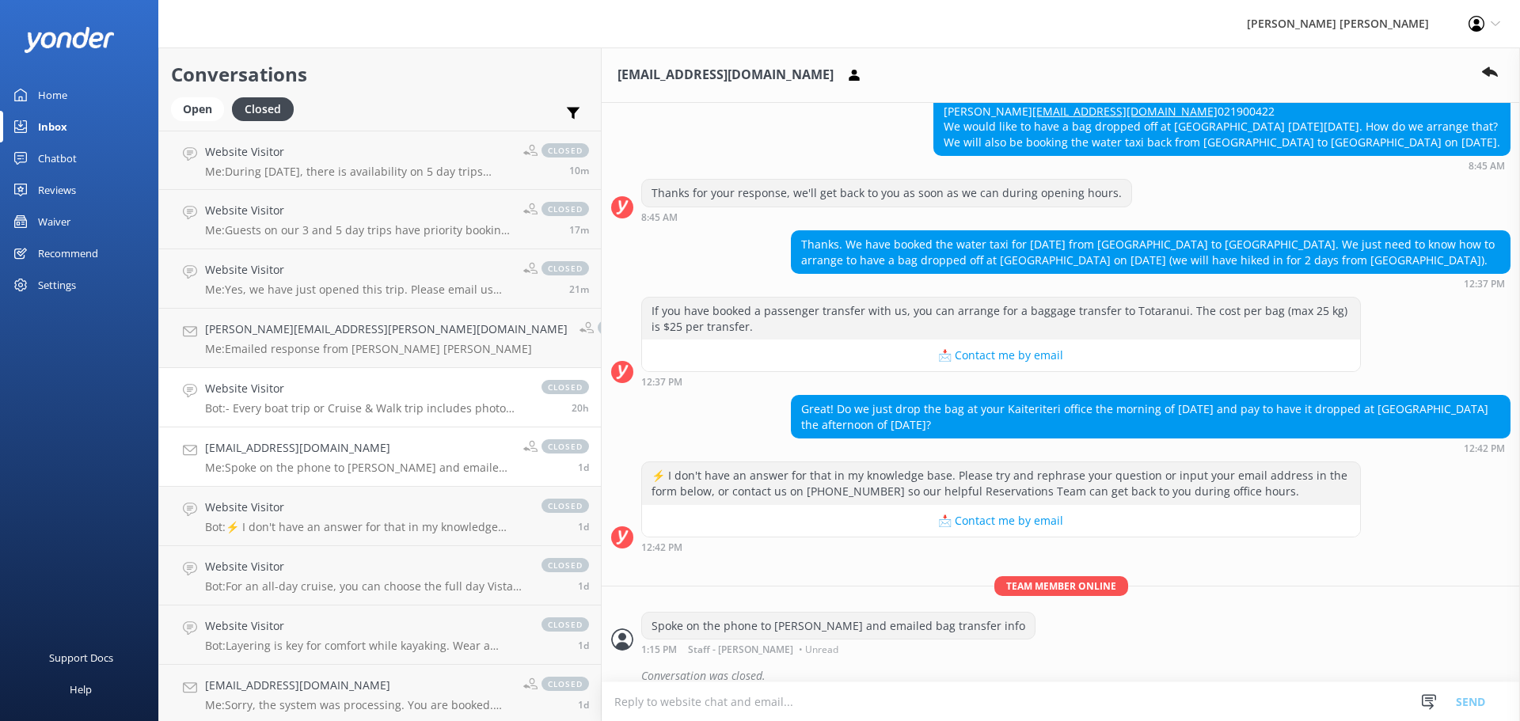
click at [333, 409] on p "Bot: - Every boat trip or Cruise & Walk trip includes photo opportunities at se…" at bounding box center [365, 408] width 321 height 14
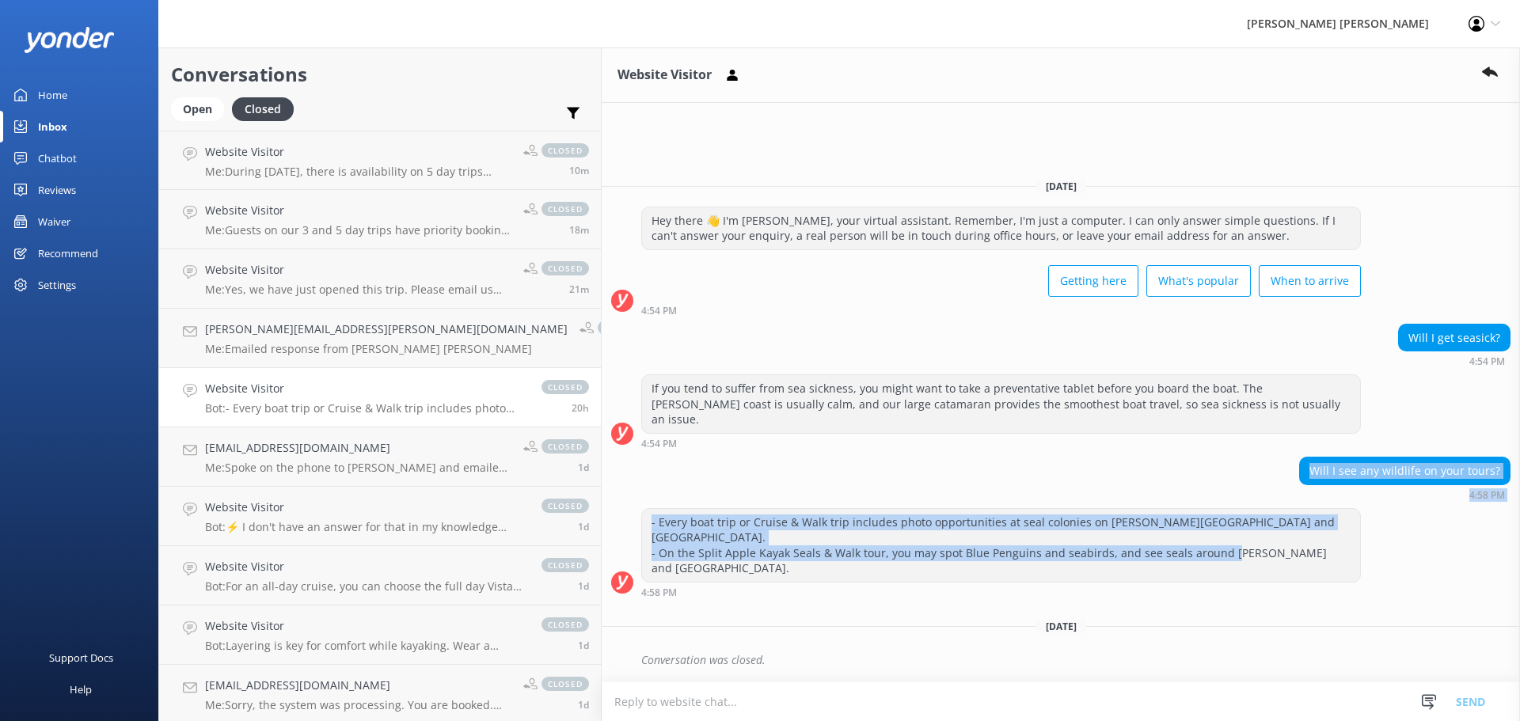
drag, startPoint x: 1288, startPoint y: 489, endPoint x: 1305, endPoint y: 569, distance: 82.5
click at [1305, 569] on div "[DATE] Hey there 👋 I'm [PERSON_NAME], your virtual assistant. Remember, I'm jus…" at bounding box center [1061, 424] width 919 height 517
copy div "Will I see any wildlife on your tours? 4:58 PM - Every boat trip or Cruise & Wa…"
click at [287, 337] on h4 "[PERSON_NAME][EMAIL_ADDRESS][PERSON_NAME][DOMAIN_NAME]" at bounding box center [386, 329] width 363 height 17
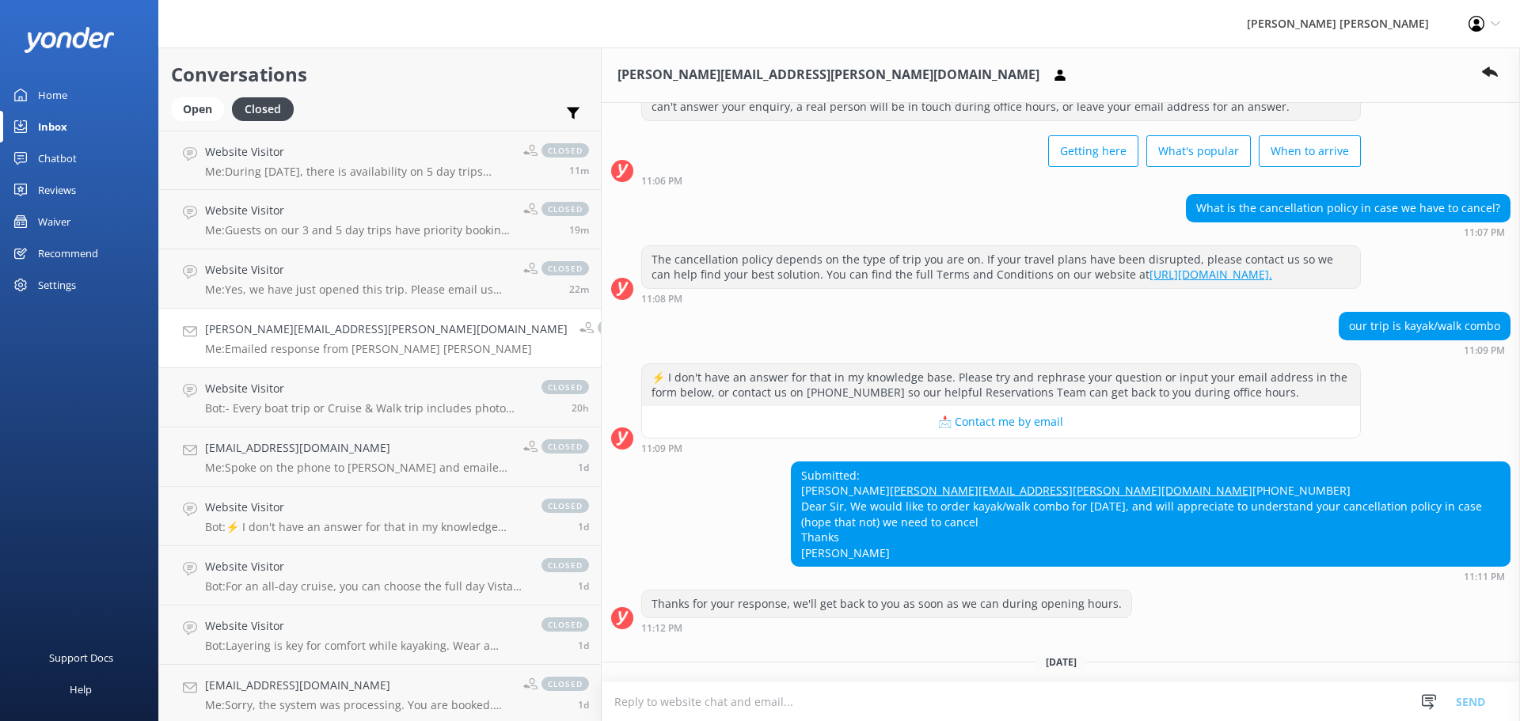
scroll to position [67, 0]
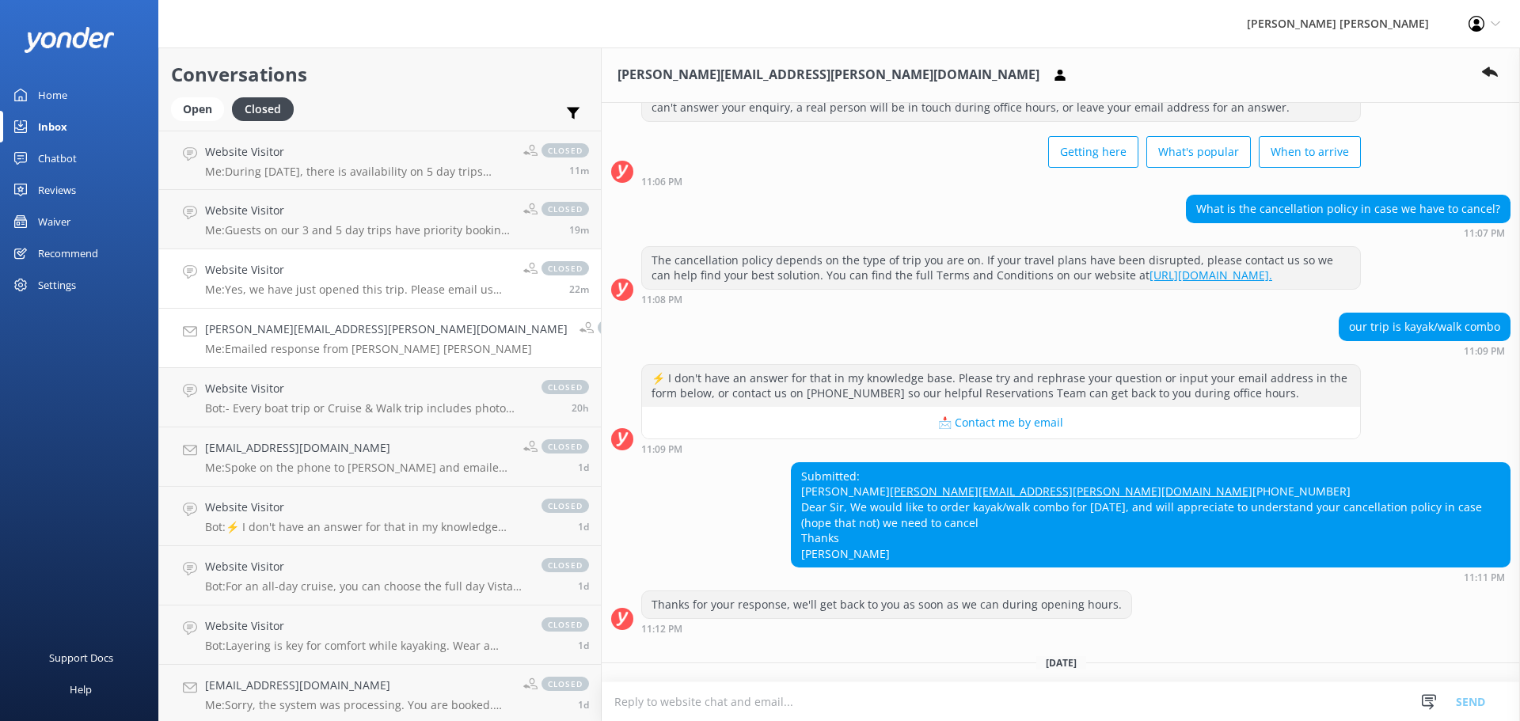
click at [288, 289] on p "Me: Yes, we have just opened this trip. Please email us [EMAIL_ADDRESS][DOMAIN_…" at bounding box center [358, 290] width 306 height 14
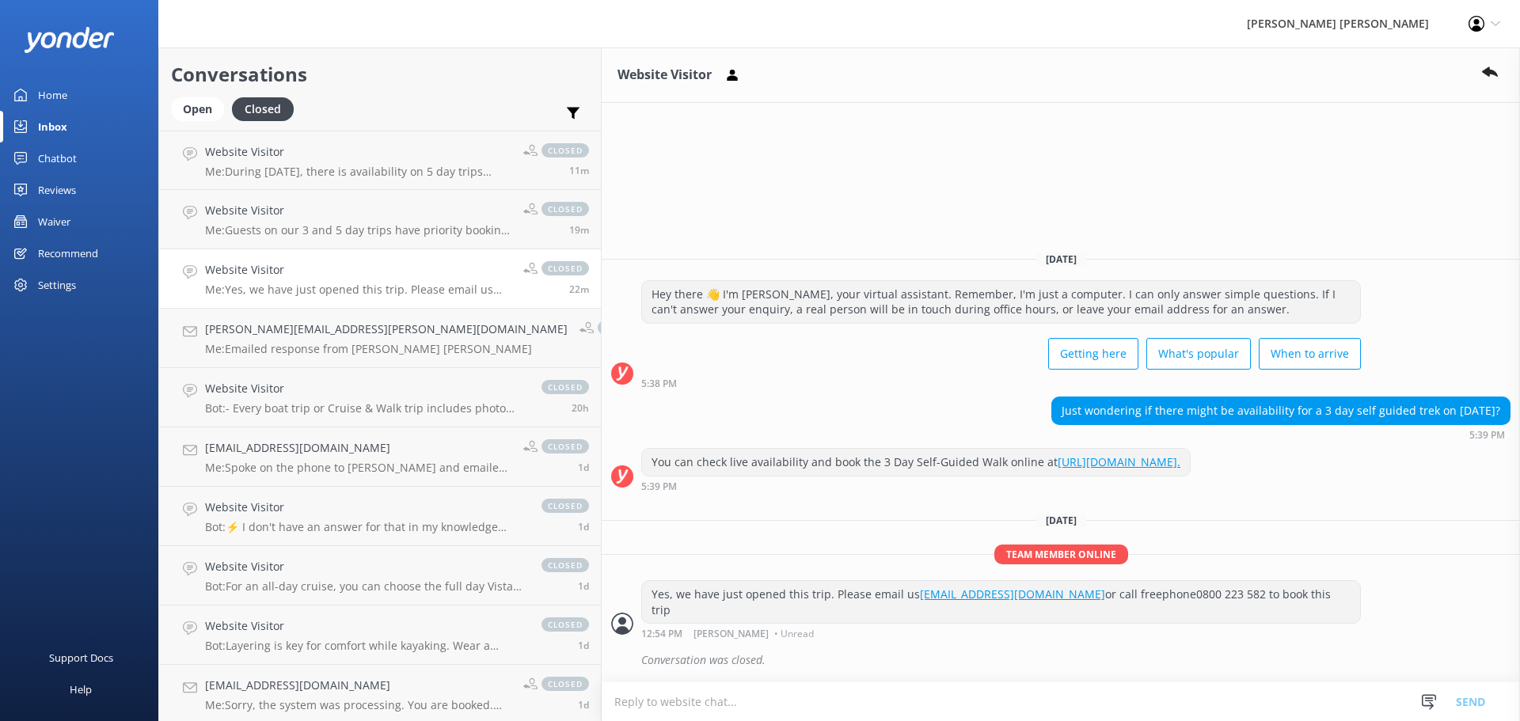
click at [49, 126] on div "Inbox" at bounding box center [52, 127] width 29 height 32
